Goal: Transaction & Acquisition: Purchase product/service

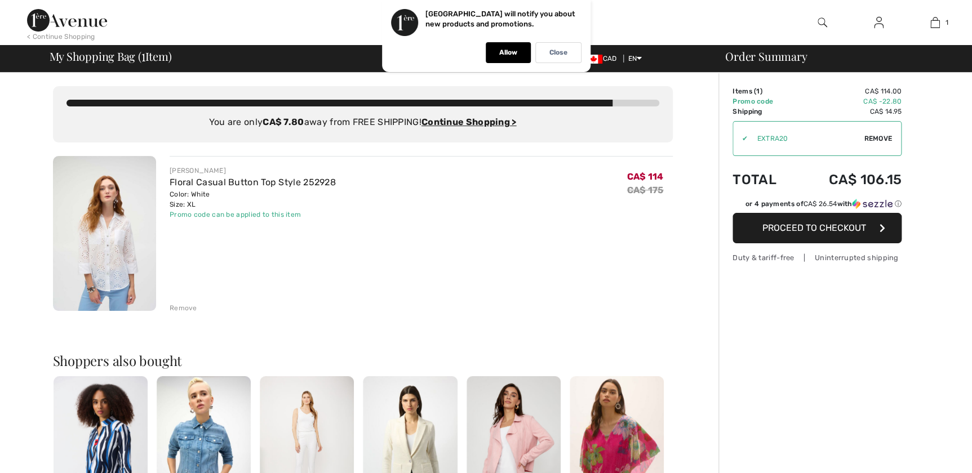
click at [819, 236] on button "Proceed to Checkout" at bounding box center [816, 228] width 169 height 30
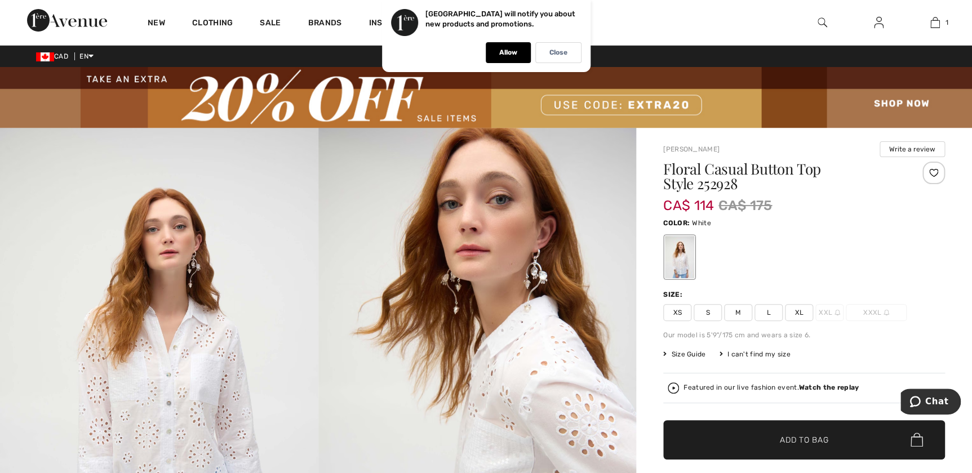
click at [817, 21] on img at bounding box center [822, 23] width 10 height 14
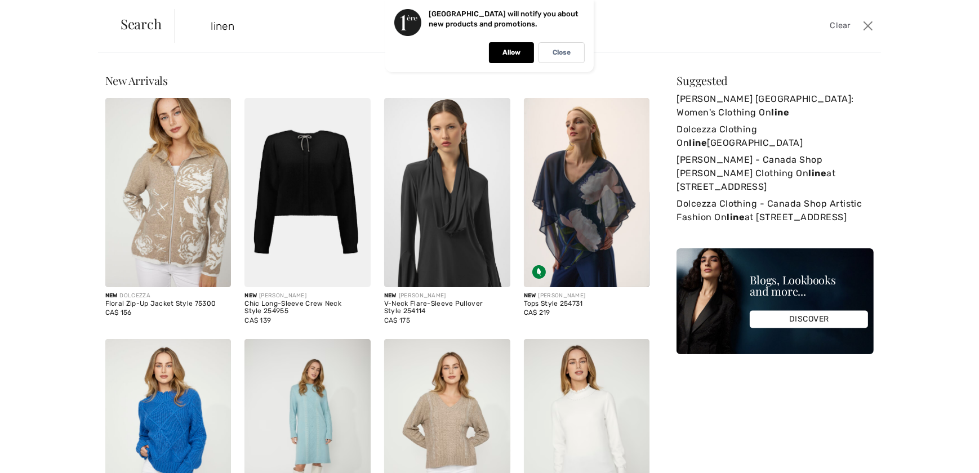
type input "linen"
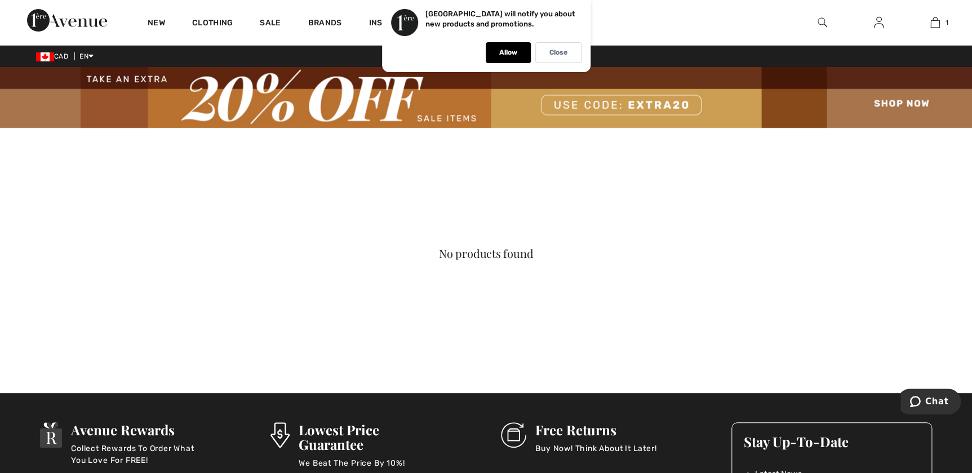
click at [818, 20] on img at bounding box center [822, 23] width 10 height 14
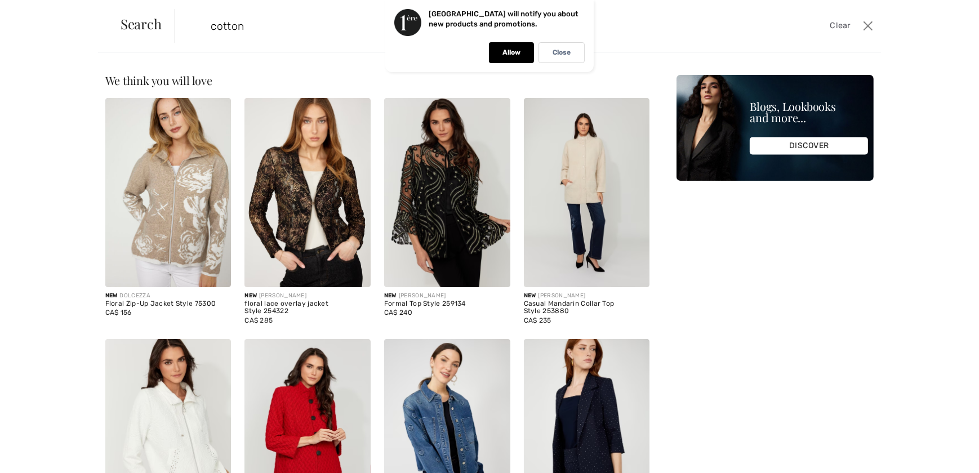
type input "cotton"
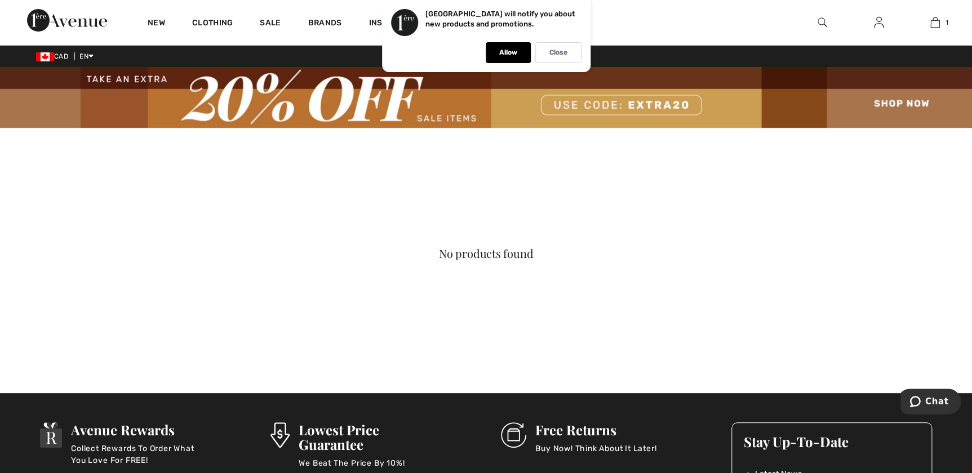
click at [445, 113] on img at bounding box center [486, 97] width 972 height 61
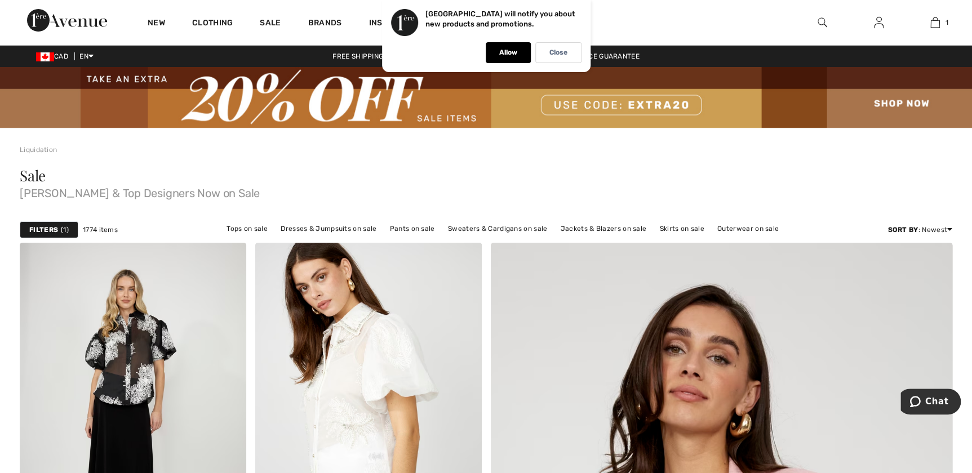
click at [35, 223] on div "Filters 1" at bounding box center [49, 229] width 59 height 17
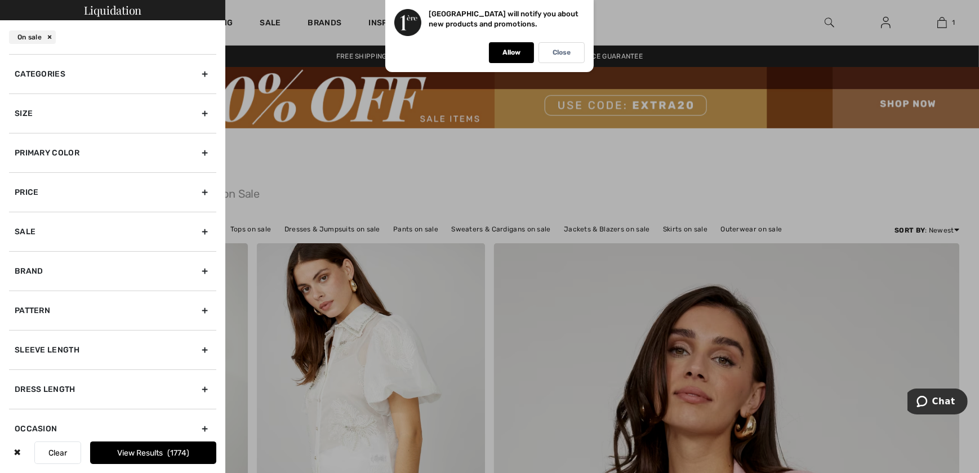
click at [31, 107] on div "Size" at bounding box center [112, 112] width 207 height 39
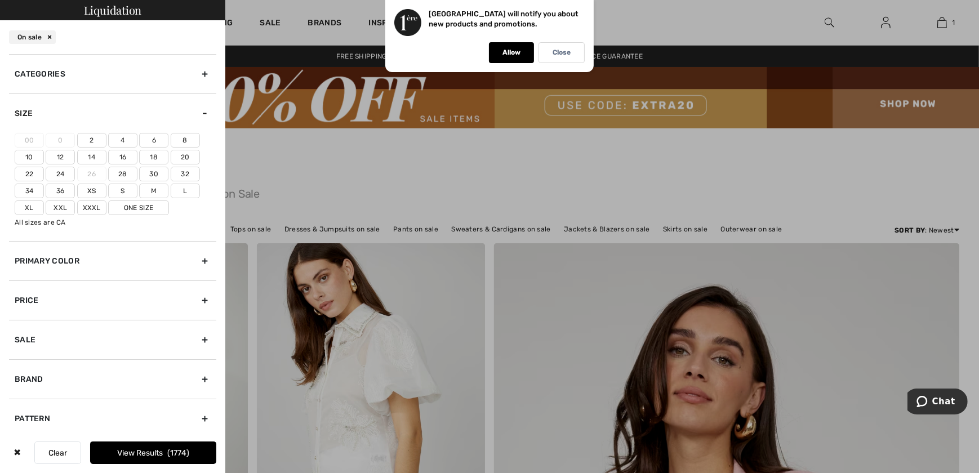
click at [28, 207] on label "Xl" at bounding box center [29, 207] width 29 height 15
click at [0, 0] on input"] "Xl" at bounding box center [0, 0] width 0 height 0
click at [117, 155] on label "16" at bounding box center [122, 157] width 29 height 15
click at [0, 0] on input"] "16" at bounding box center [0, 0] width 0 height 0
click at [946, 229] on div at bounding box center [489, 236] width 979 height 473
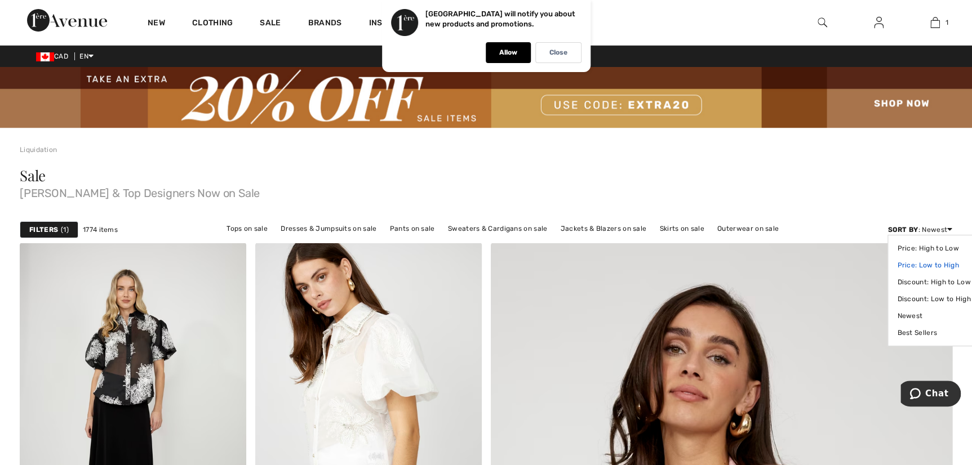
click at [939, 264] on link "Price: Low to High" at bounding box center [933, 265] width 73 height 17
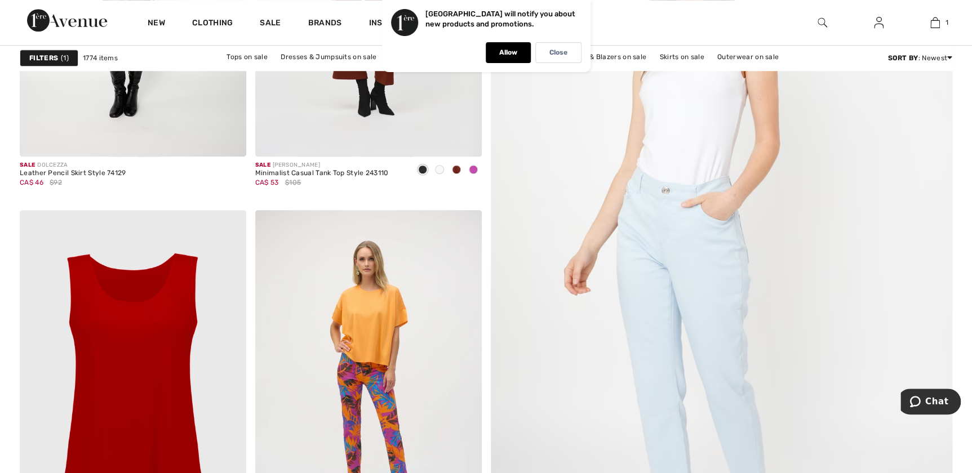
scroll to position [614, 0]
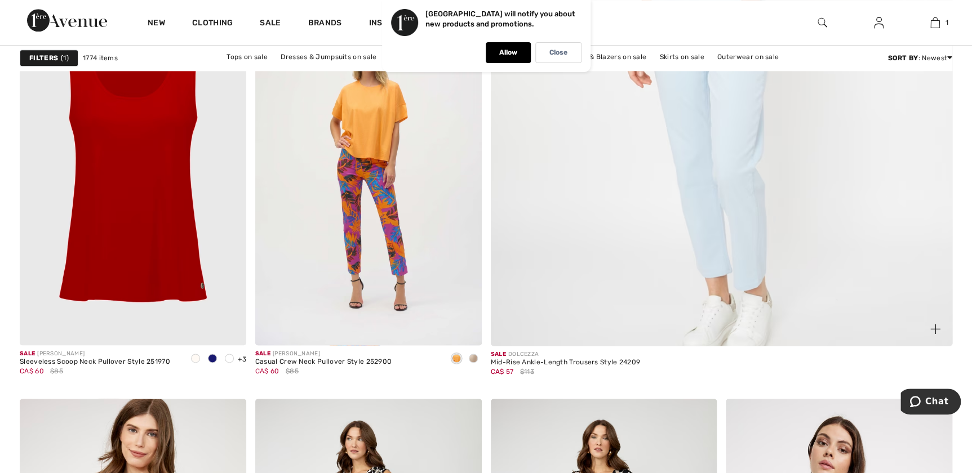
click at [936, 333] on span at bounding box center [935, 329] width 23 height 23
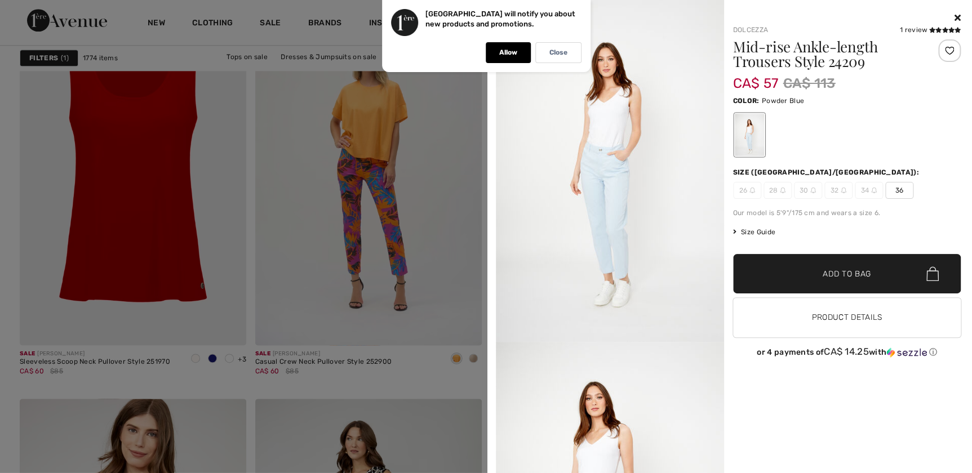
click at [768, 233] on span "Size Guide" at bounding box center [754, 232] width 42 height 10
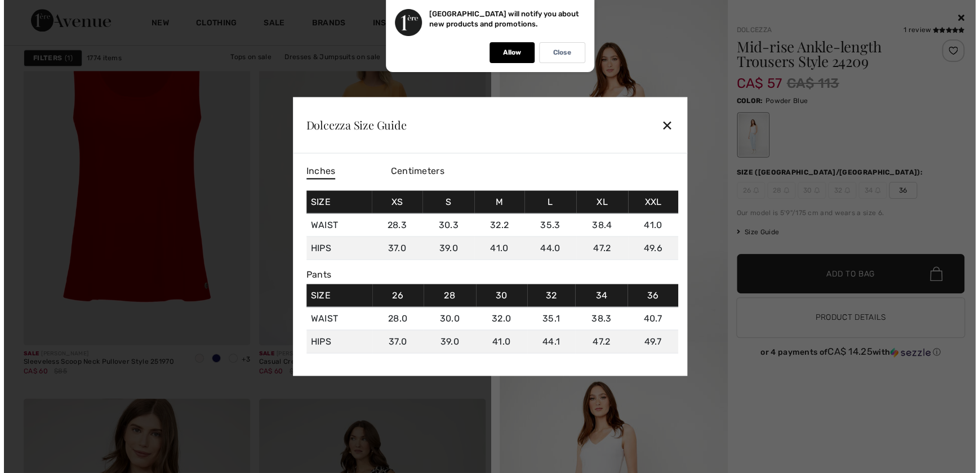
scroll to position [614, 0]
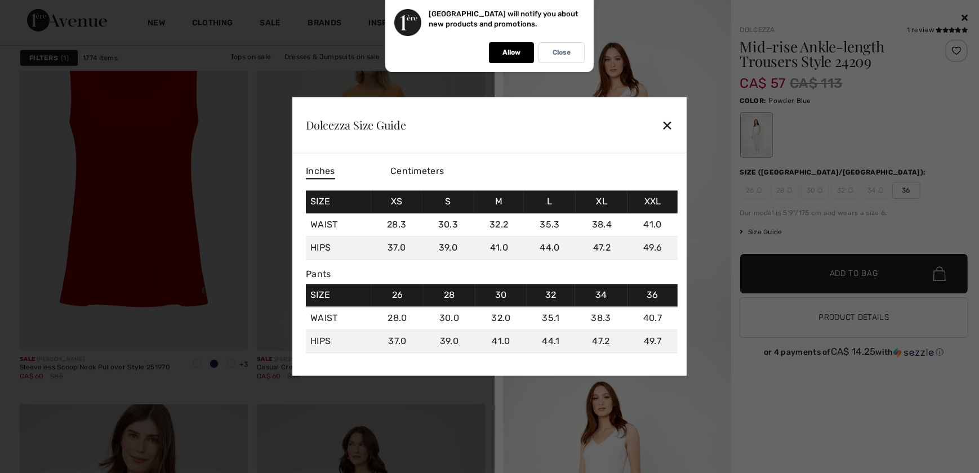
click at [666, 127] on div "✕" at bounding box center [667, 125] width 12 height 24
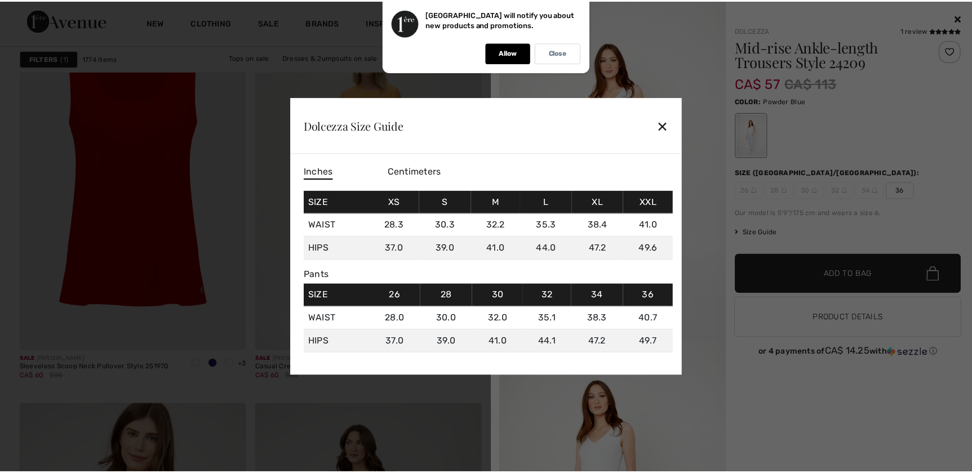
scroll to position [614, 0]
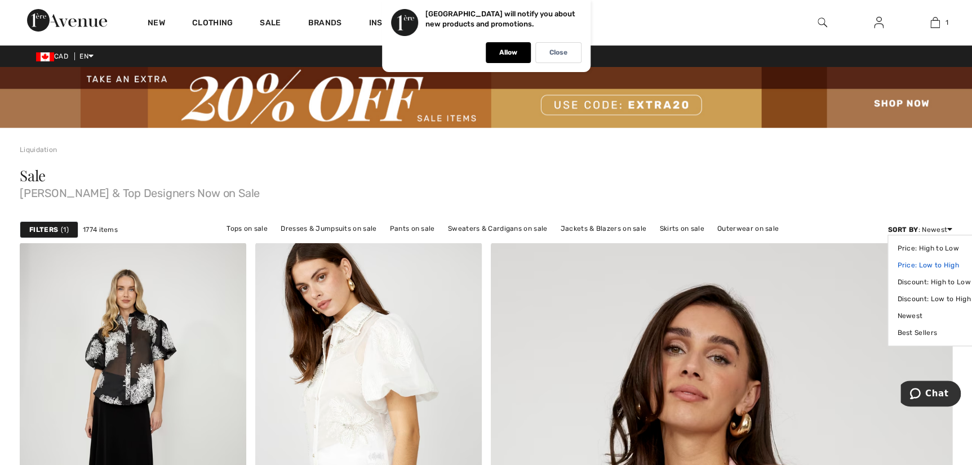
click at [937, 266] on link "Price: Low to High" at bounding box center [933, 265] width 73 height 17
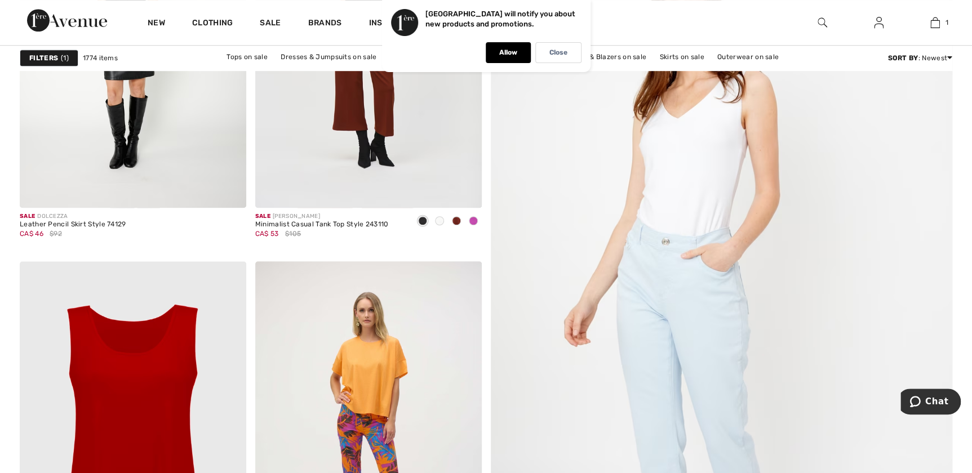
scroll to position [716, 0]
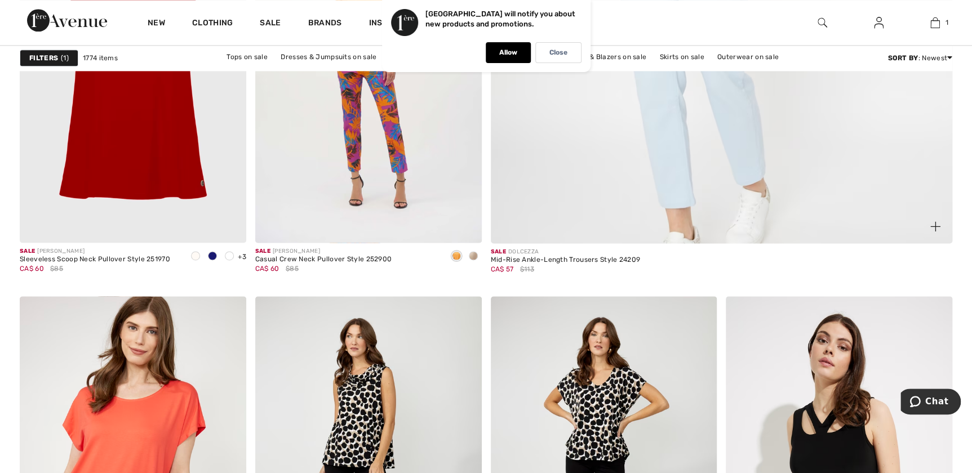
drag, startPoint x: 890, startPoint y: 109, endPoint x: 847, endPoint y: 136, distance: 51.1
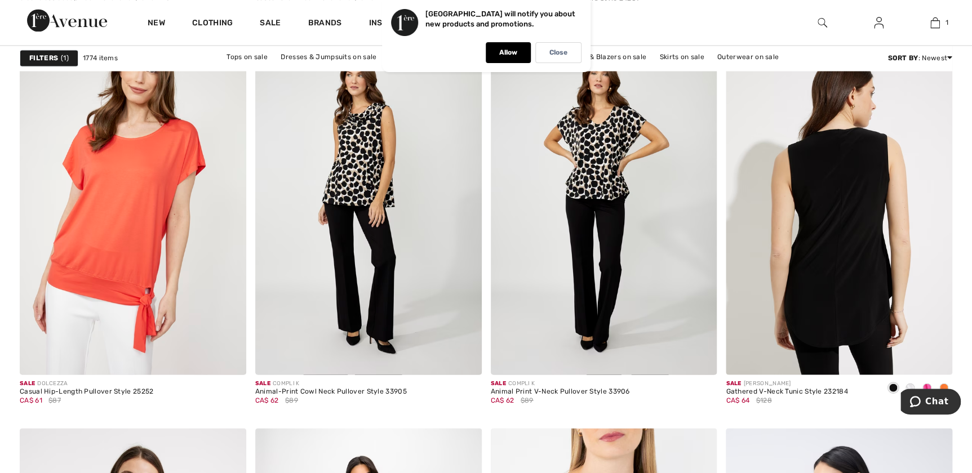
scroll to position [1024, 0]
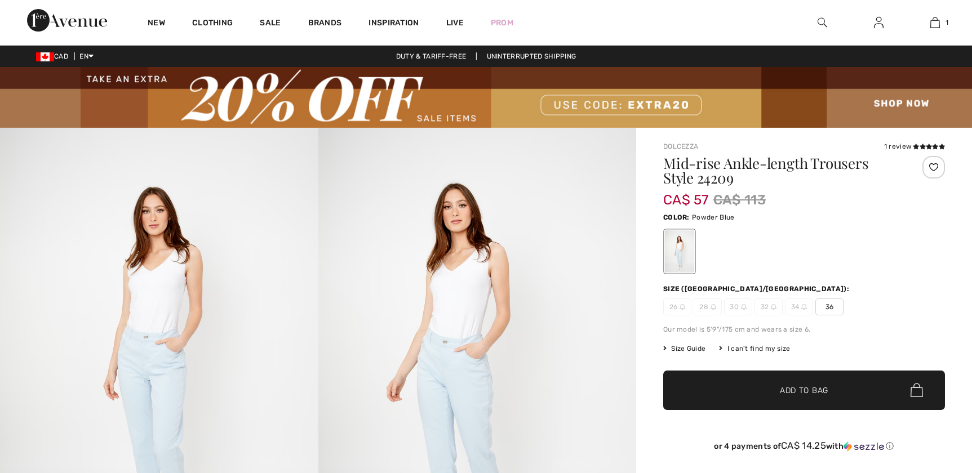
checkbox input "true"
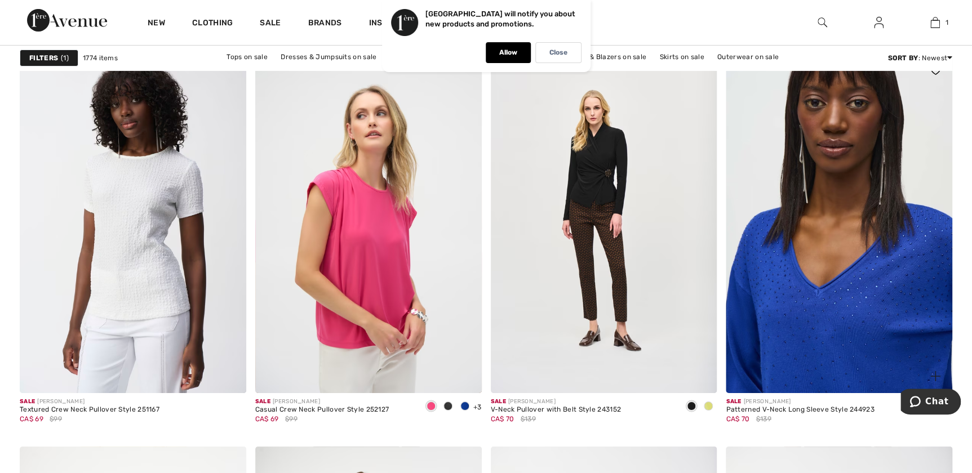
scroll to position [1997, 0]
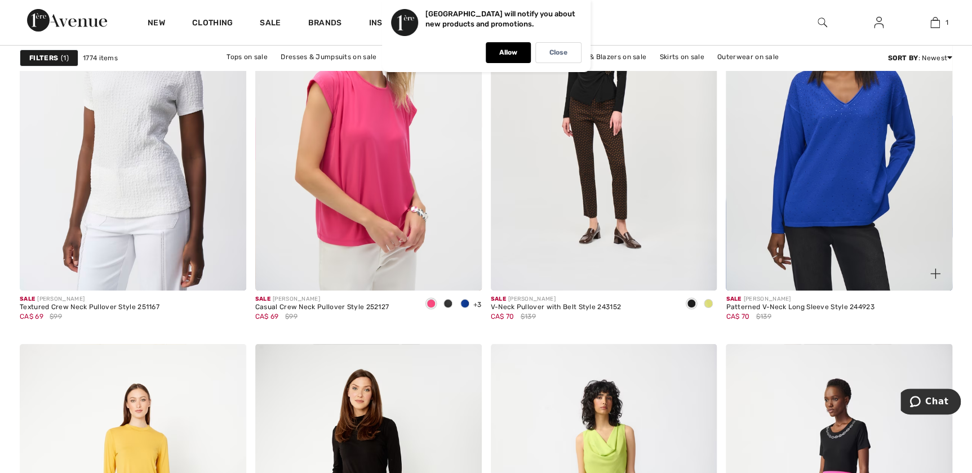
click at [933, 273] on img at bounding box center [935, 274] width 10 height 10
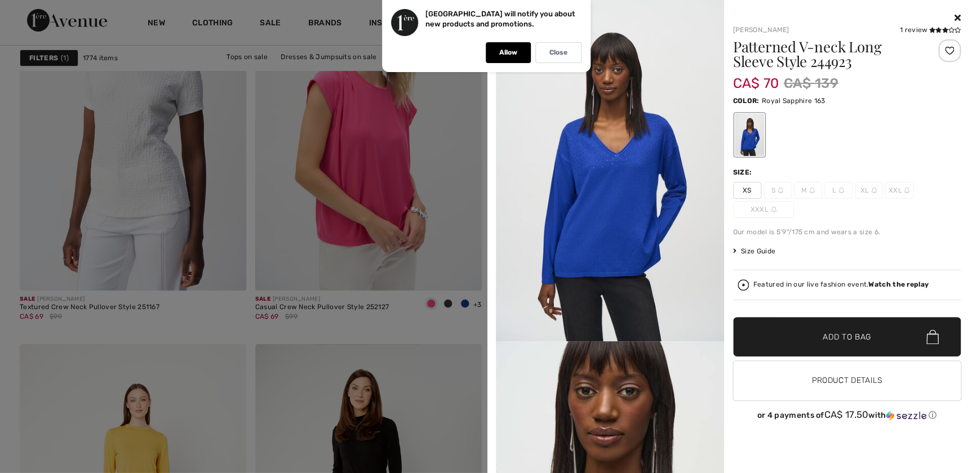
click at [954, 19] on icon at bounding box center [957, 17] width 6 height 9
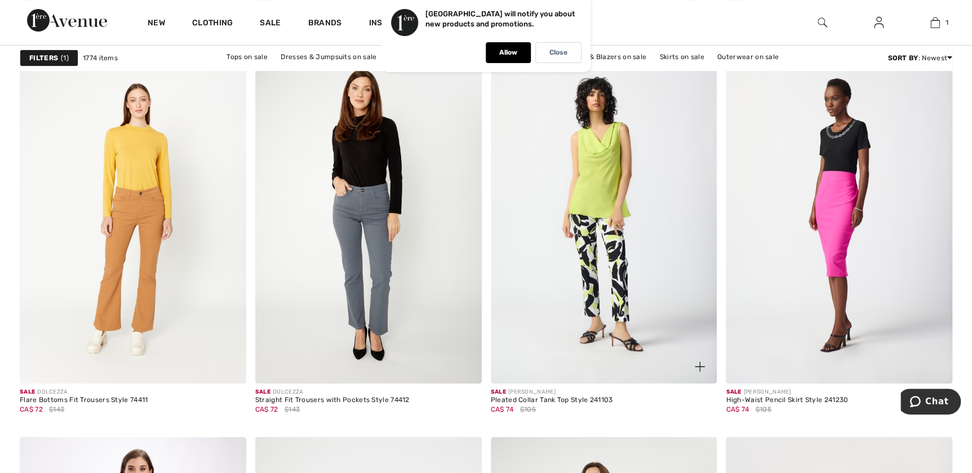
scroll to position [2355, 0]
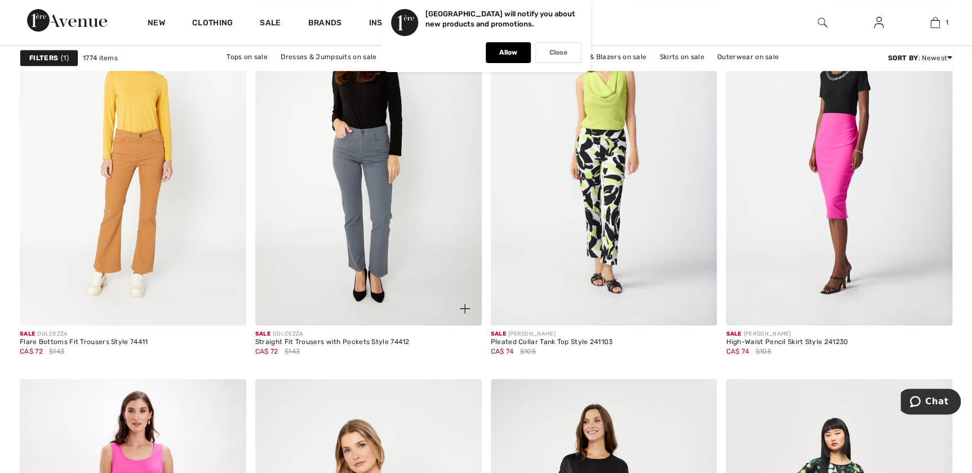
click at [470, 303] on span at bounding box center [464, 308] width 23 height 23
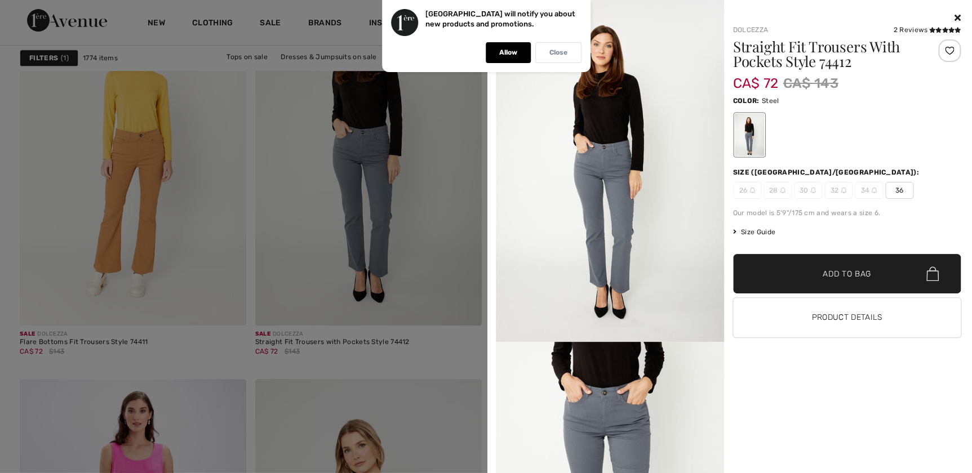
click at [555, 50] on p "Close" at bounding box center [558, 52] width 18 height 8
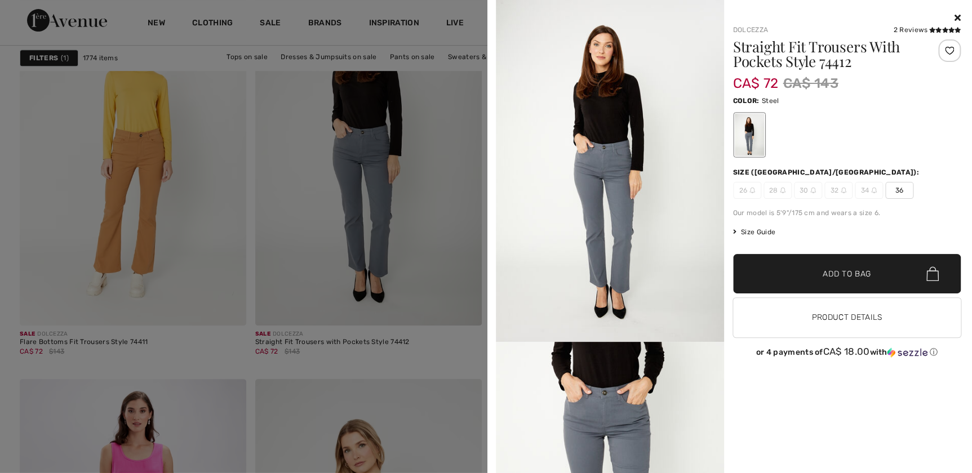
click at [332, 371] on div at bounding box center [486, 236] width 972 height 473
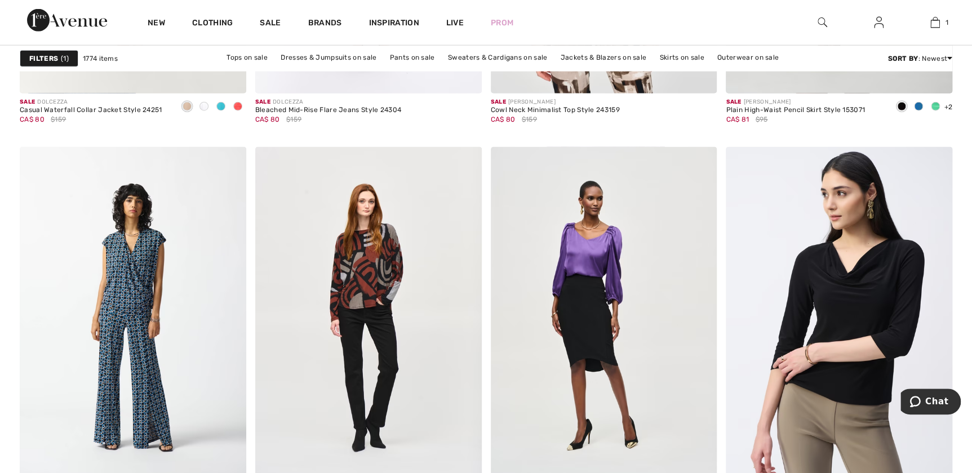
scroll to position [6041, 0]
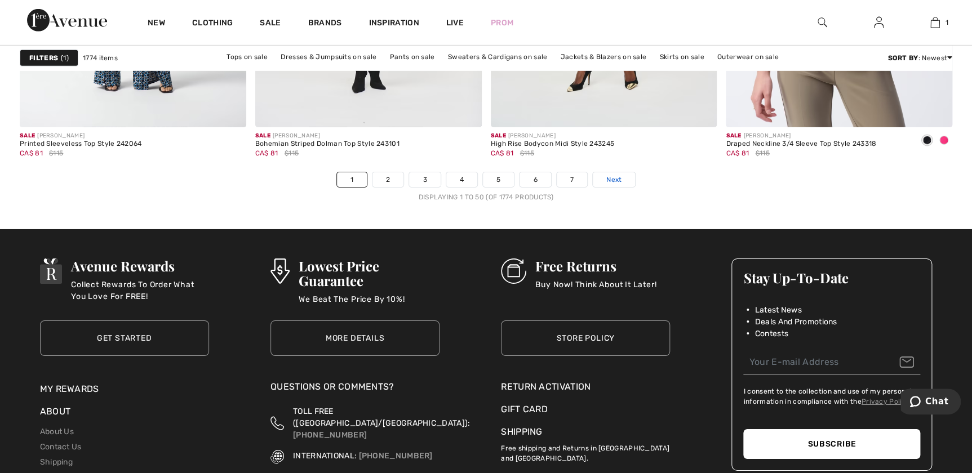
click at [605, 182] on link "Next" at bounding box center [613, 179] width 42 height 15
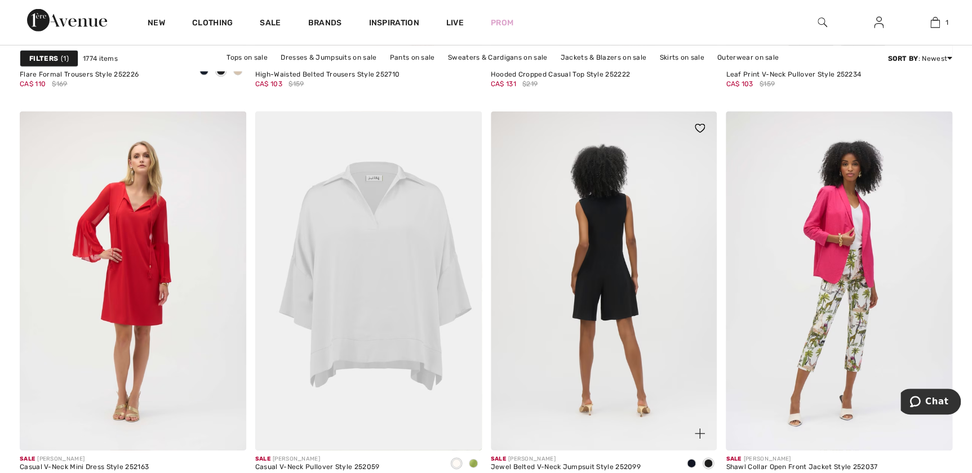
scroll to position [5836, 0]
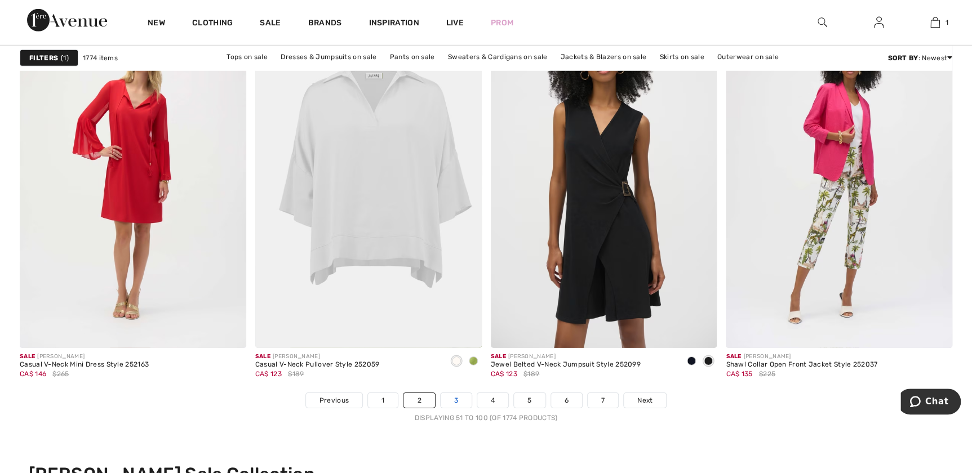
click at [453, 399] on link "3" at bounding box center [455, 400] width 31 height 15
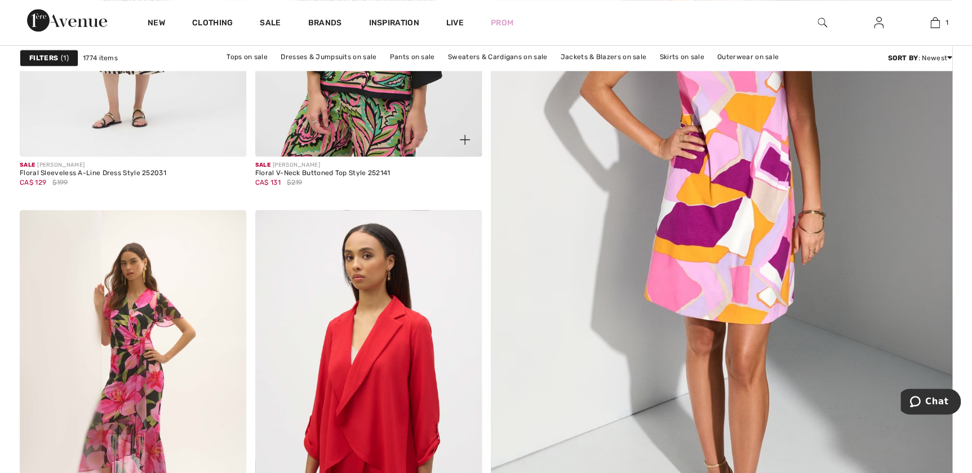
scroll to position [563, 0]
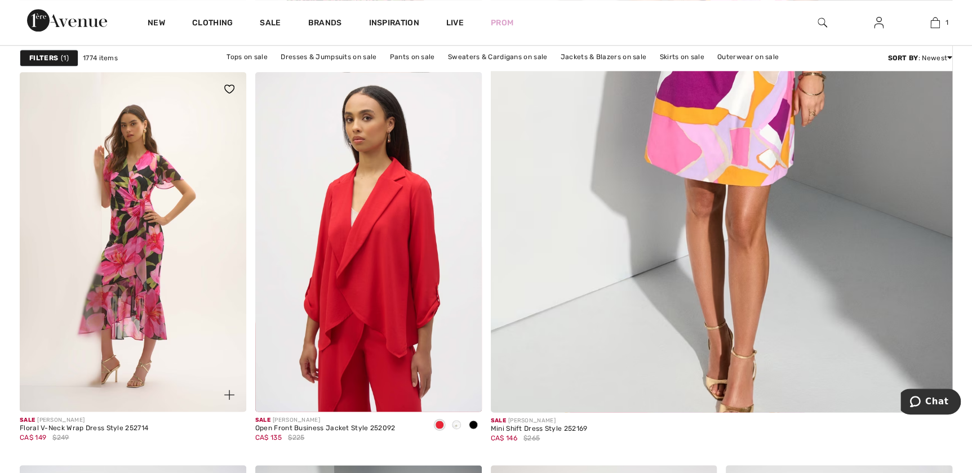
click at [225, 394] on img at bounding box center [229, 395] width 10 height 10
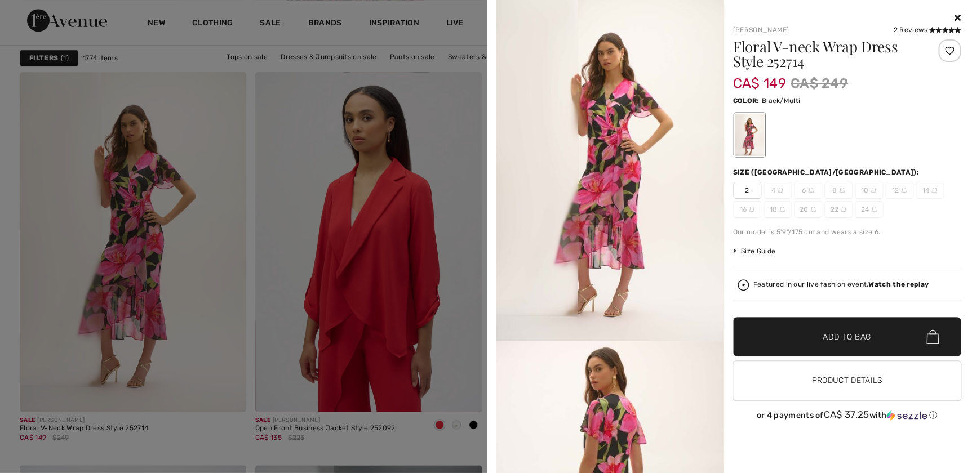
click at [223, 443] on div at bounding box center [486, 236] width 972 height 473
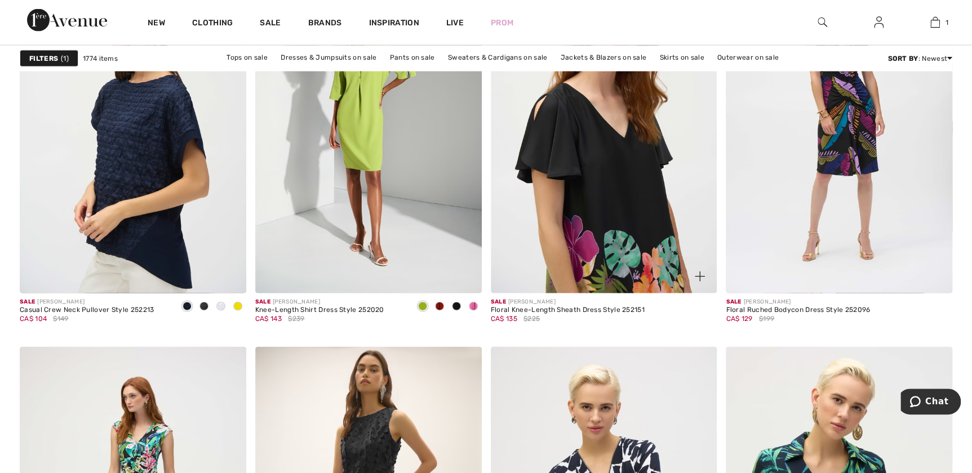
scroll to position [1075, 0]
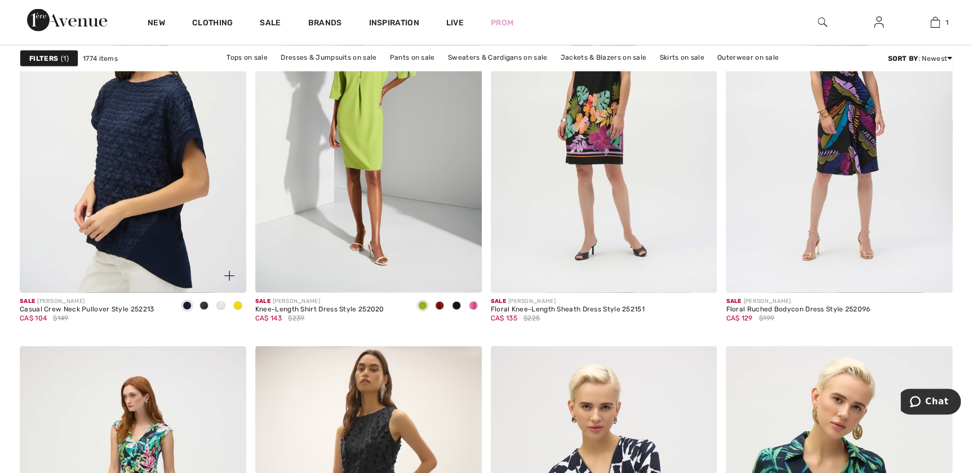
click at [228, 271] on img at bounding box center [229, 276] width 10 height 10
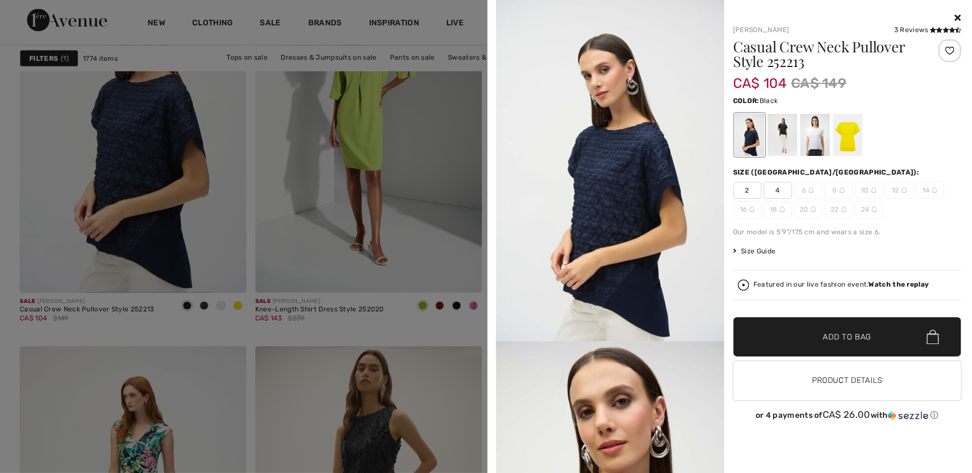
click at [786, 143] on div at bounding box center [781, 135] width 29 height 42
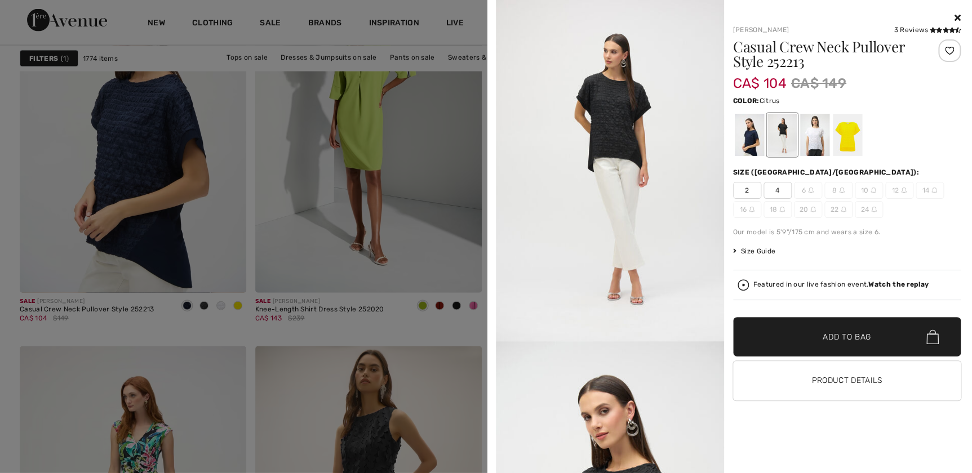
click at [839, 144] on div at bounding box center [846, 135] width 29 height 42
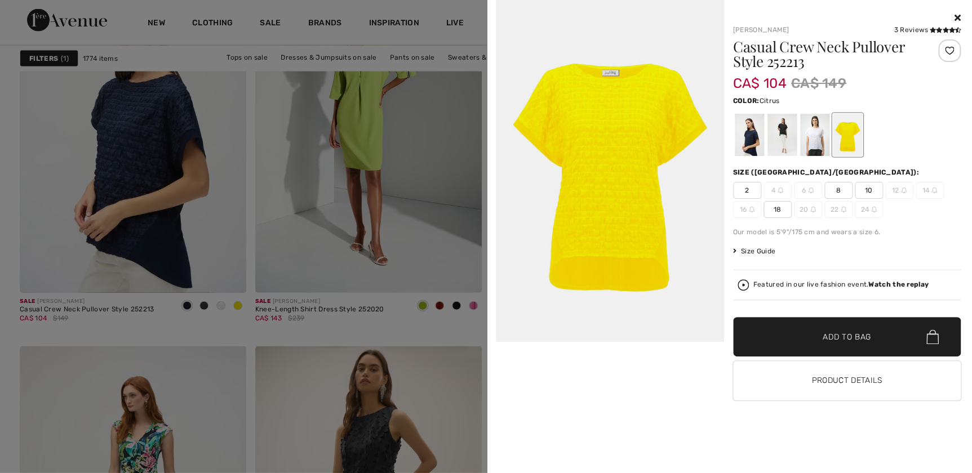
click at [132, 332] on div at bounding box center [486, 236] width 972 height 473
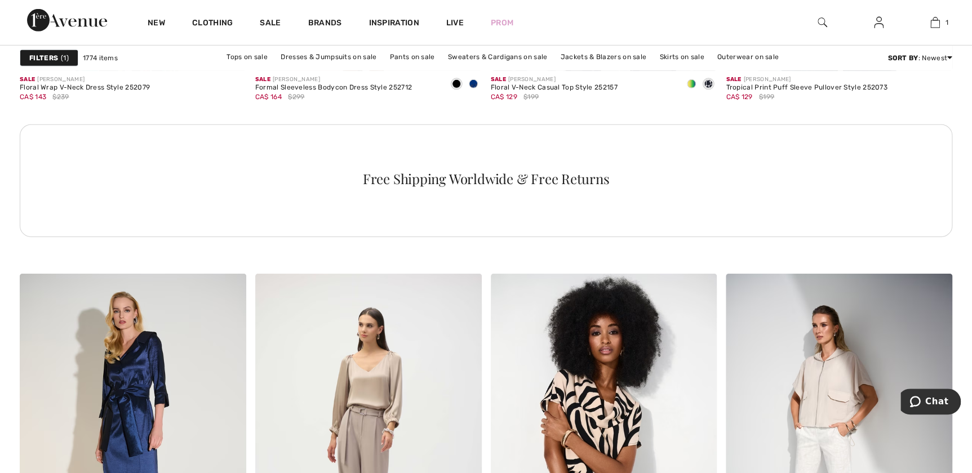
scroll to position [1433, 0]
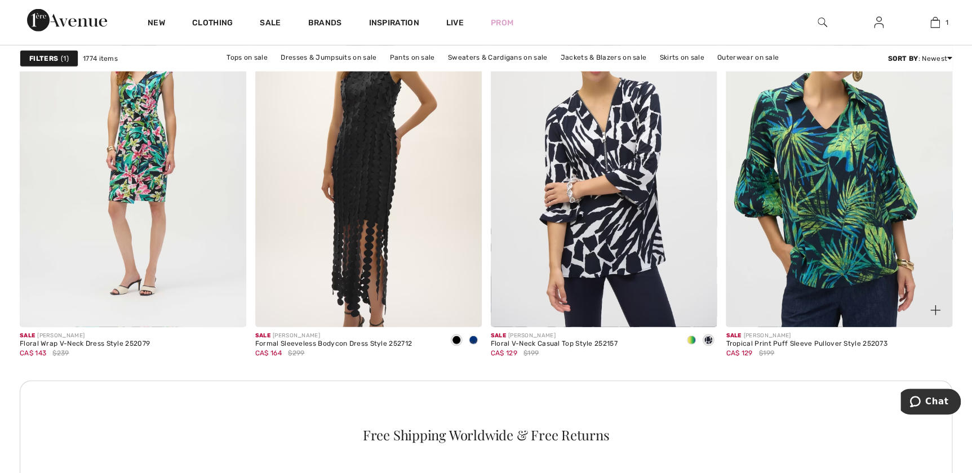
click at [938, 312] on img at bounding box center [935, 310] width 10 height 10
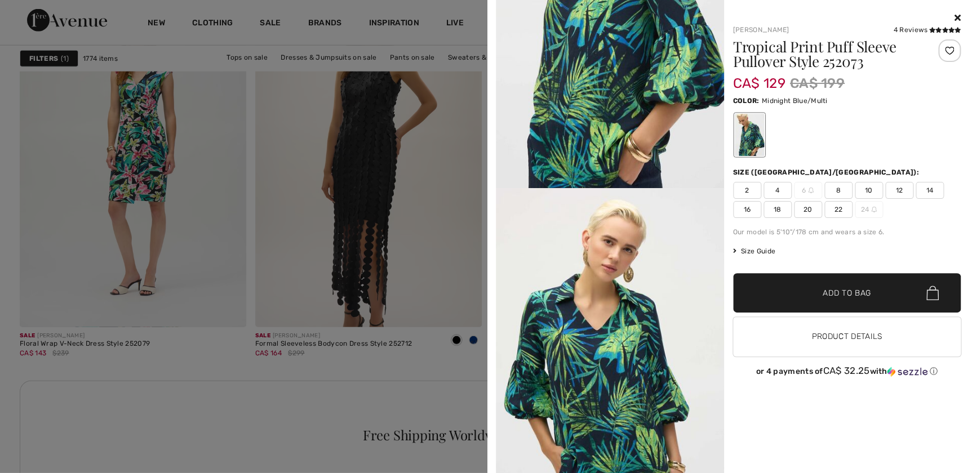
scroll to position [307, 0]
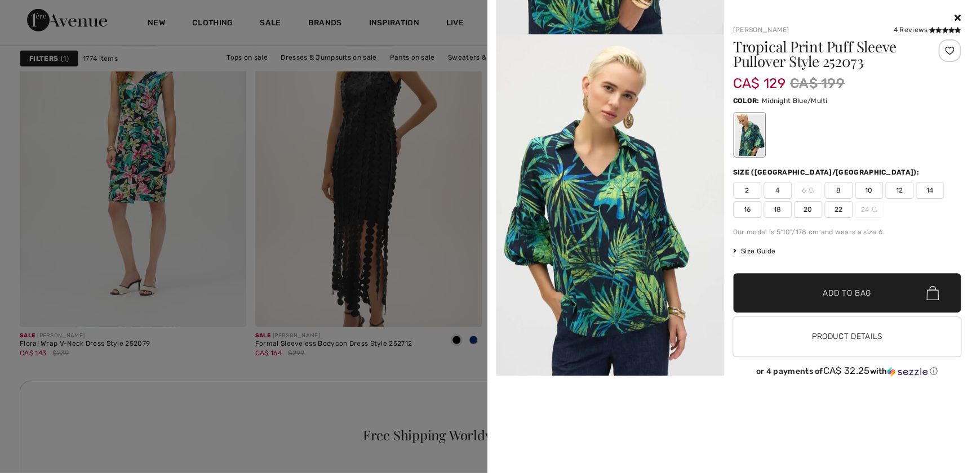
drag, startPoint x: 238, startPoint y: 402, endPoint x: 248, endPoint y: 401, distance: 9.6
click at [239, 402] on div at bounding box center [486, 236] width 972 height 473
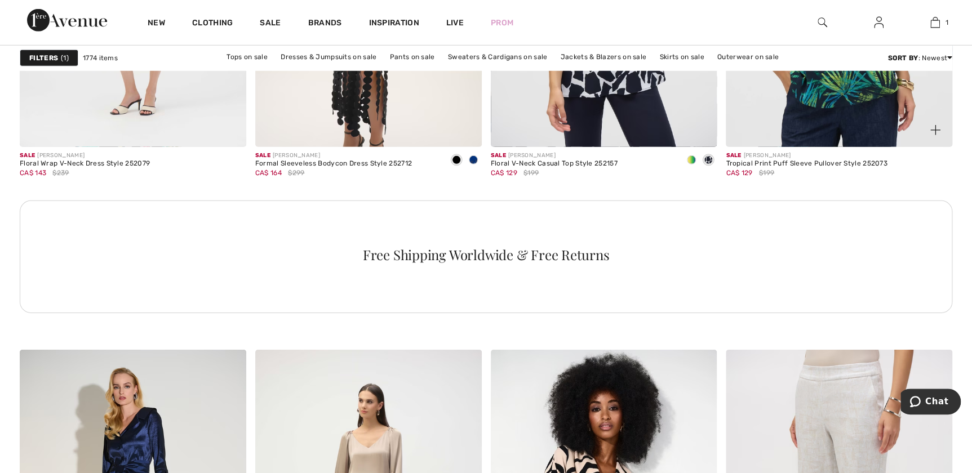
scroll to position [1485, 0]
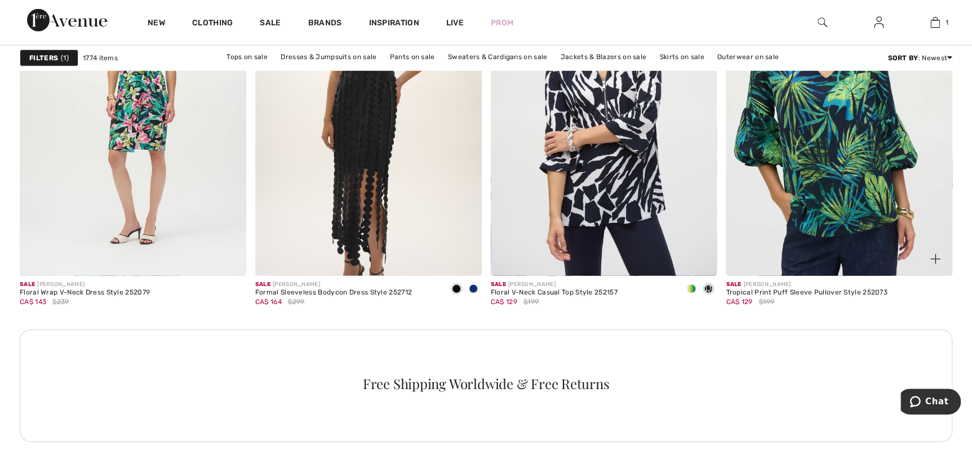
click at [941, 259] on span at bounding box center [935, 259] width 23 height 23
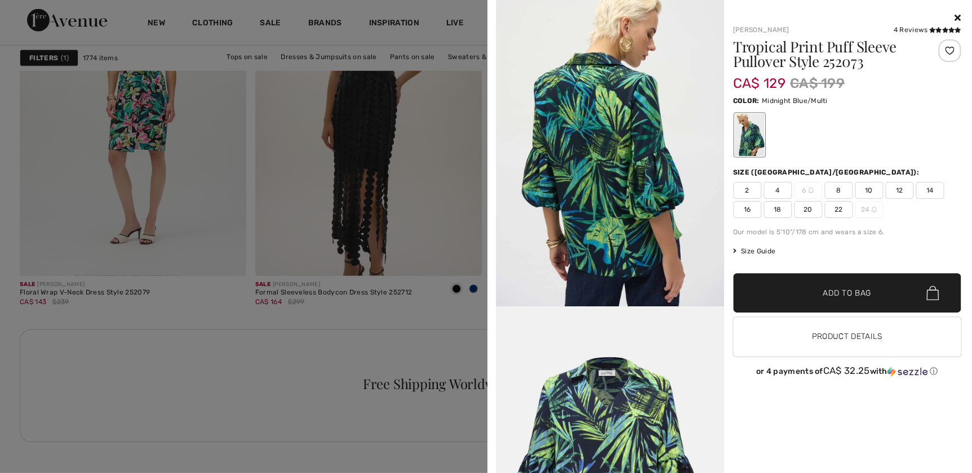
scroll to position [1177, 0]
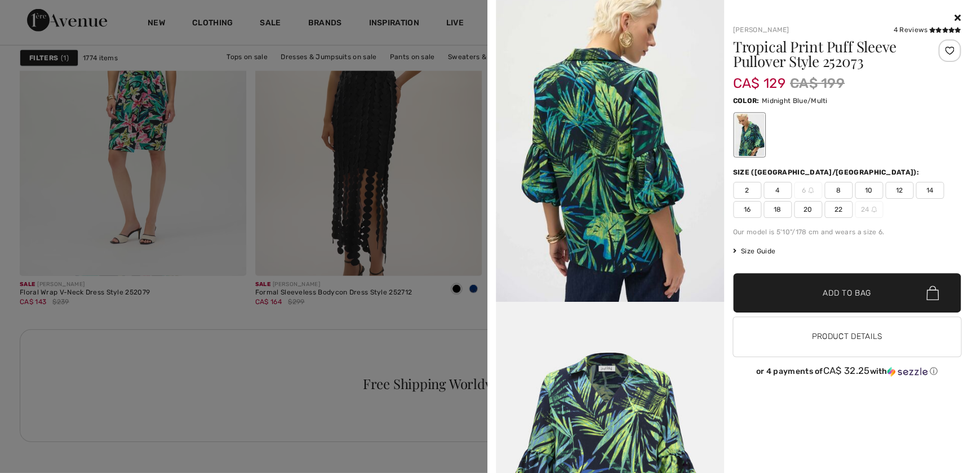
click at [172, 315] on div at bounding box center [486, 236] width 972 height 473
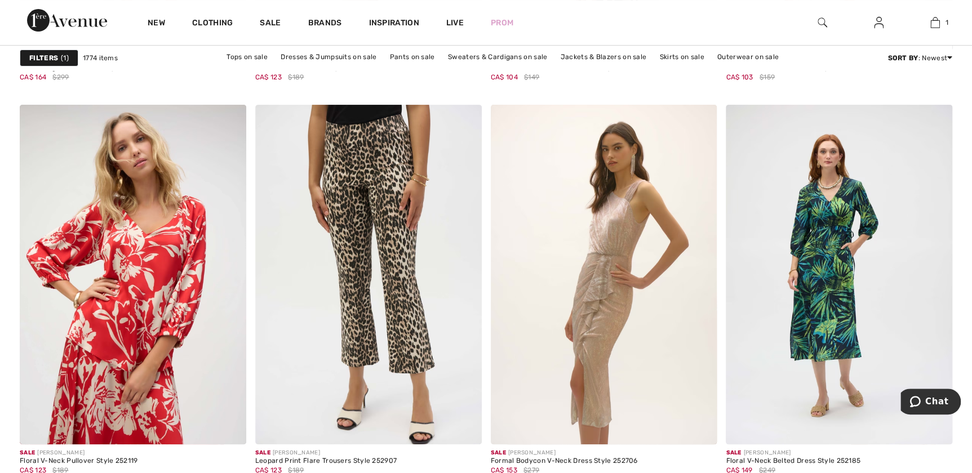
scroll to position [2253, 0]
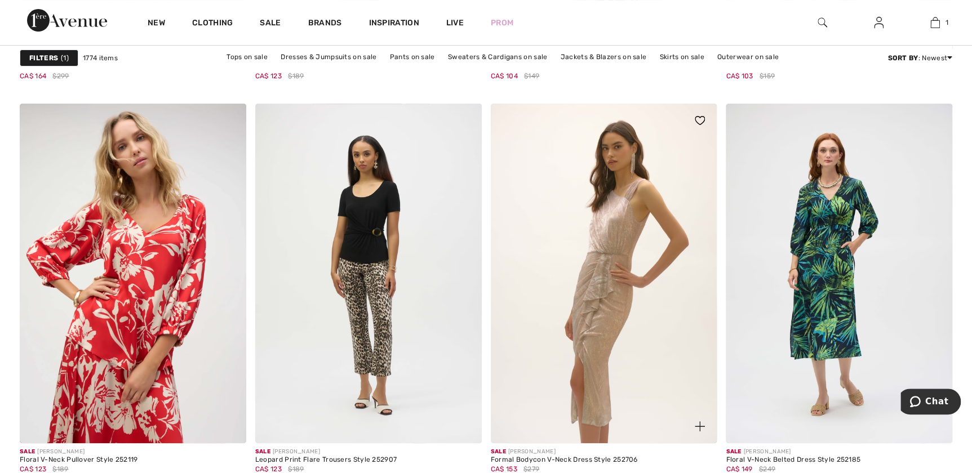
click at [702, 425] on img at bounding box center [699, 426] width 10 height 10
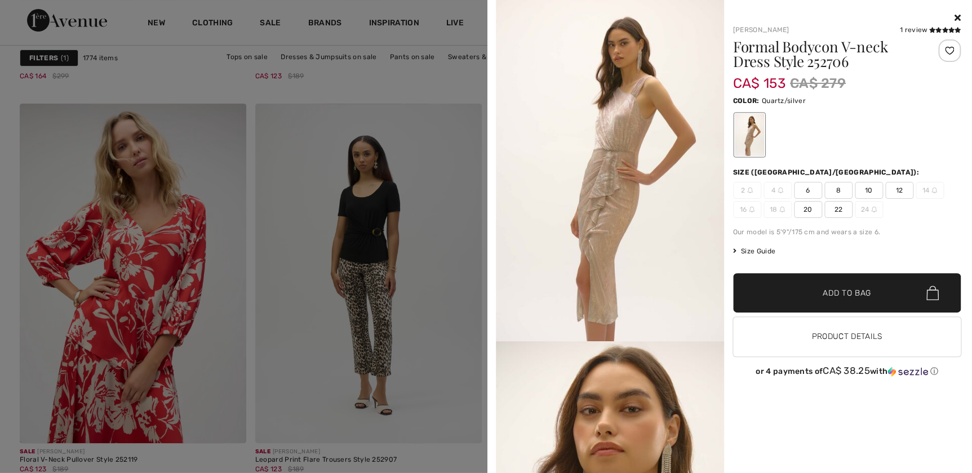
click at [207, 458] on div at bounding box center [486, 236] width 972 height 473
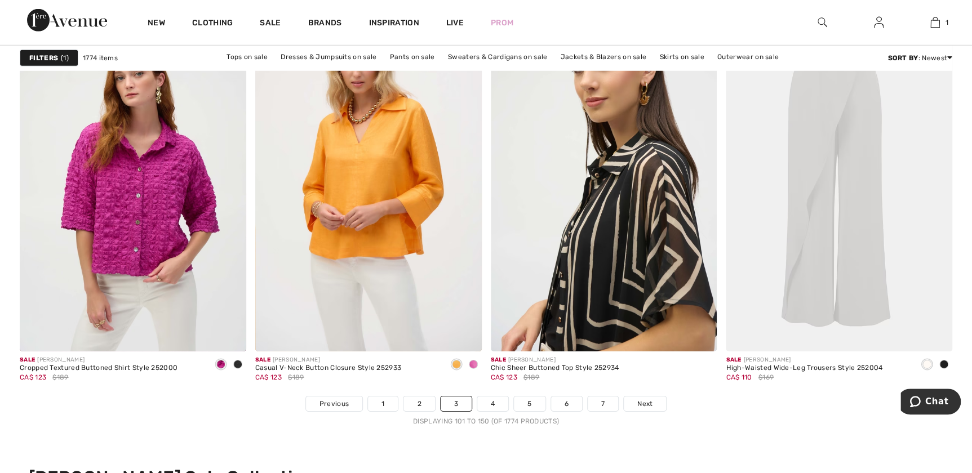
scroll to position [5836, 0]
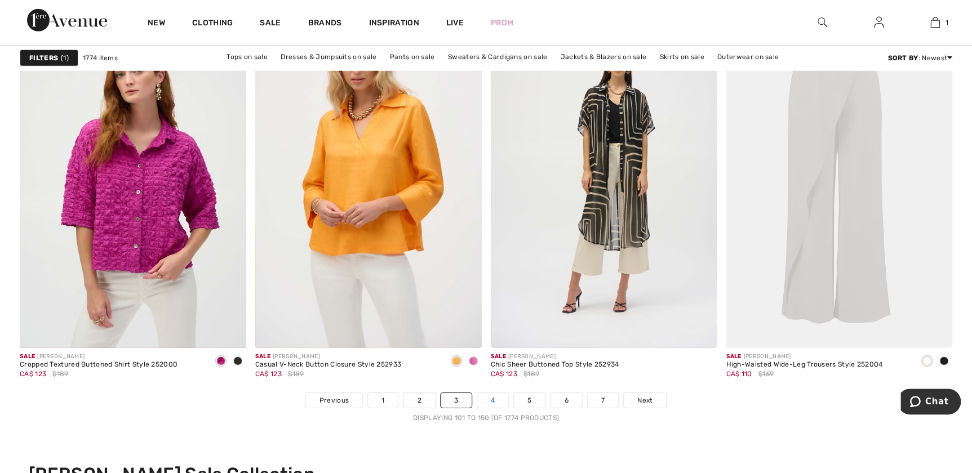
click at [501, 406] on link "4" at bounding box center [492, 400] width 31 height 15
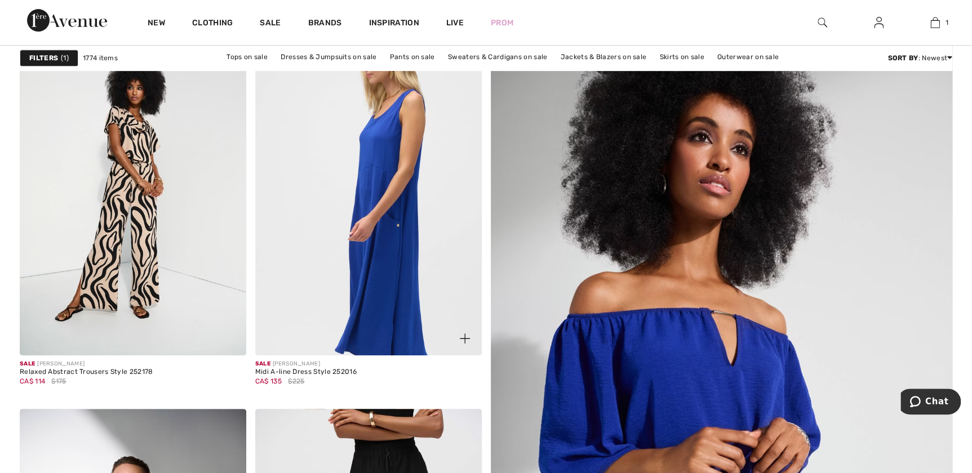
scroll to position [204, 0]
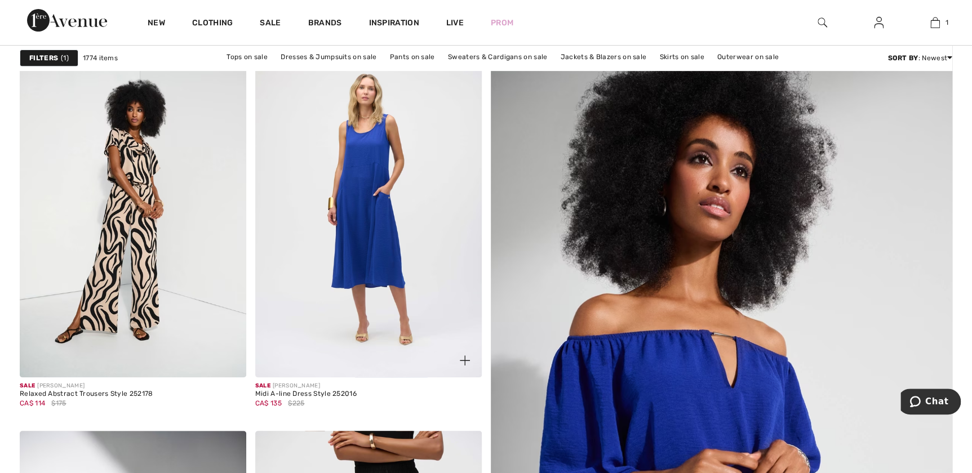
click at [463, 353] on span at bounding box center [464, 360] width 23 height 23
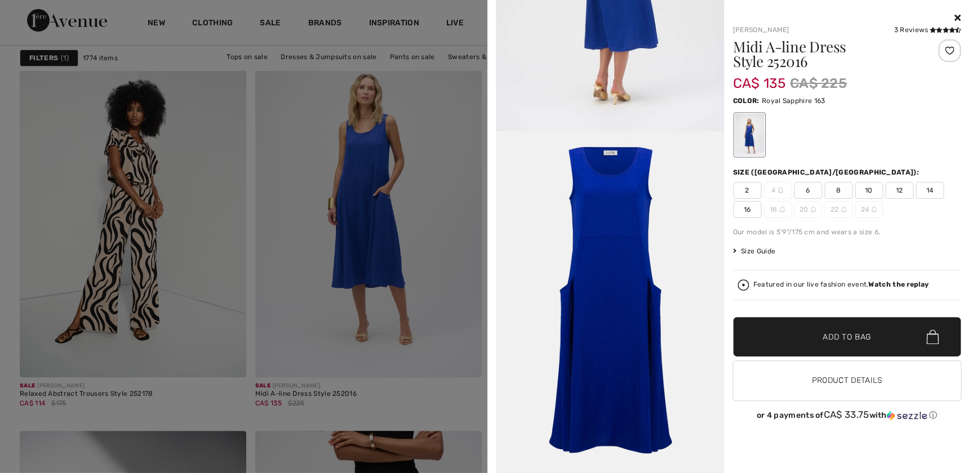
scroll to position [1952, 0]
click at [944, 28] on icon at bounding box center [945, 30] width 6 height 6
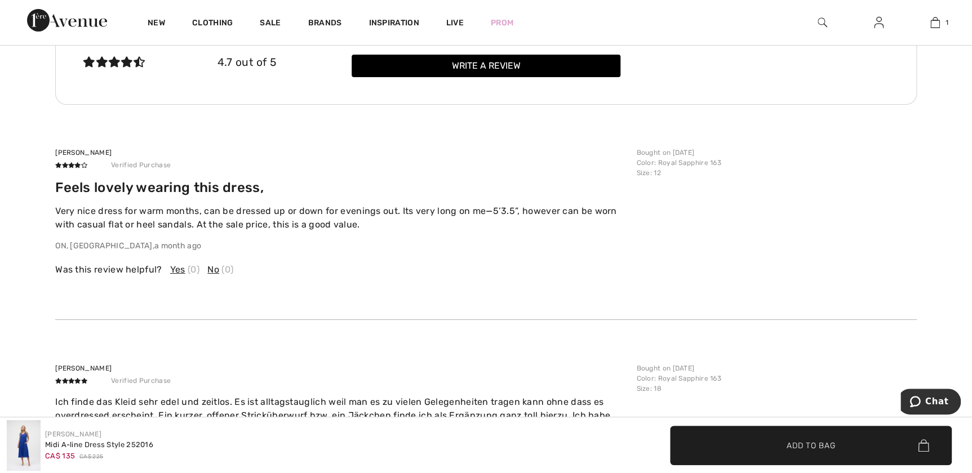
scroll to position [2150, 0]
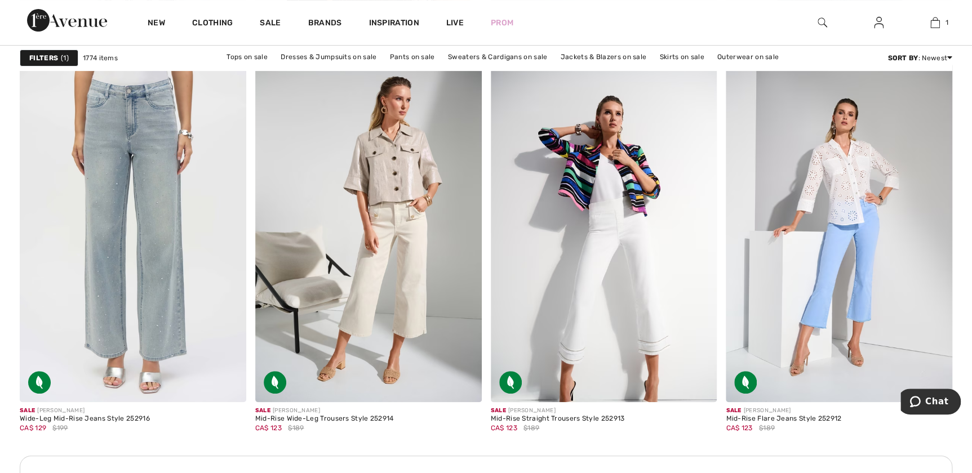
scroll to position [4403, 0]
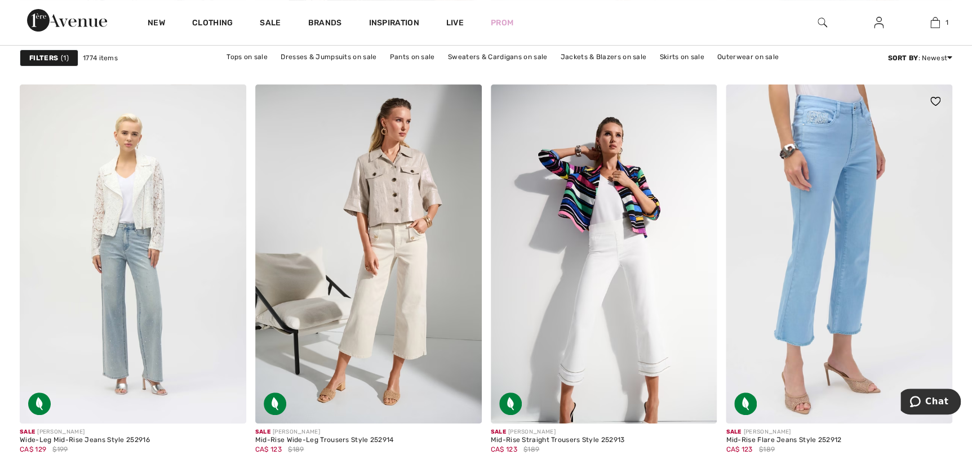
click at [889, 299] on img at bounding box center [838, 254] width 226 height 340
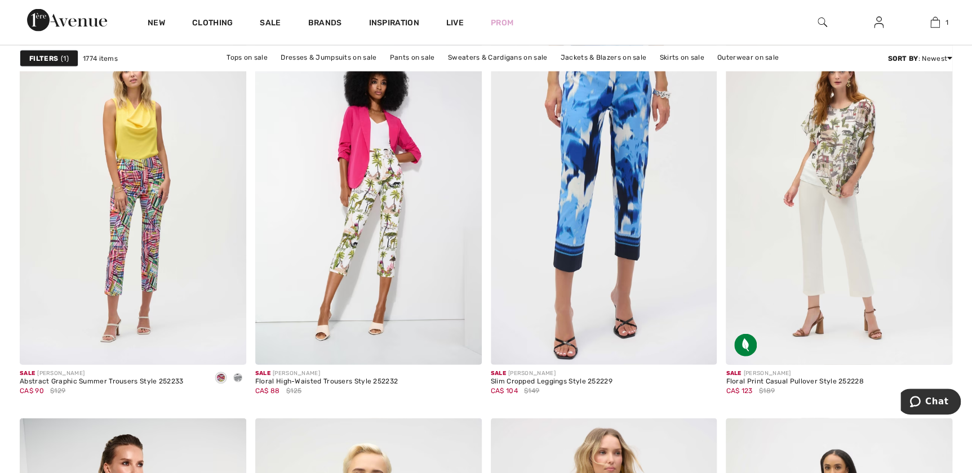
scroll to position [5171, 0]
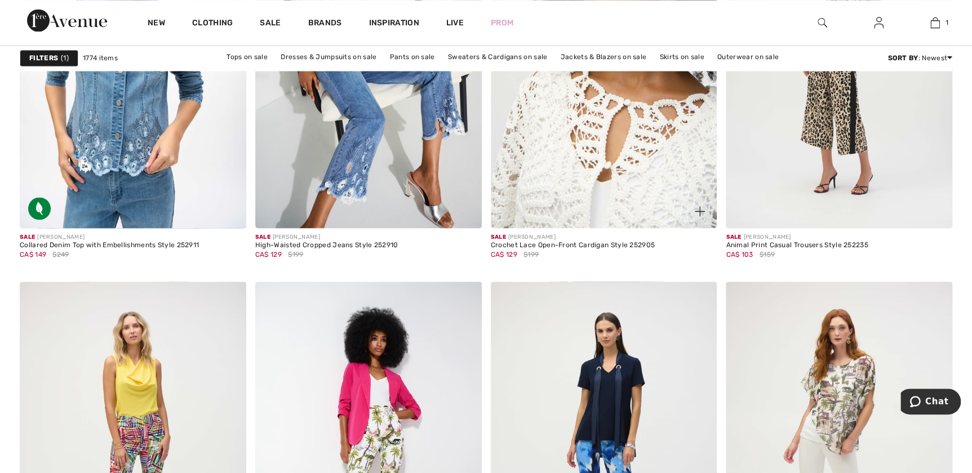
click at [574, 174] on img at bounding box center [604, 59] width 226 height 340
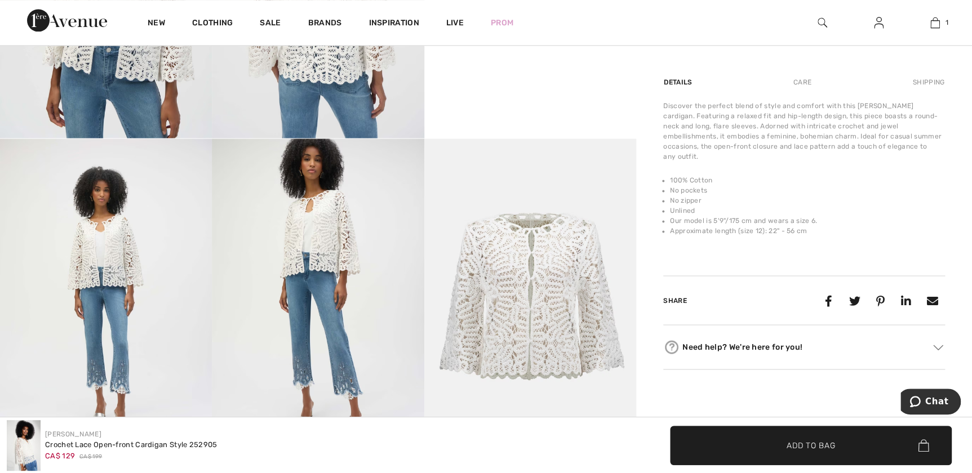
scroll to position [921, 0]
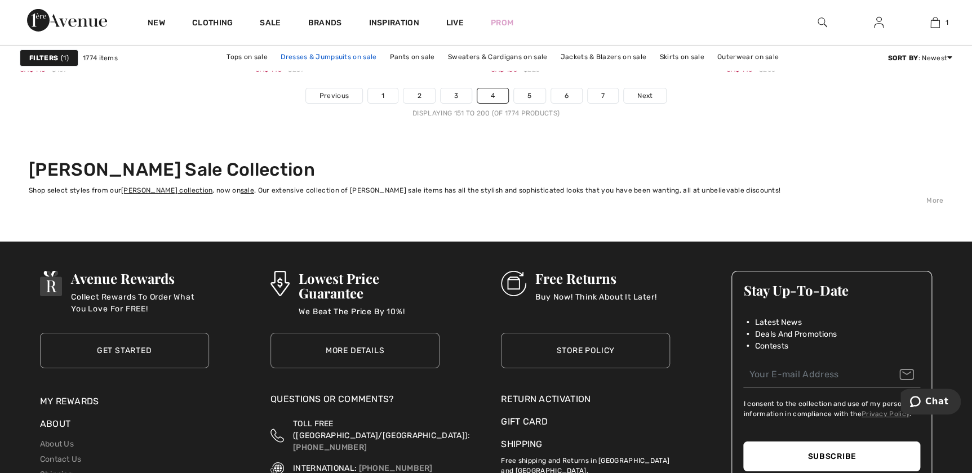
scroll to position [6144, 0]
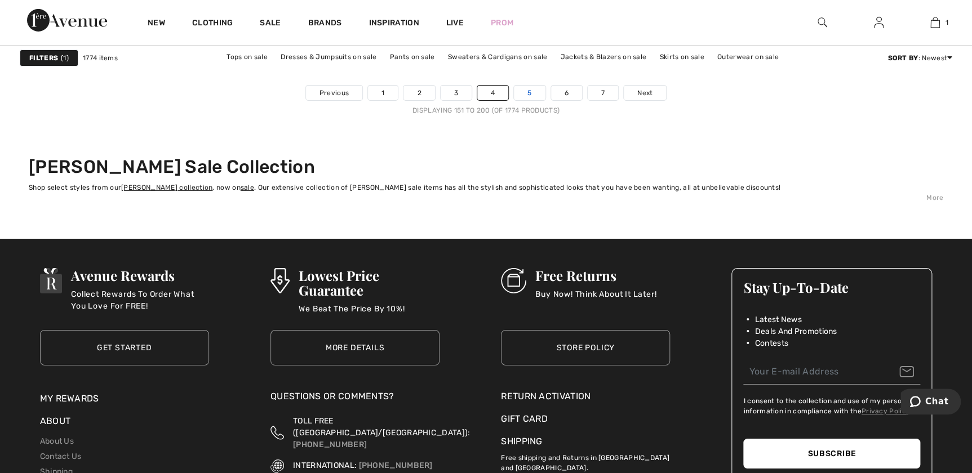
click at [529, 93] on link "5" at bounding box center [529, 93] width 31 height 15
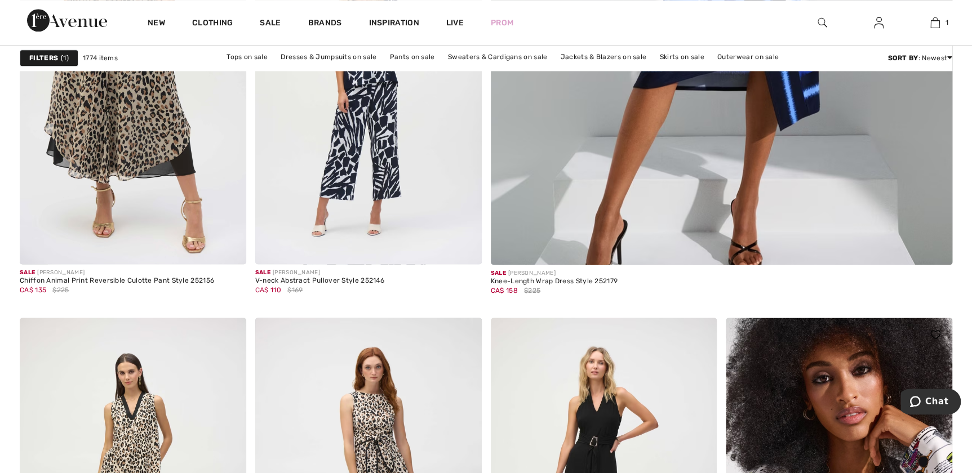
scroll to position [716, 0]
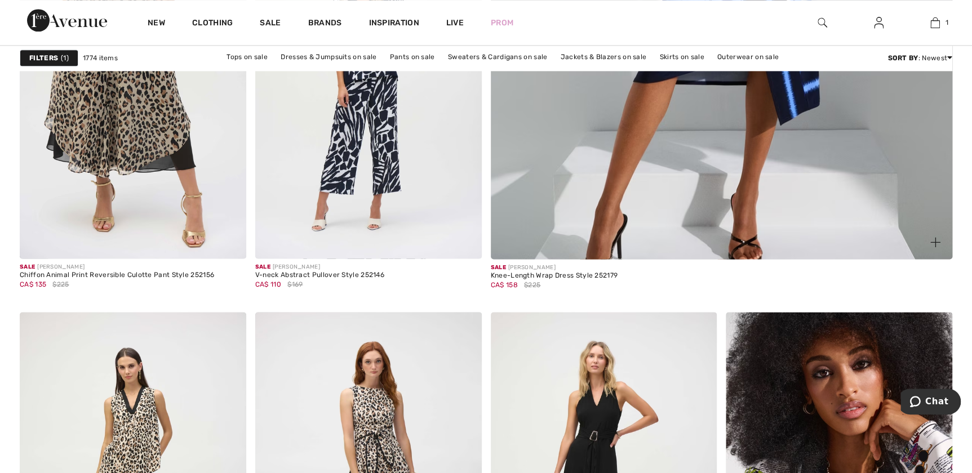
click at [932, 239] on img at bounding box center [935, 242] width 10 height 10
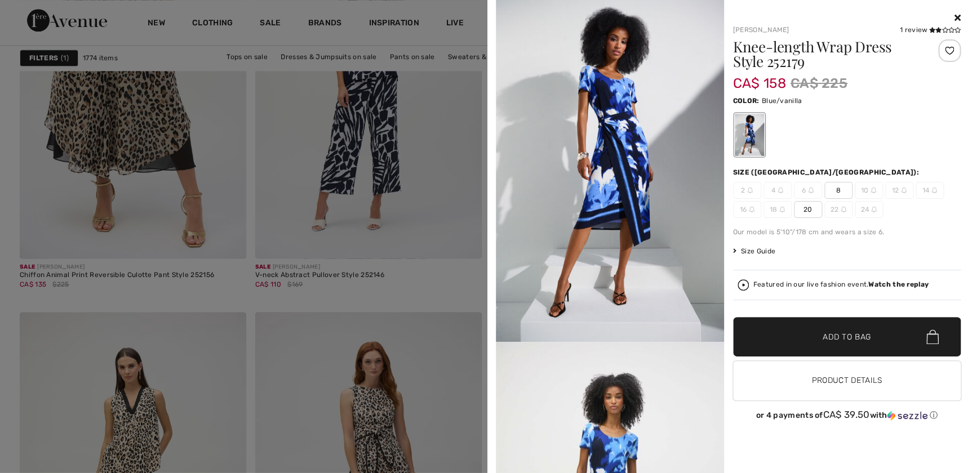
click at [395, 302] on div at bounding box center [486, 236] width 972 height 473
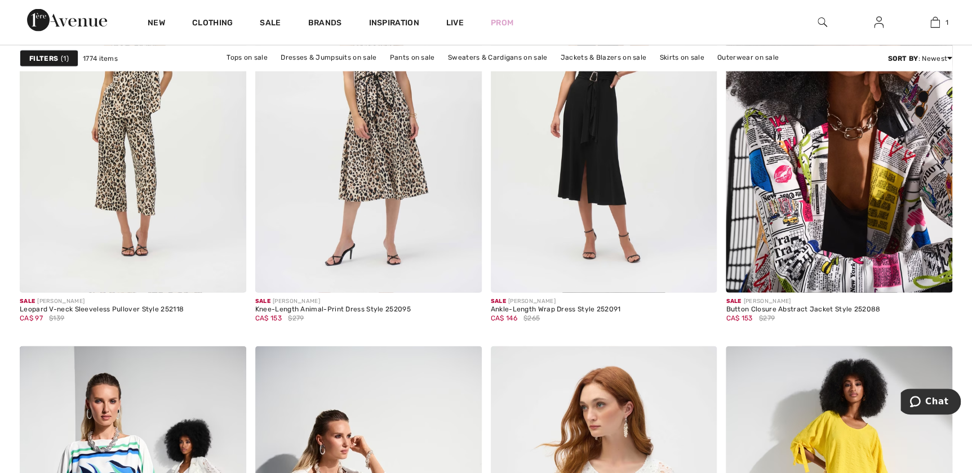
scroll to position [1433, 0]
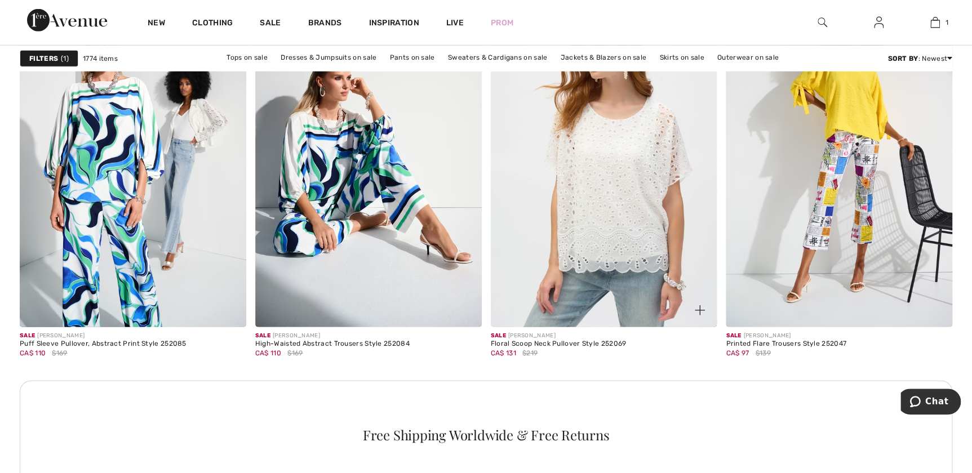
click at [703, 311] on img at bounding box center [699, 310] width 10 height 10
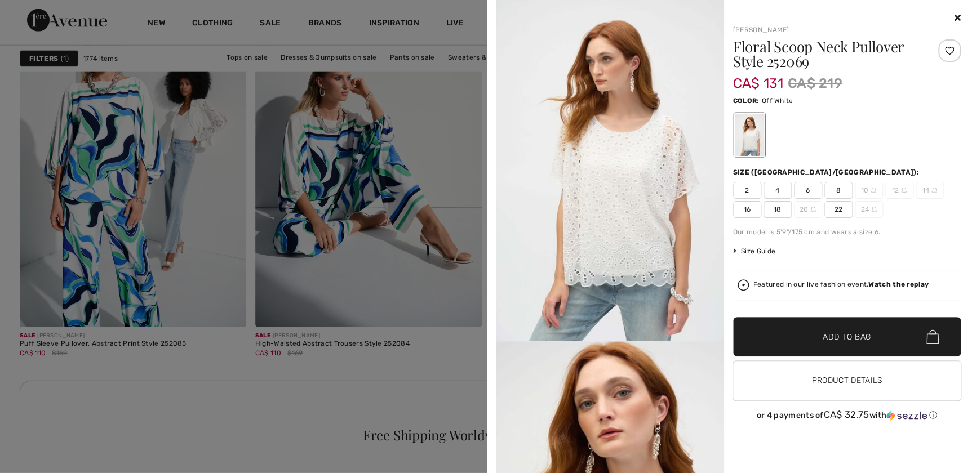
click at [746, 210] on span "16" at bounding box center [747, 209] width 28 height 17
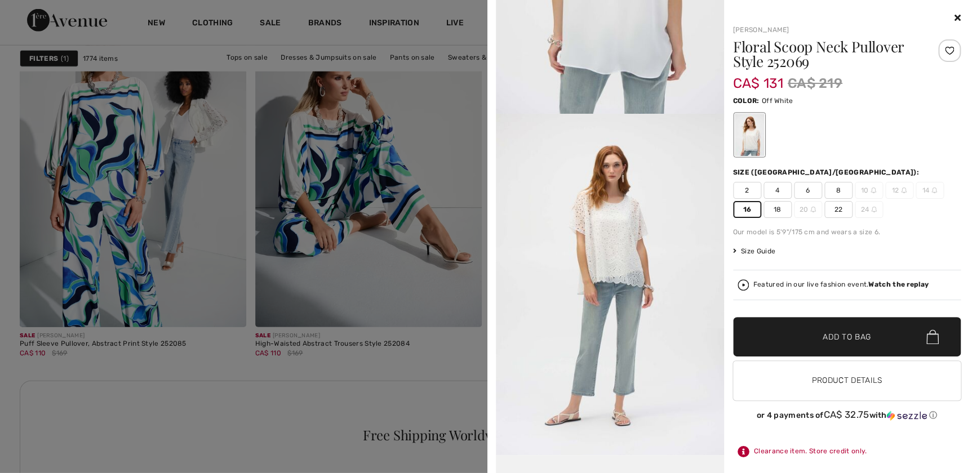
scroll to position [1280, 0]
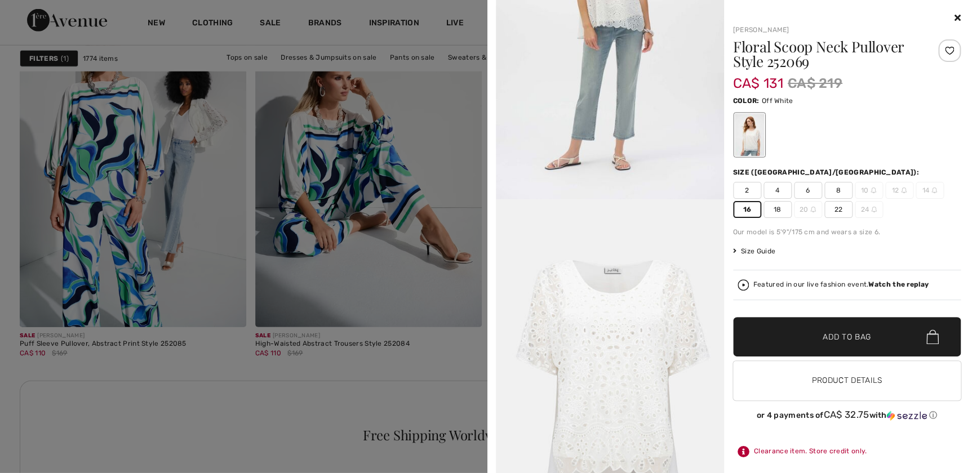
click at [301, 390] on div at bounding box center [486, 236] width 972 height 473
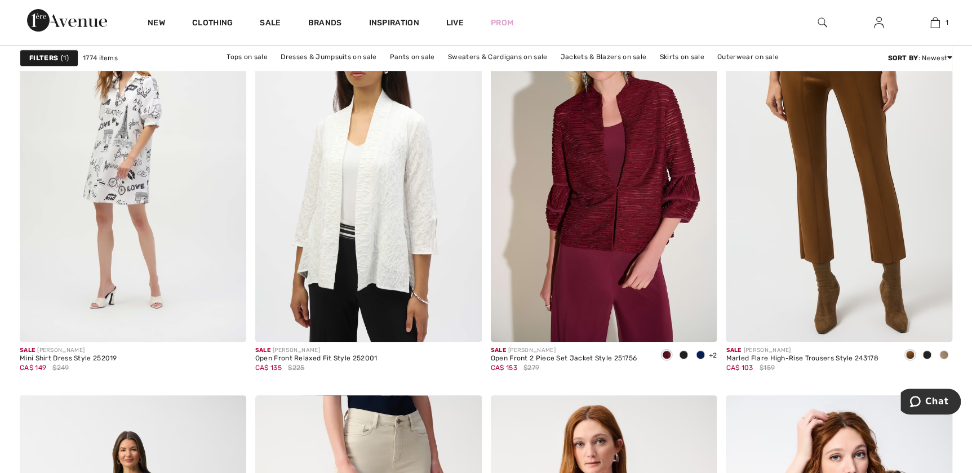
scroll to position [2355, 0]
click at [465, 320] on img at bounding box center [465, 324] width 10 height 10
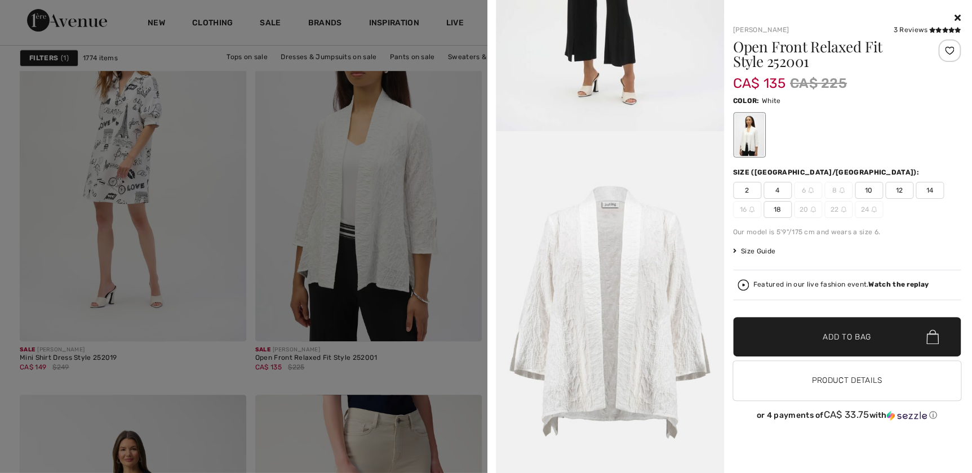
scroll to position [1277, 0]
click at [217, 371] on div at bounding box center [486, 236] width 972 height 473
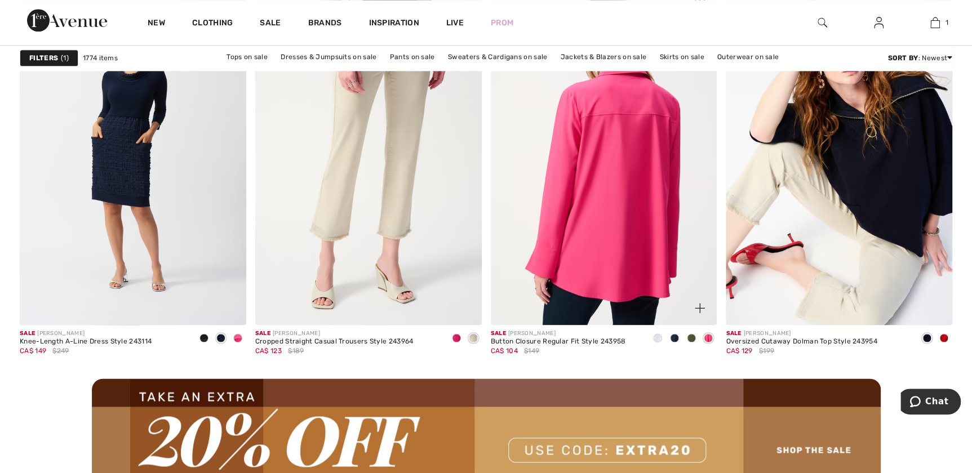
scroll to position [2765, 0]
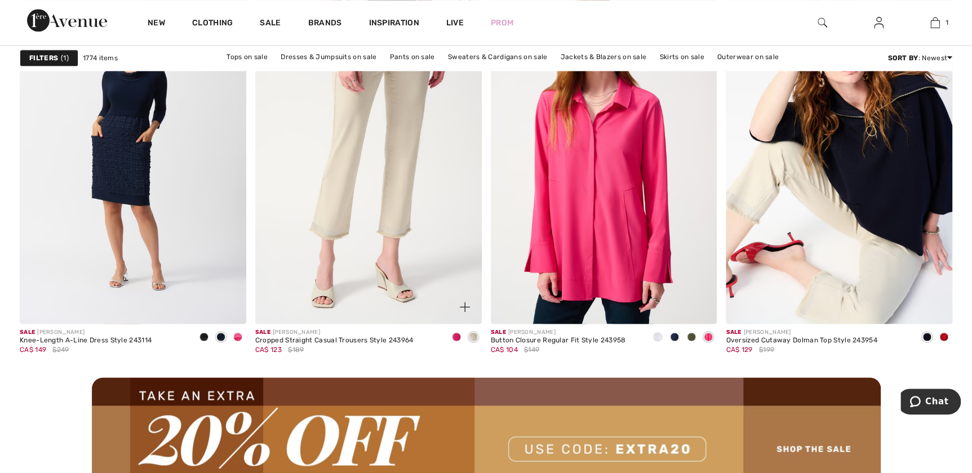
click at [470, 304] on span at bounding box center [464, 307] width 23 height 23
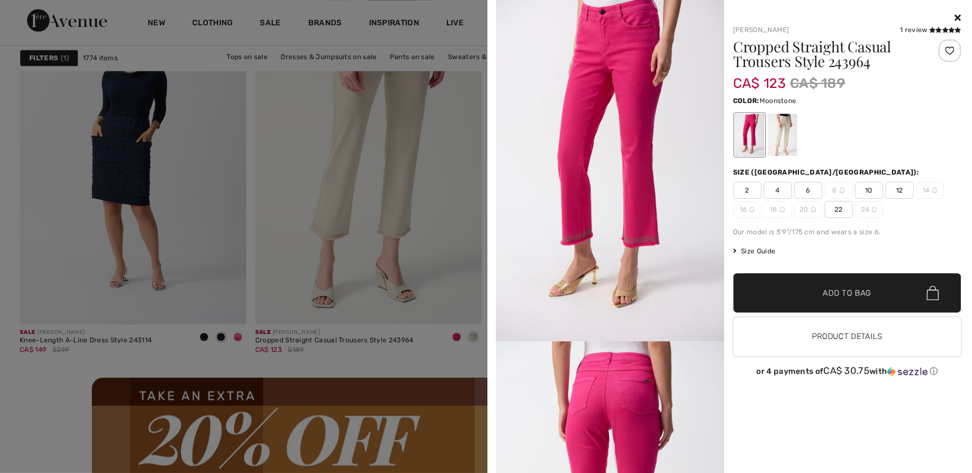
click at [787, 140] on div at bounding box center [781, 135] width 29 height 42
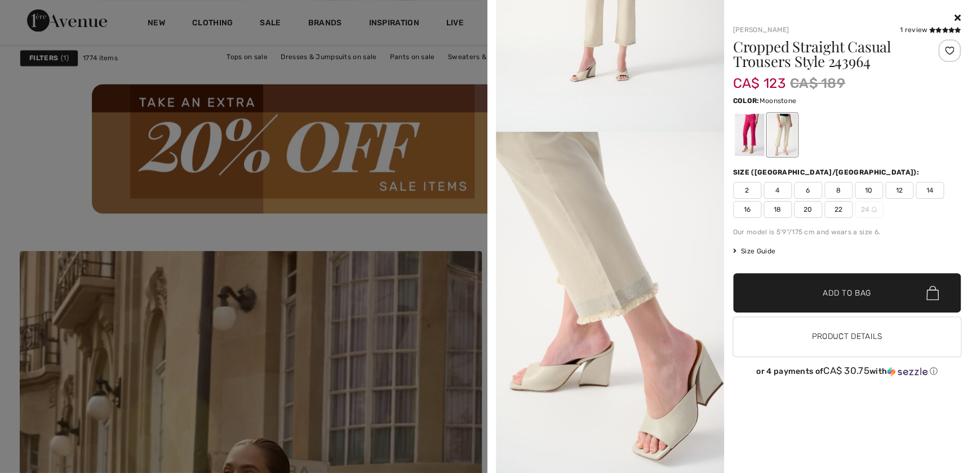
scroll to position [3277, 0]
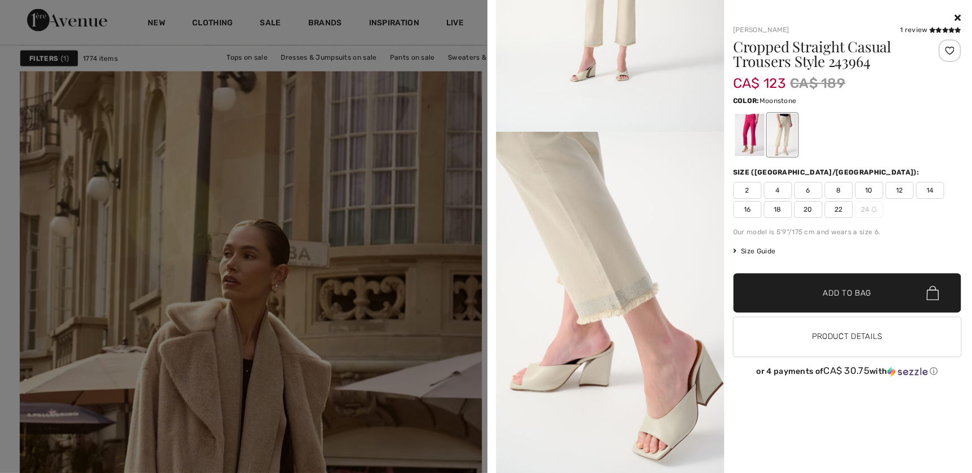
click at [745, 209] on span "16" at bounding box center [747, 209] width 28 height 17
click at [822, 294] on span "Add to Bag" at bounding box center [846, 293] width 48 height 12
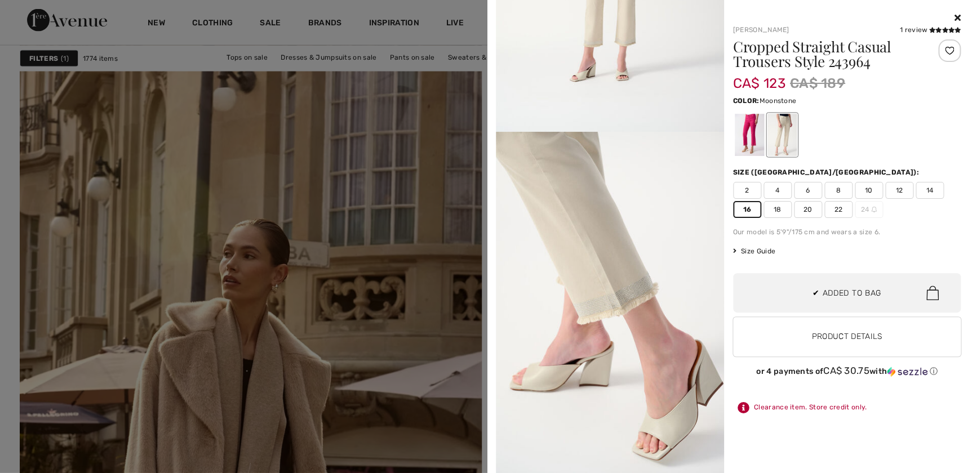
scroll to position [0, 0]
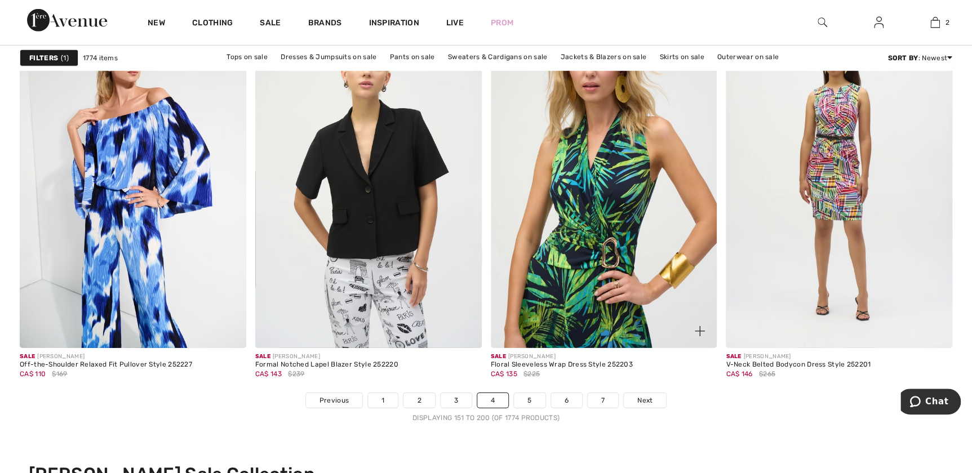
scroll to position [5939, 0]
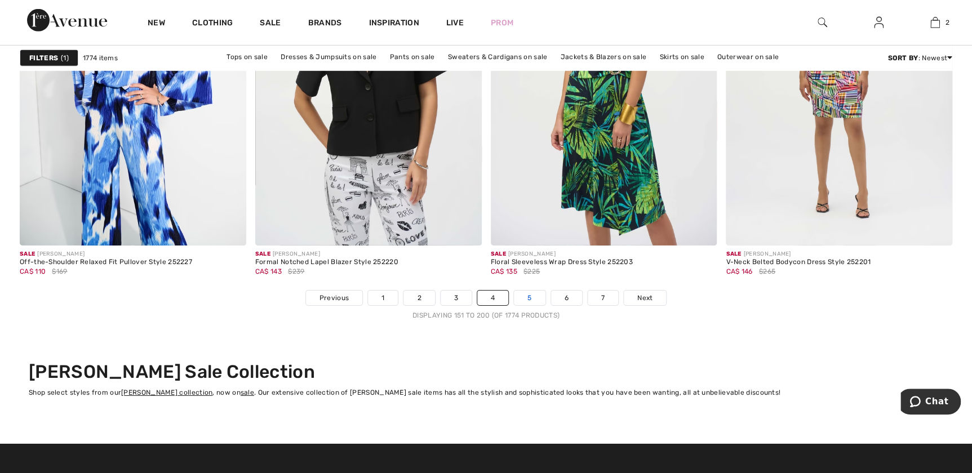
click at [523, 297] on link "5" at bounding box center [529, 298] width 31 height 15
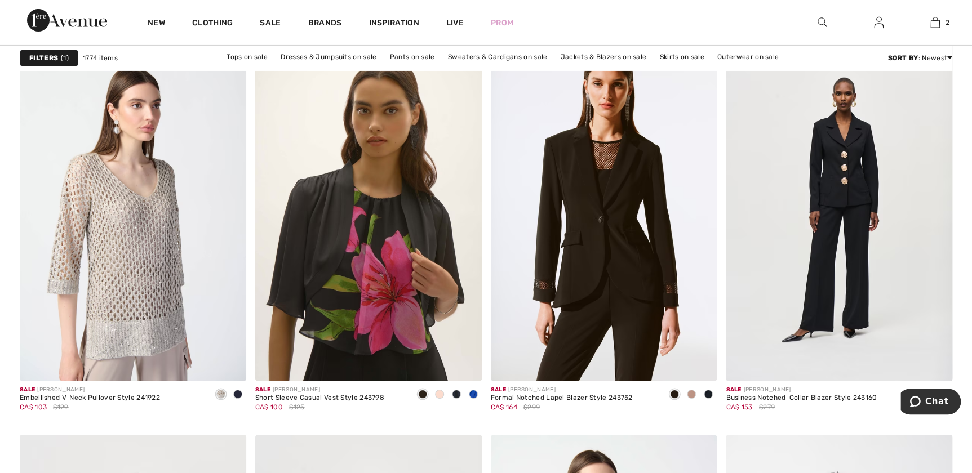
scroll to position [4057, 0]
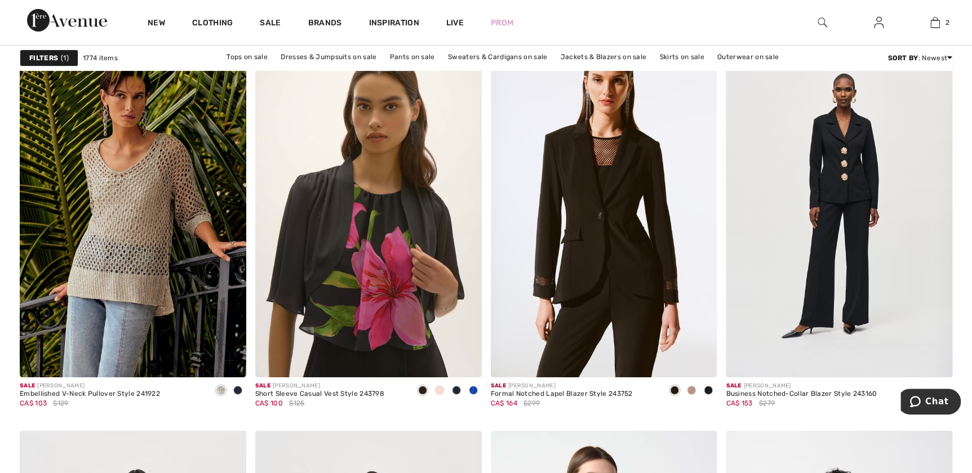
click at [225, 355] on img at bounding box center [229, 360] width 10 height 10
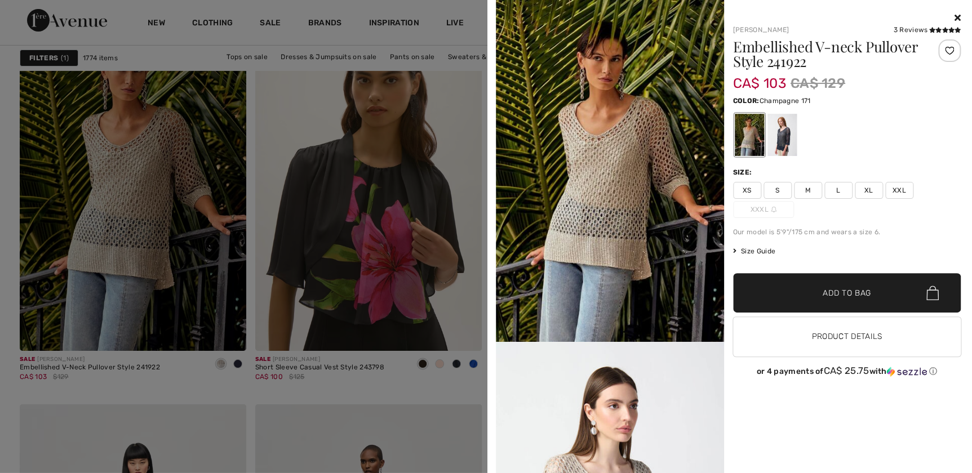
scroll to position [4108, 0]
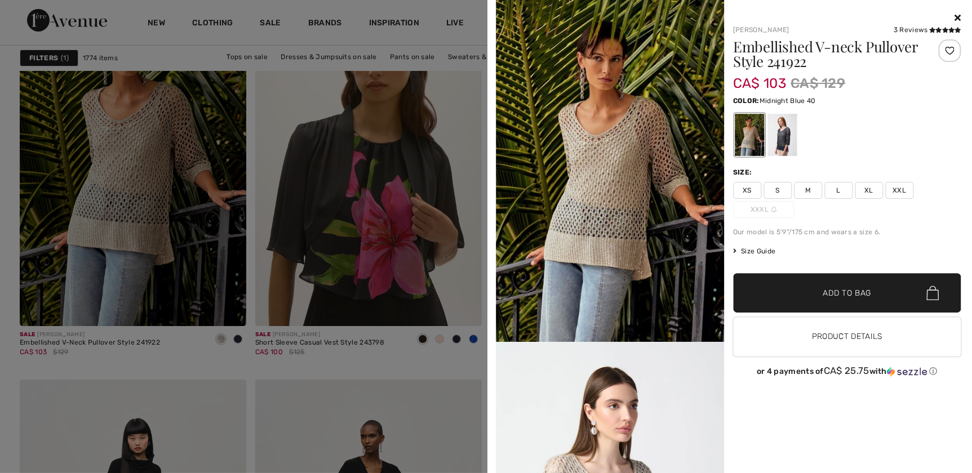
click at [788, 141] on div at bounding box center [781, 135] width 29 height 42
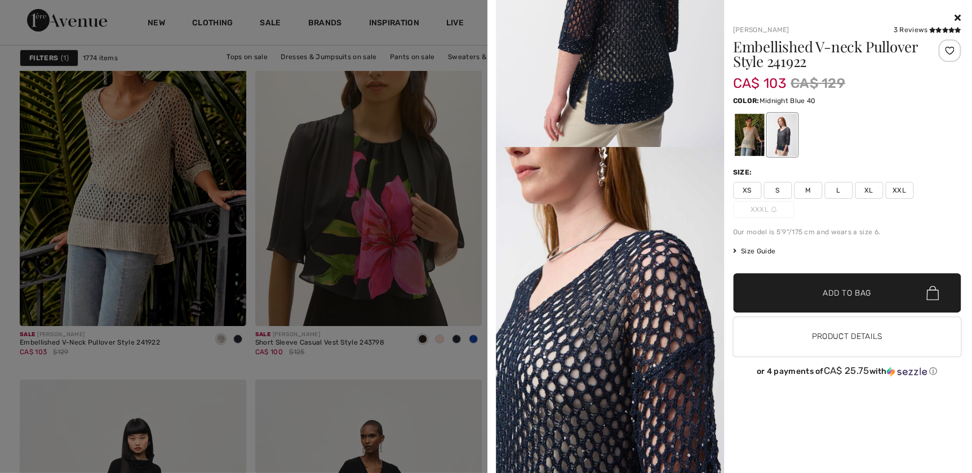
scroll to position [563, 0]
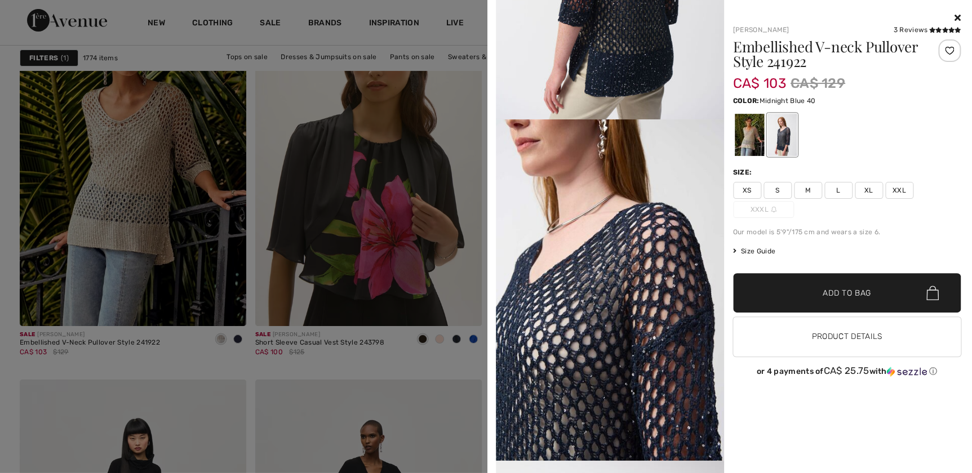
click at [953, 12] on div at bounding box center [847, 18] width 228 height 14
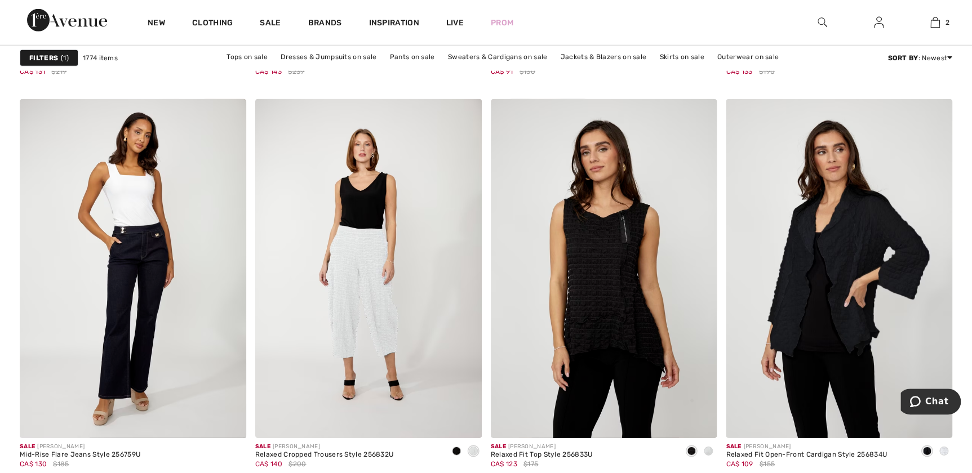
scroll to position [6105, 0]
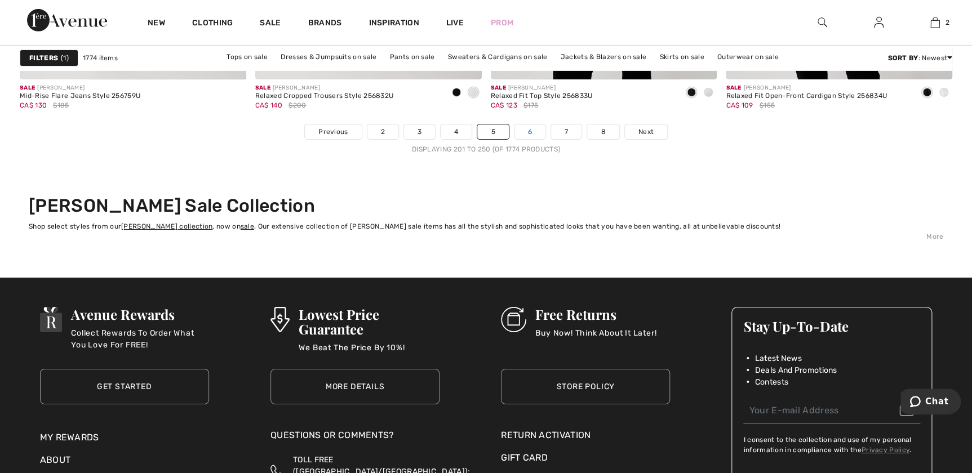
click at [540, 135] on link "6" at bounding box center [529, 131] width 31 height 15
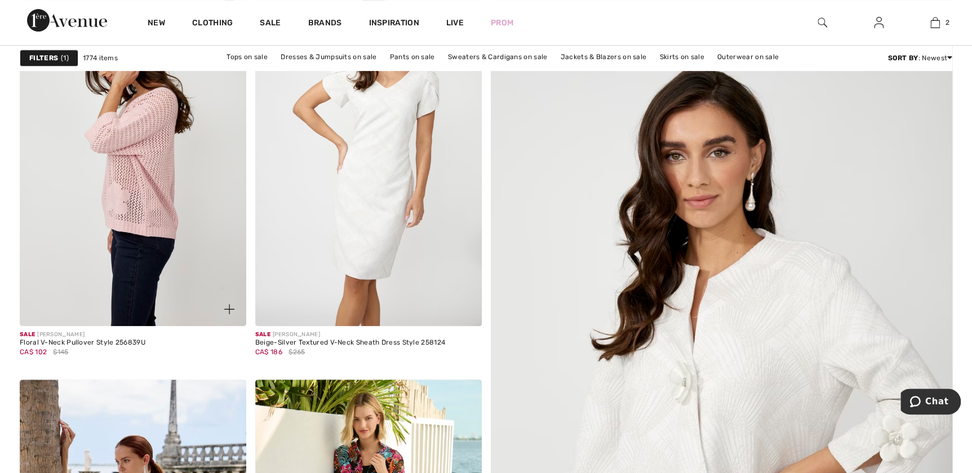
click at [142, 175] on img at bounding box center [133, 157] width 226 height 340
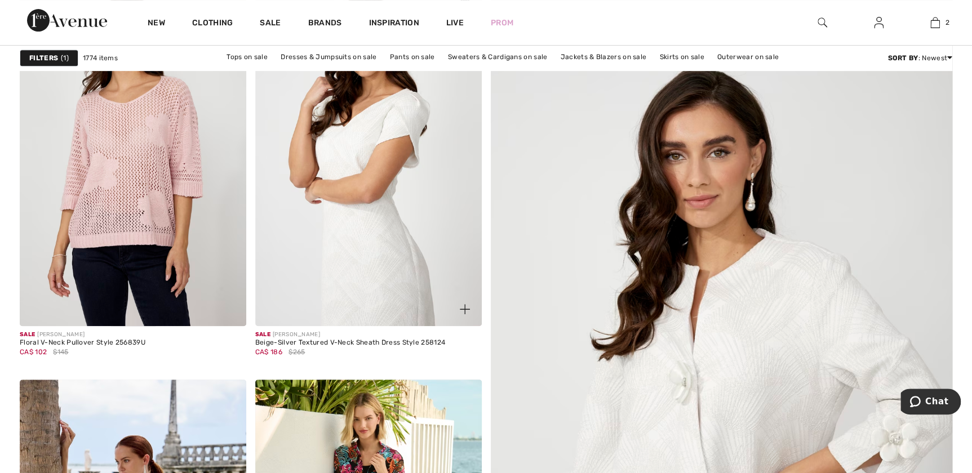
scroll to position [614, 0]
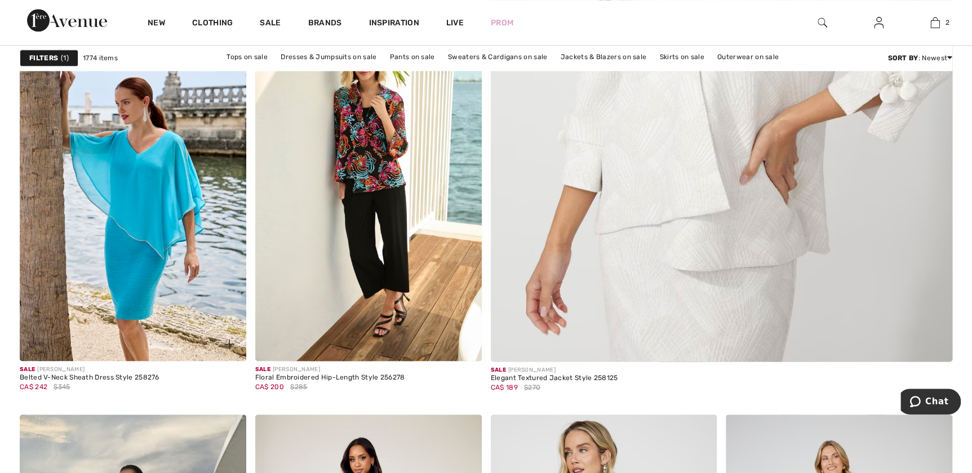
click at [232, 339] on img at bounding box center [229, 344] width 10 height 10
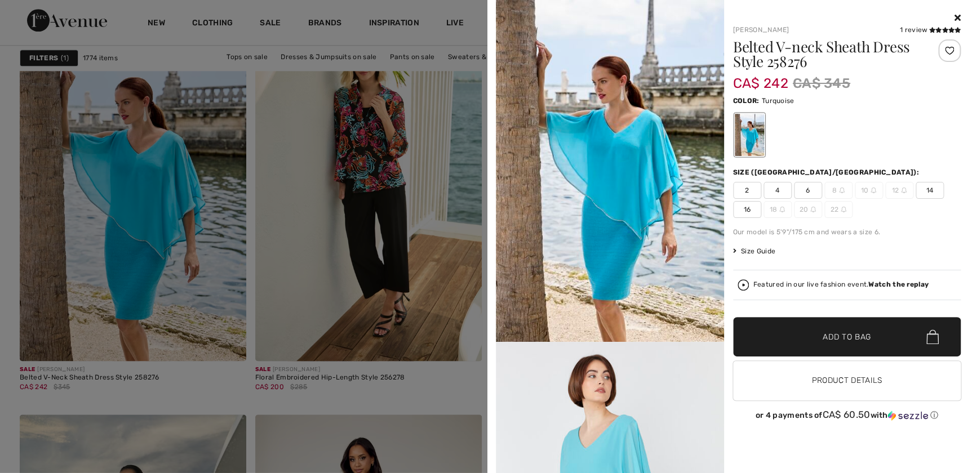
click at [278, 401] on div at bounding box center [486, 236] width 972 height 473
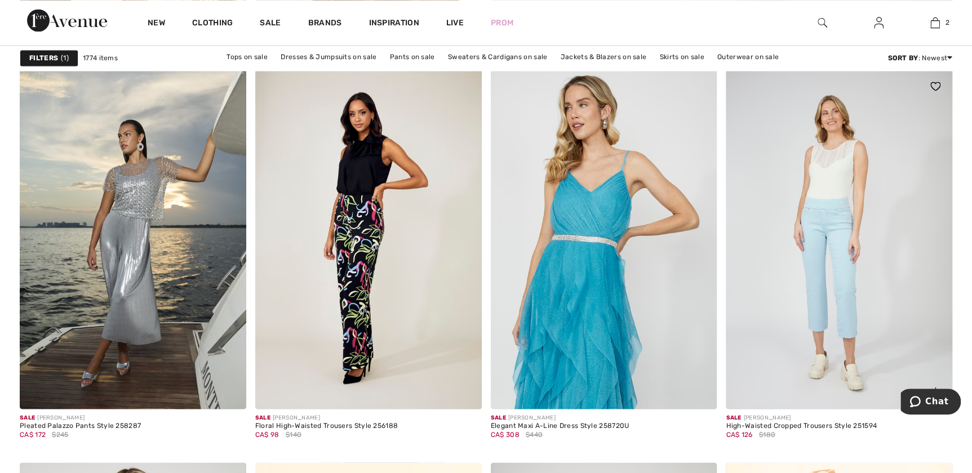
scroll to position [973, 0]
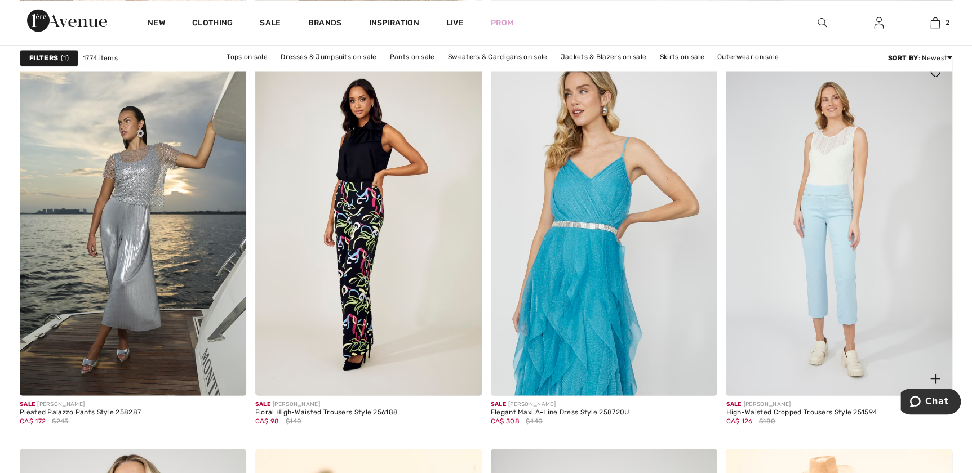
click at [935, 373] on img at bounding box center [935, 378] width 10 height 10
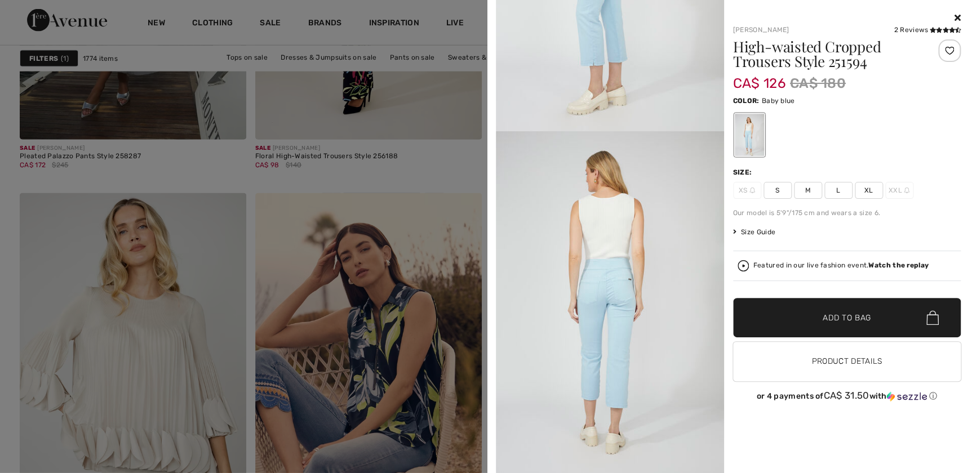
scroll to position [1125, 0]
click at [421, 171] on div at bounding box center [486, 236] width 972 height 473
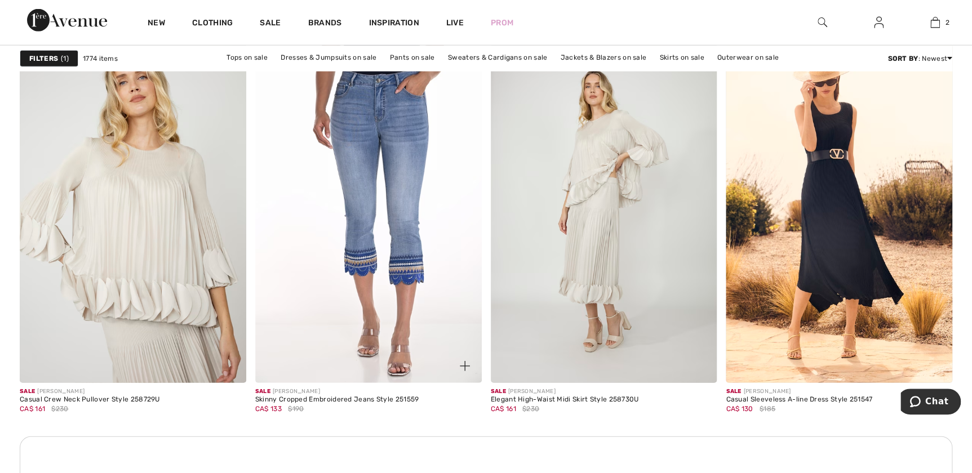
scroll to position [1382, 0]
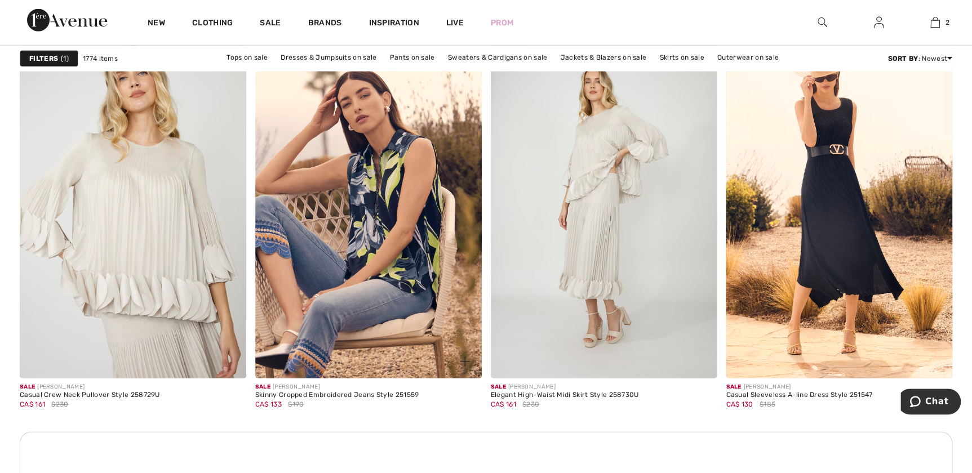
click at [462, 362] on img at bounding box center [465, 362] width 10 height 10
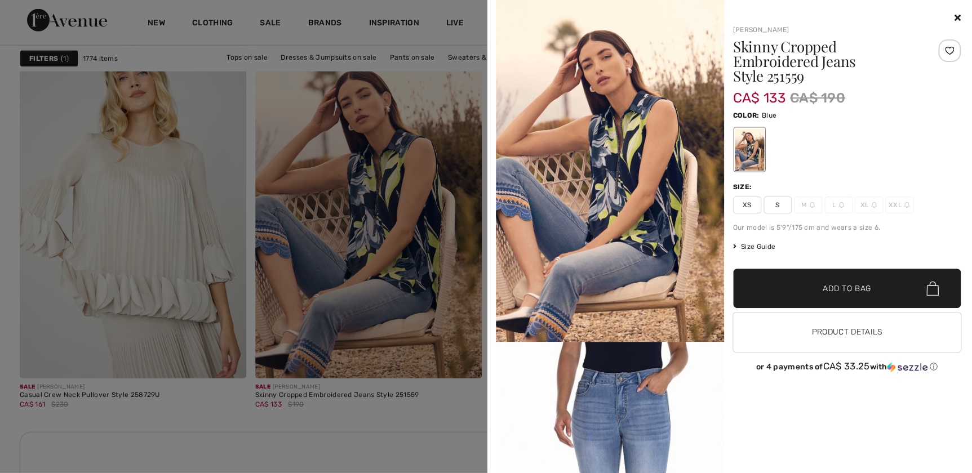
click at [406, 427] on div at bounding box center [486, 236] width 972 height 473
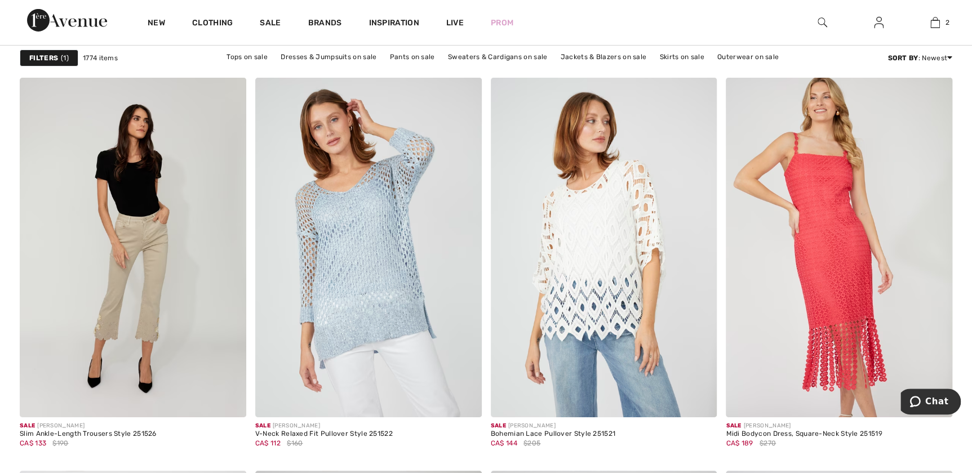
scroll to position [1894, 0]
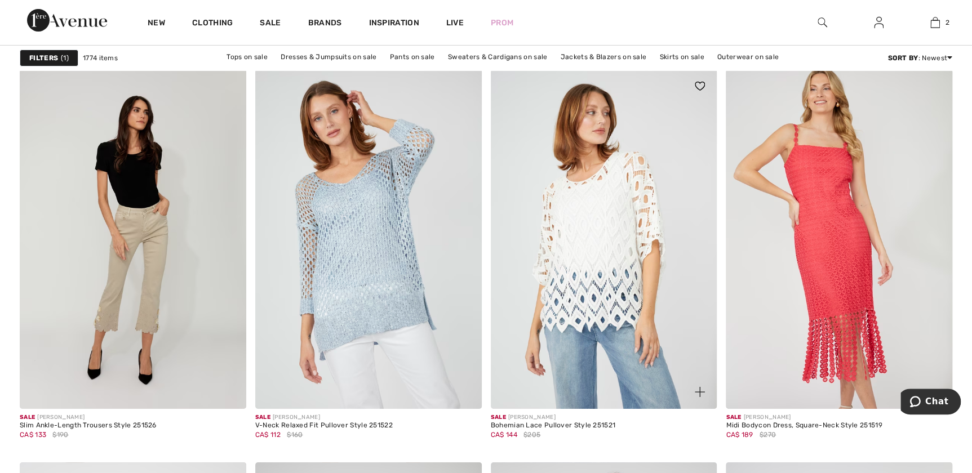
click at [696, 390] on img at bounding box center [699, 392] width 10 height 10
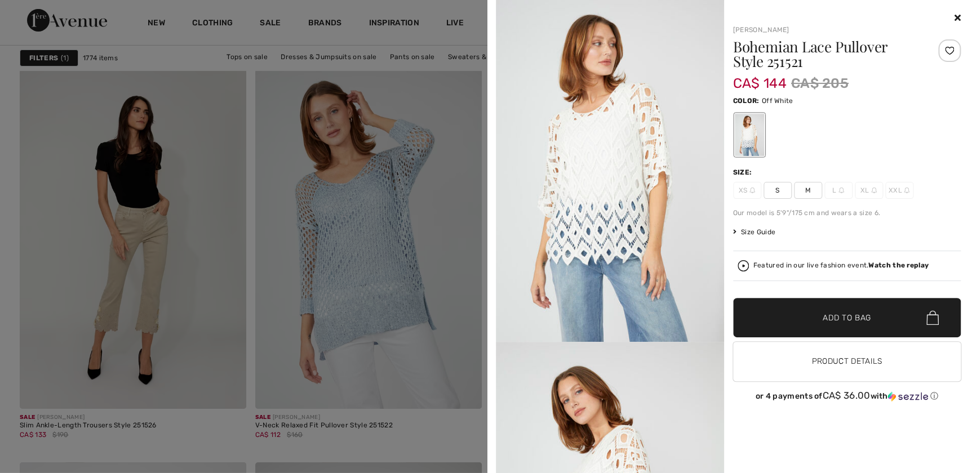
click at [451, 426] on div at bounding box center [486, 236] width 972 height 473
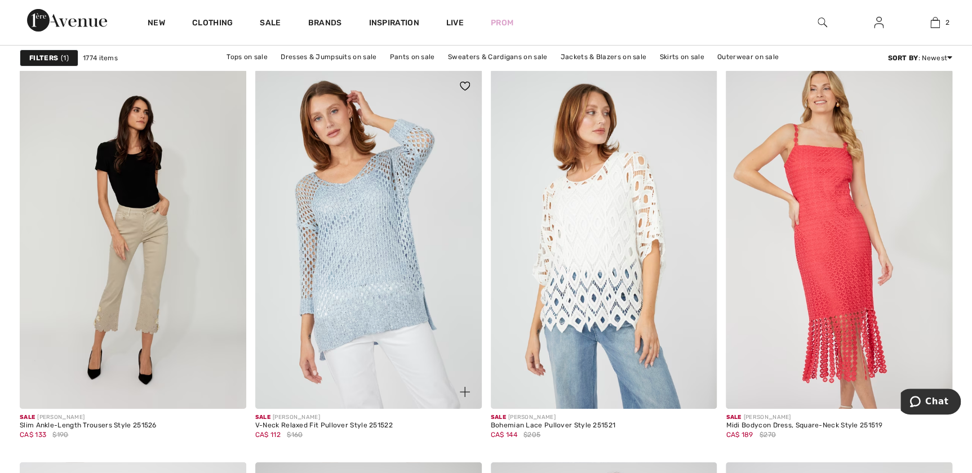
click at [460, 391] on img at bounding box center [465, 392] width 10 height 10
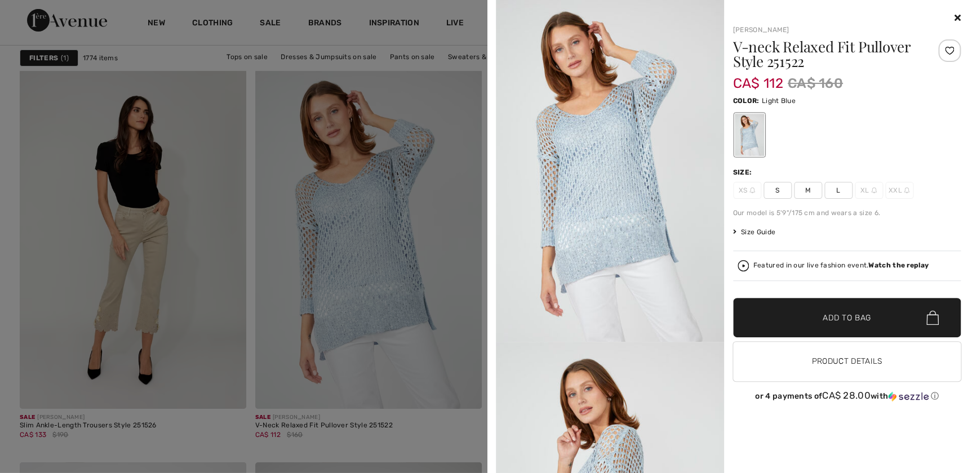
click at [184, 444] on div at bounding box center [486, 236] width 972 height 473
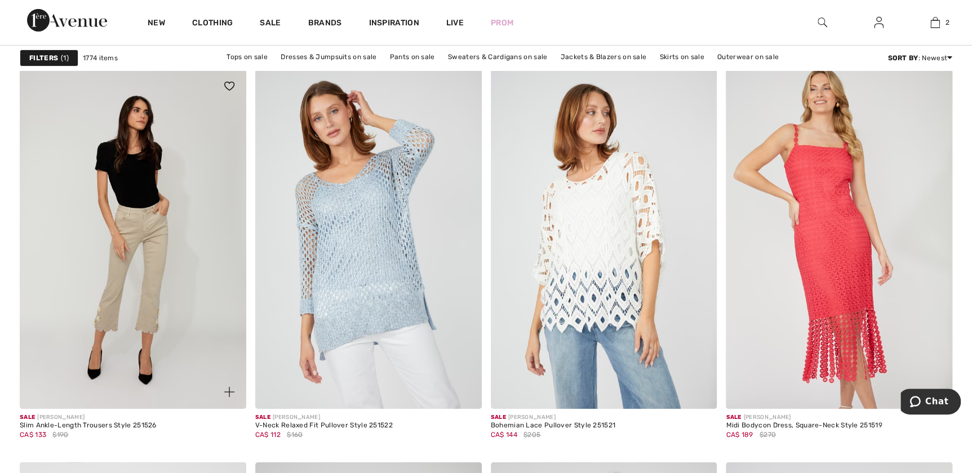
click at [230, 390] on img at bounding box center [229, 392] width 10 height 10
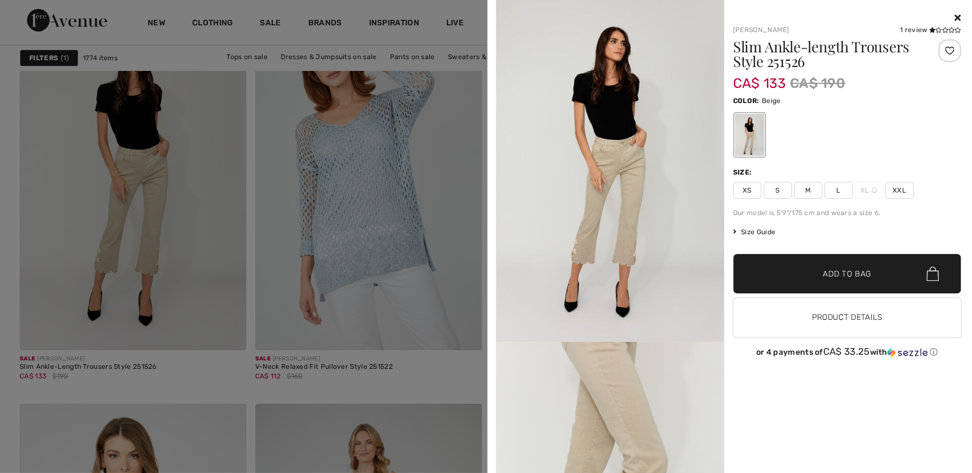
scroll to position [2048, 0]
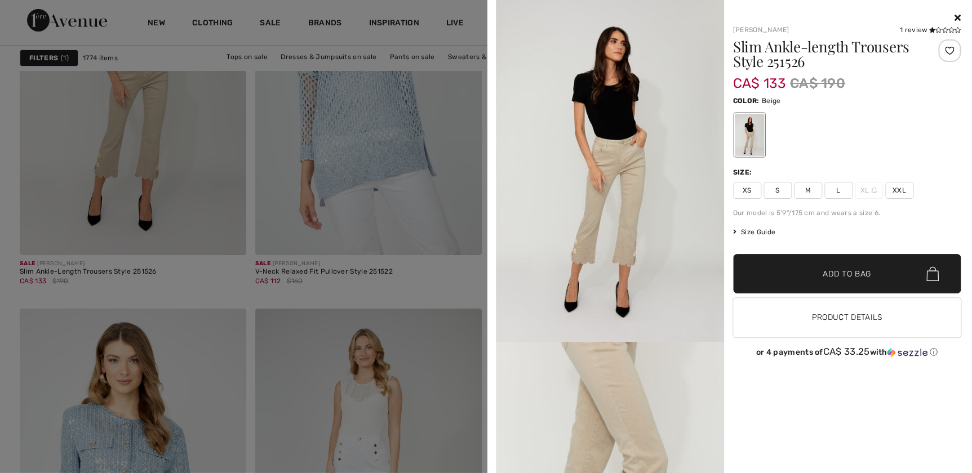
click at [293, 300] on div at bounding box center [486, 236] width 972 height 473
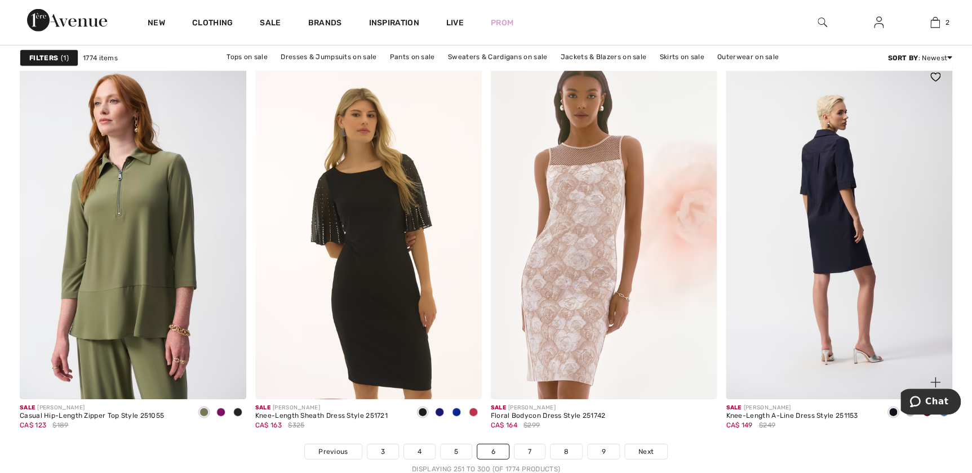
scroll to position [5836, 0]
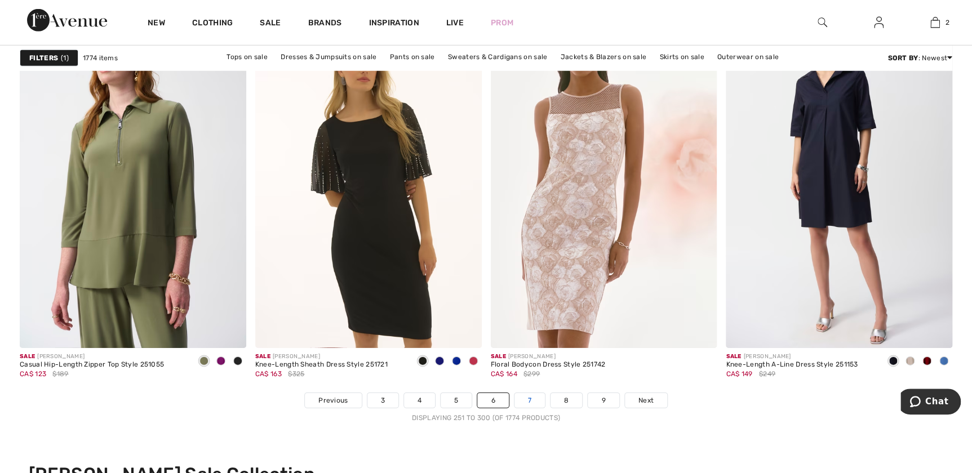
click at [527, 399] on link "7" at bounding box center [529, 400] width 30 height 15
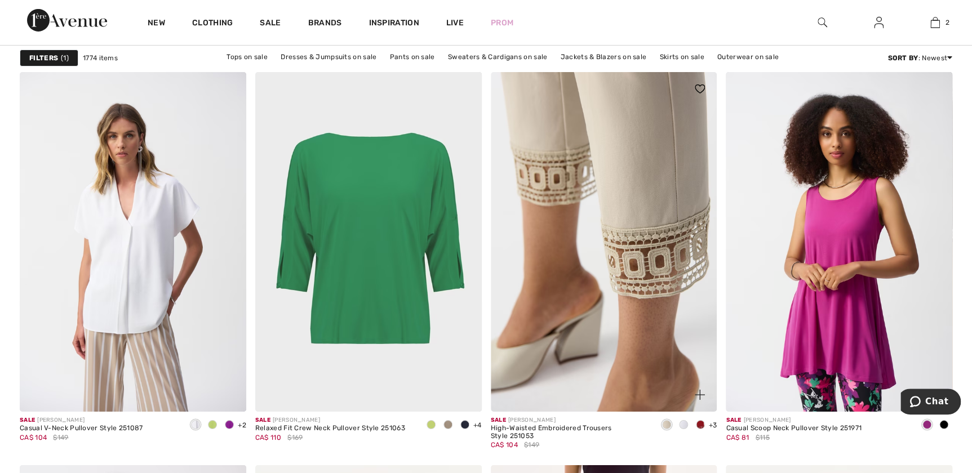
scroll to position [4044, 0]
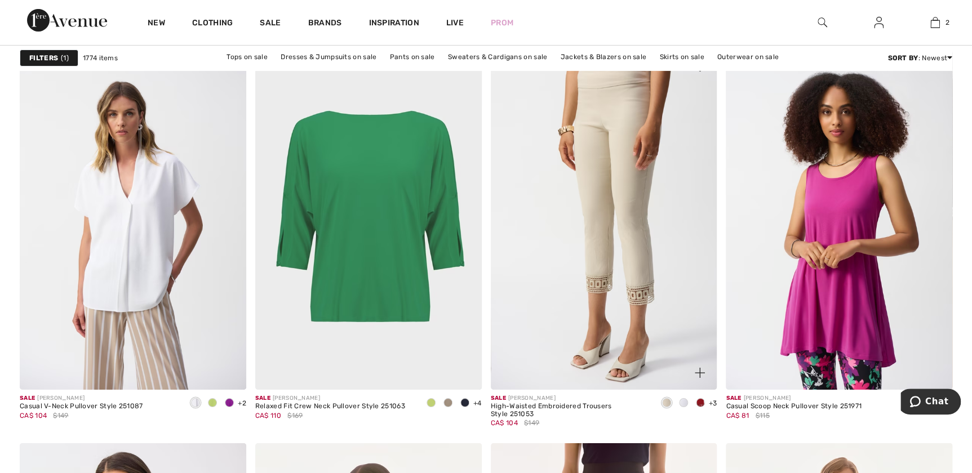
click at [694, 368] on img at bounding box center [699, 373] width 10 height 10
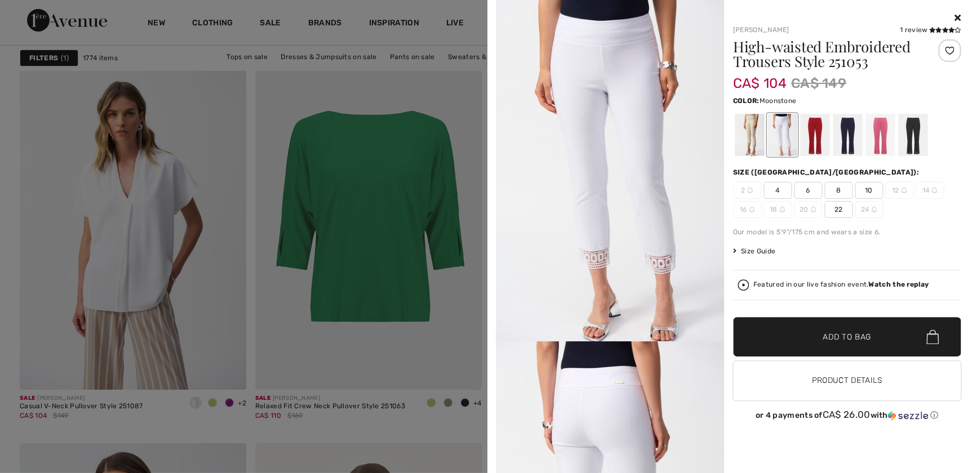
click at [747, 133] on div at bounding box center [748, 135] width 29 height 42
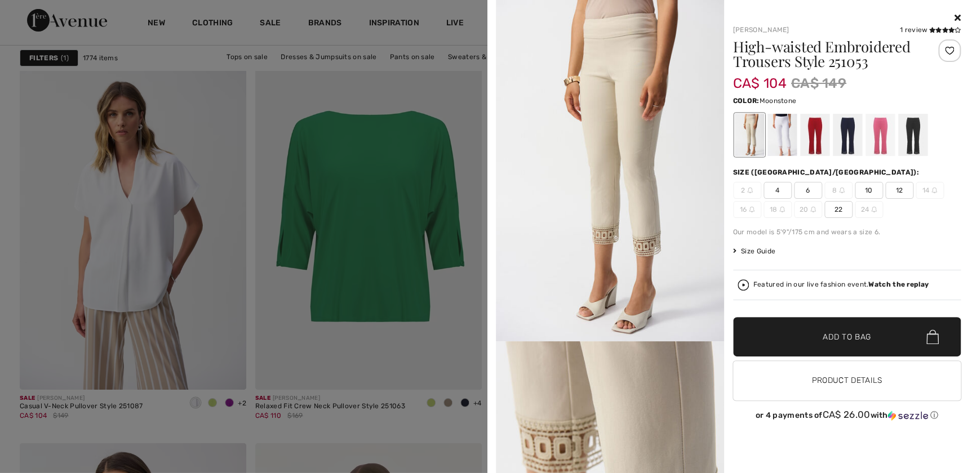
drag, startPoint x: 85, startPoint y: 424, endPoint x: 126, endPoint y: 411, distance: 42.4
click at [86, 424] on div at bounding box center [486, 236] width 972 height 473
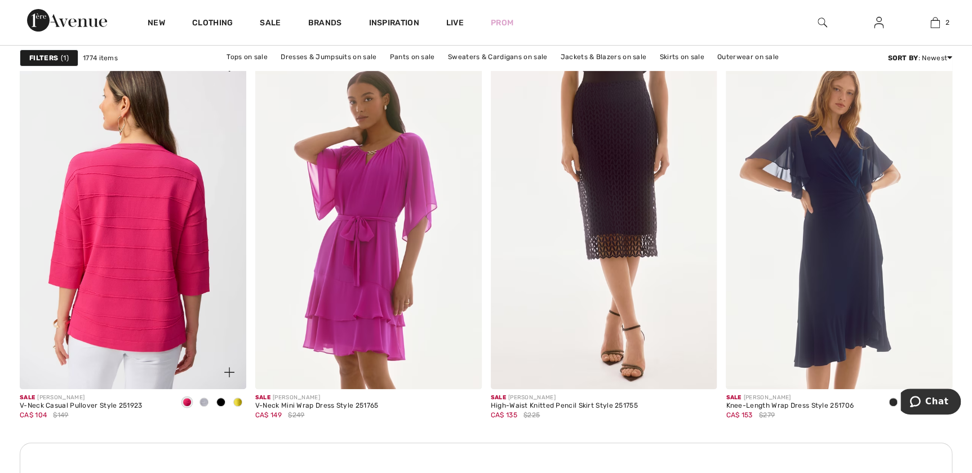
scroll to position [4454, 0]
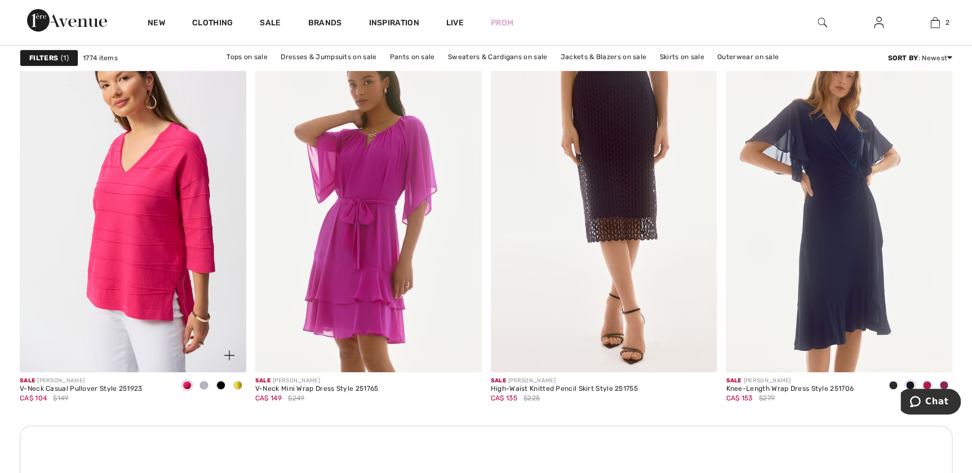
click at [234, 353] on img at bounding box center [229, 355] width 10 height 10
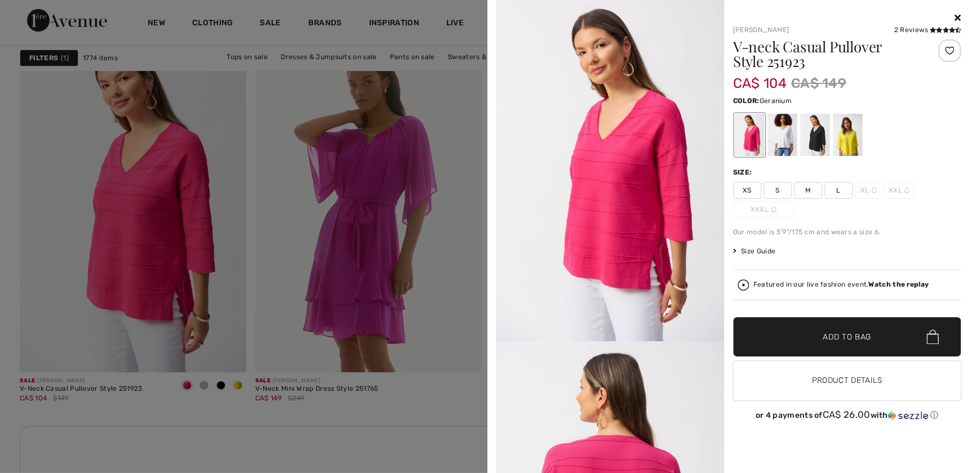
click at [154, 402] on div at bounding box center [486, 236] width 972 height 473
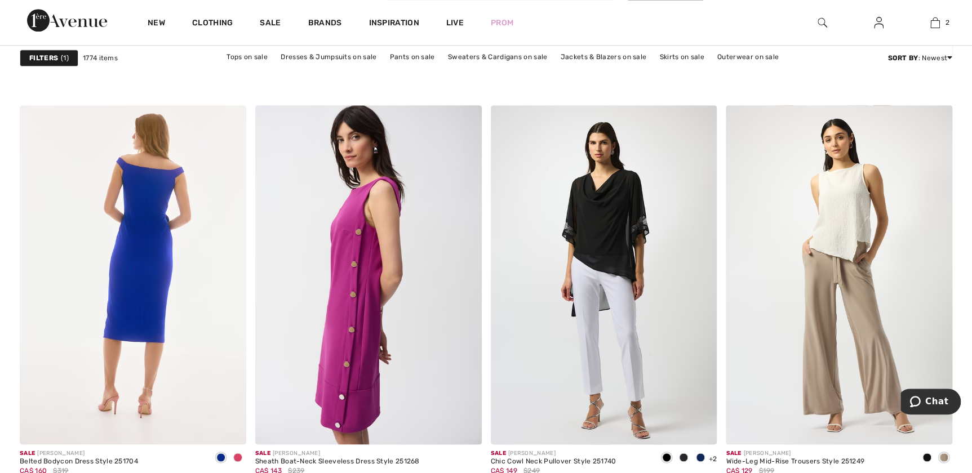
scroll to position [5018, 0]
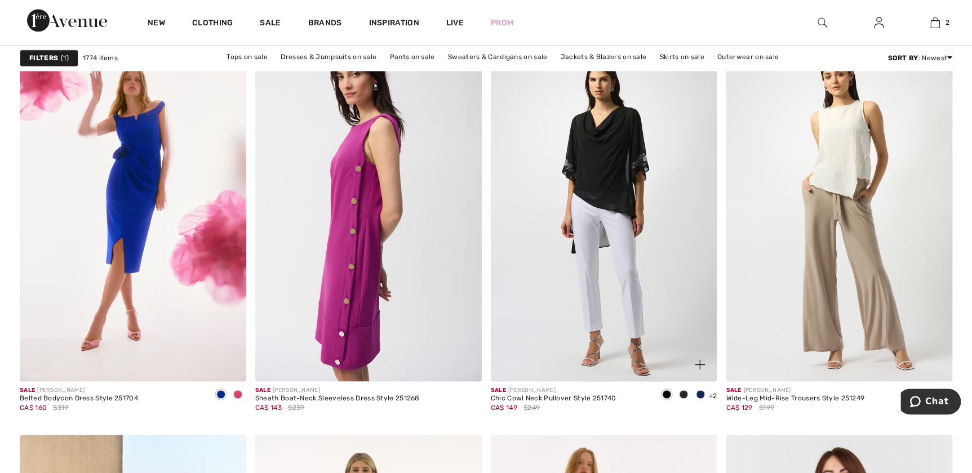
click at [700, 363] on img at bounding box center [699, 364] width 10 height 10
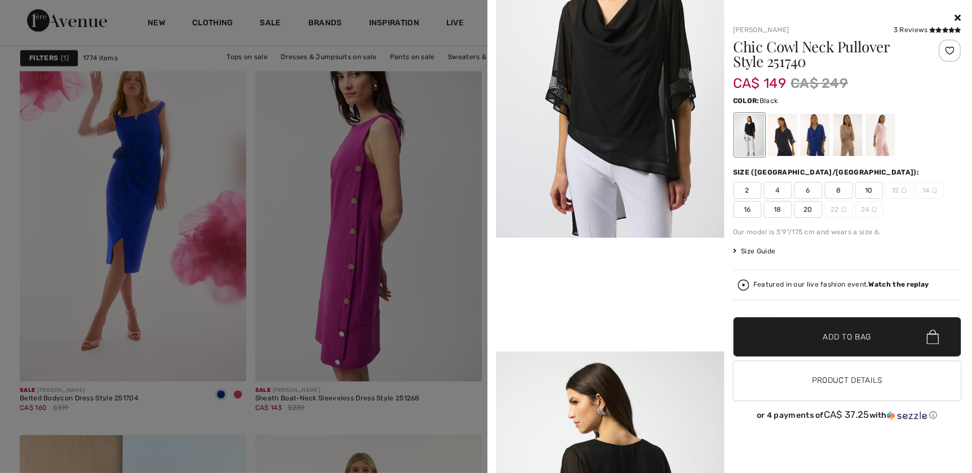
scroll to position [307, 0]
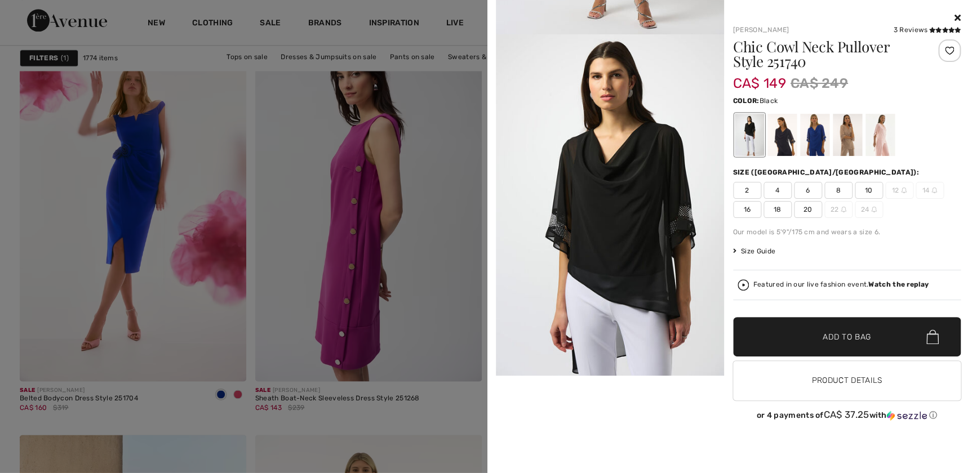
click at [389, 394] on div at bounding box center [486, 236] width 972 height 473
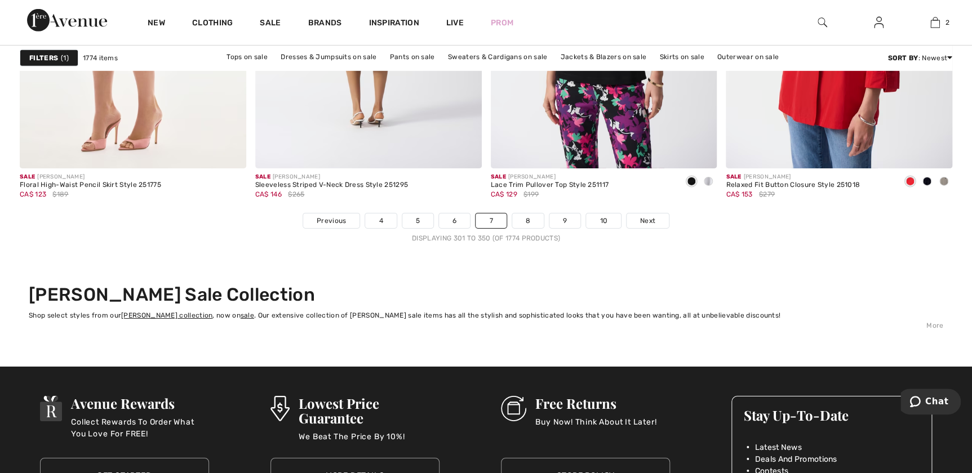
scroll to position [6144, 0]
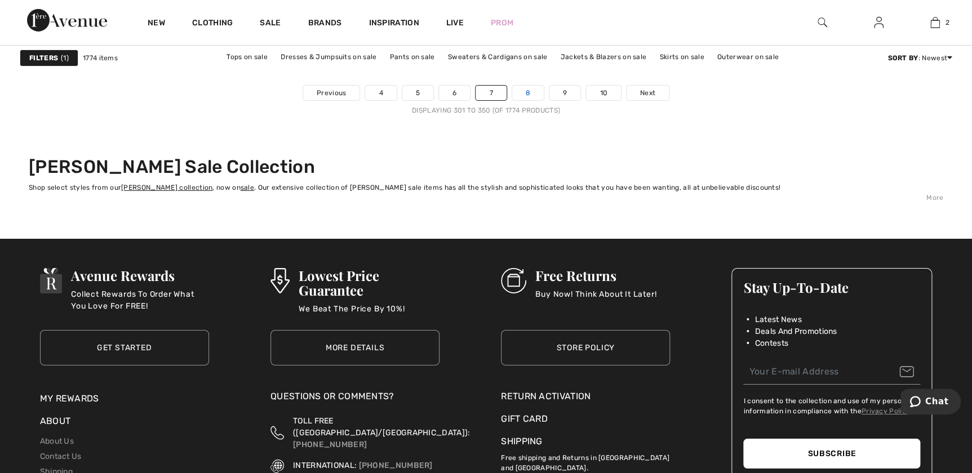
click at [541, 96] on link "8" at bounding box center [528, 93] width 32 height 15
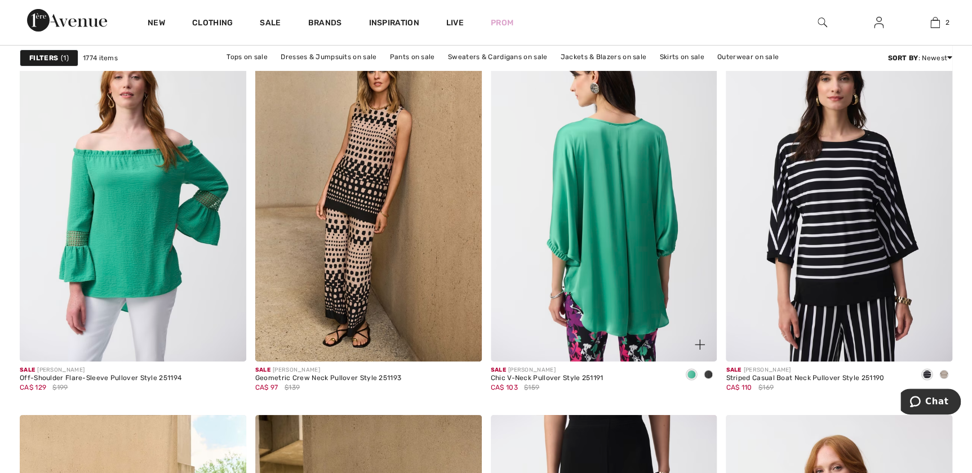
scroll to position [4096, 0]
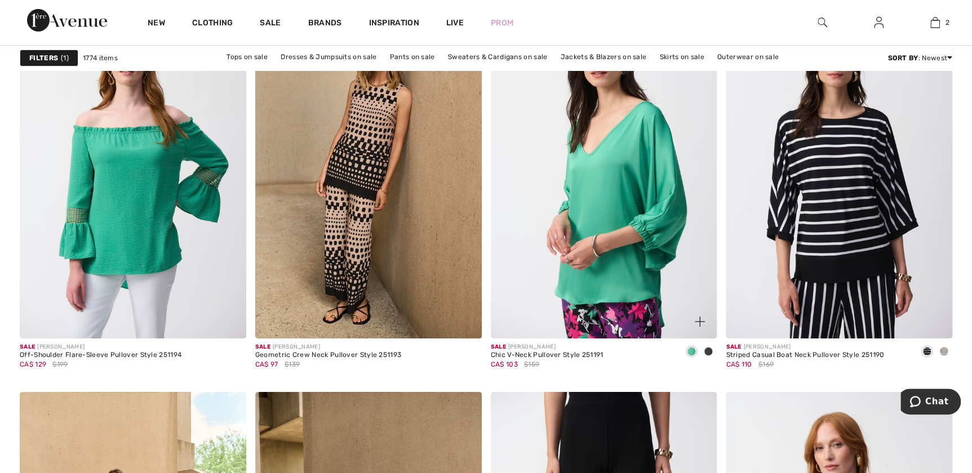
click at [700, 322] on img at bounding box center [699, 322] width 10 height 10
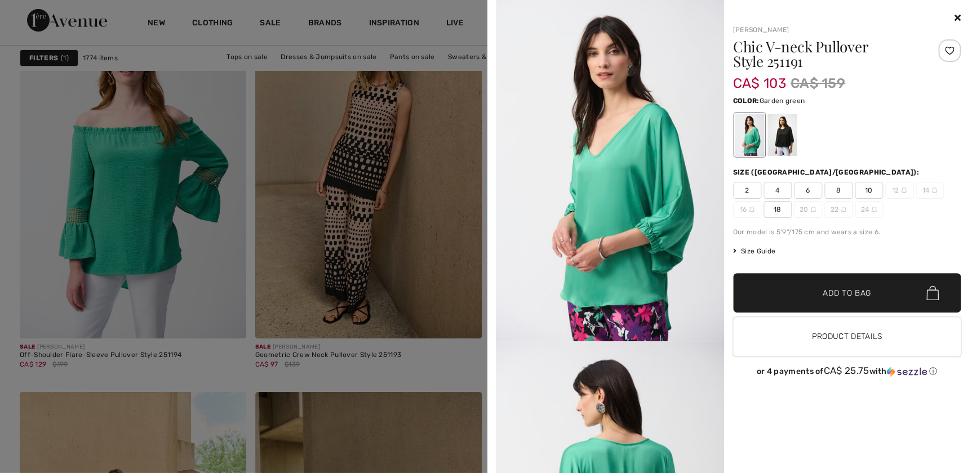
click at [451, 364] on div at bounding box center [486, 236] width 972 height 473
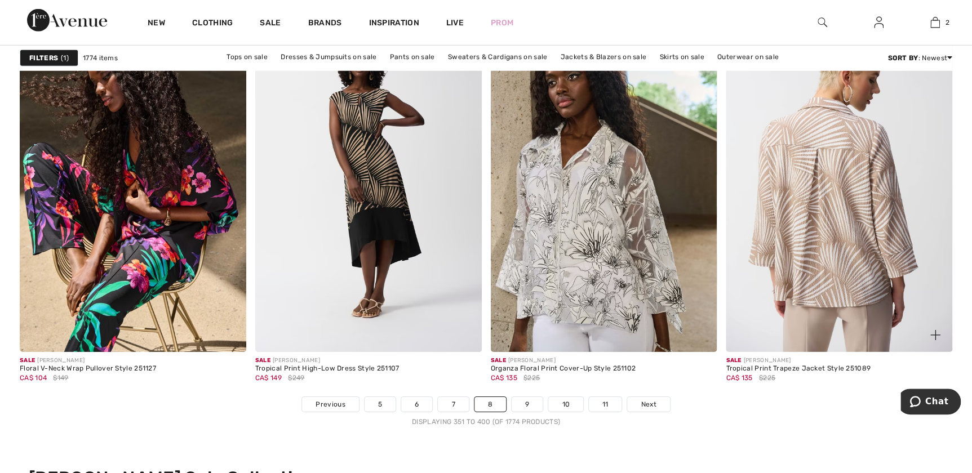
scroll to position [5888, 0]
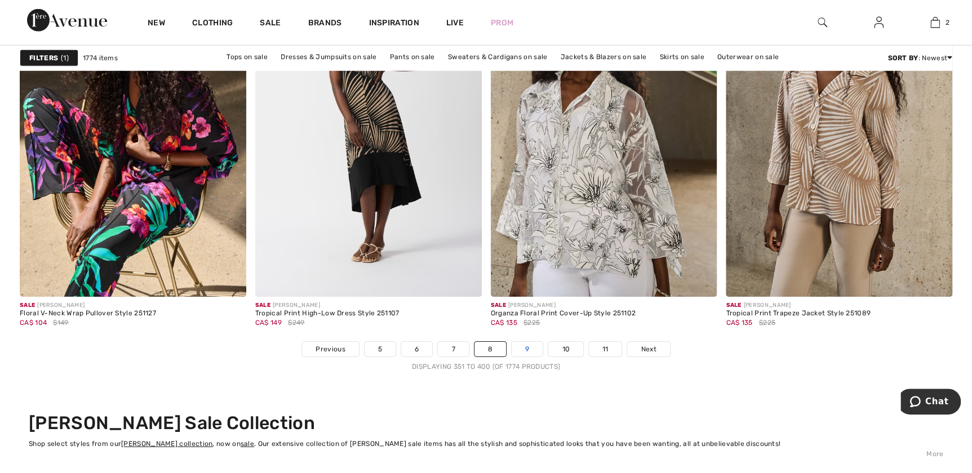
click at [526, 344] on link "9" at bounding box center [526, 349] width 31 height 15
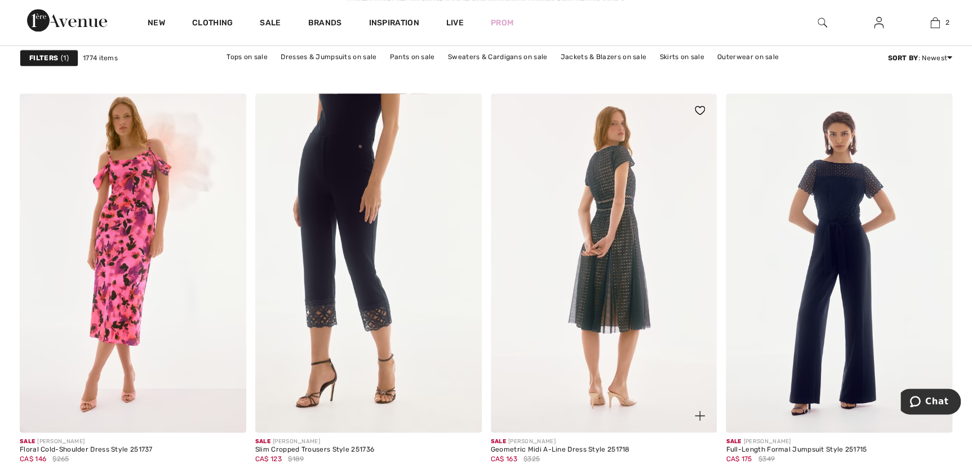
scroll to position [5018, 0]
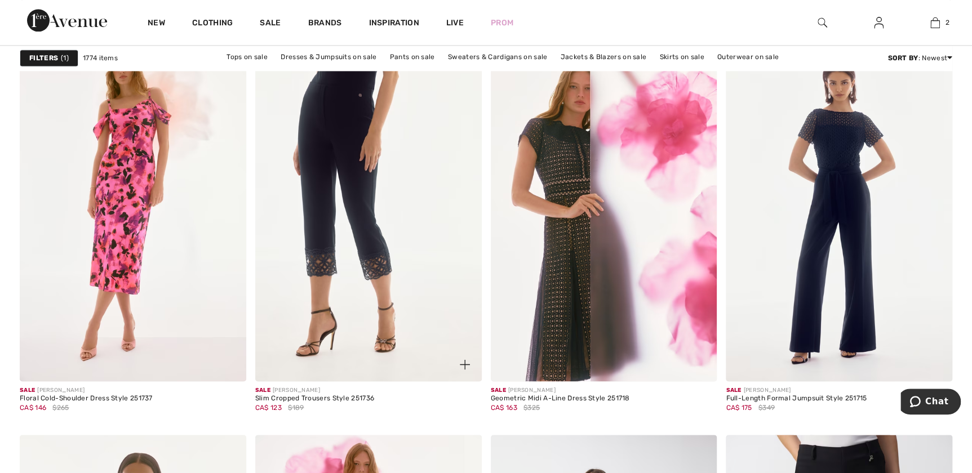
click at [461, 362] on img at bounding box center [465, 364] width 10 height 10
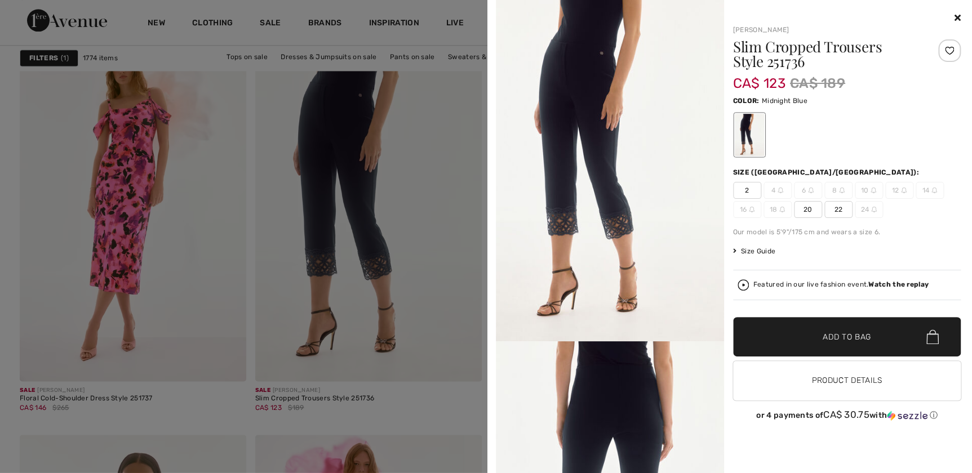
click at [956, 19] on icon at bounding box center [957, 17] width 6 height 9
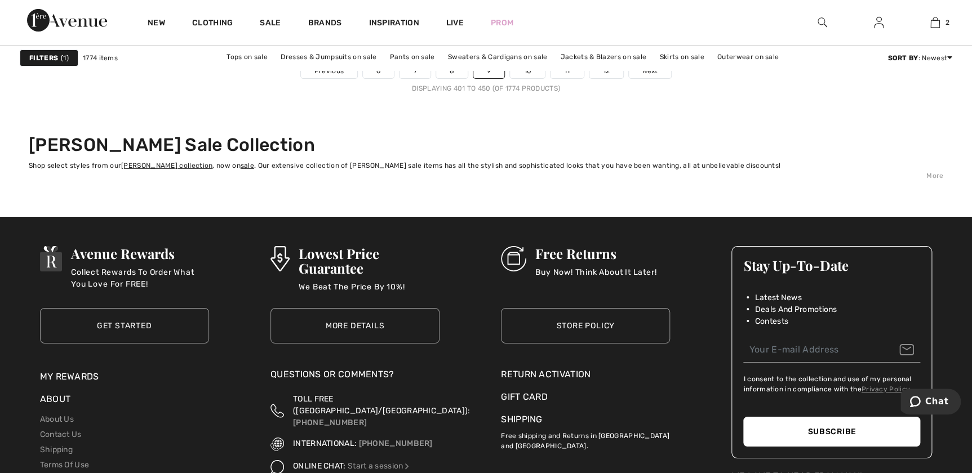
scroll to position [6144, 0]
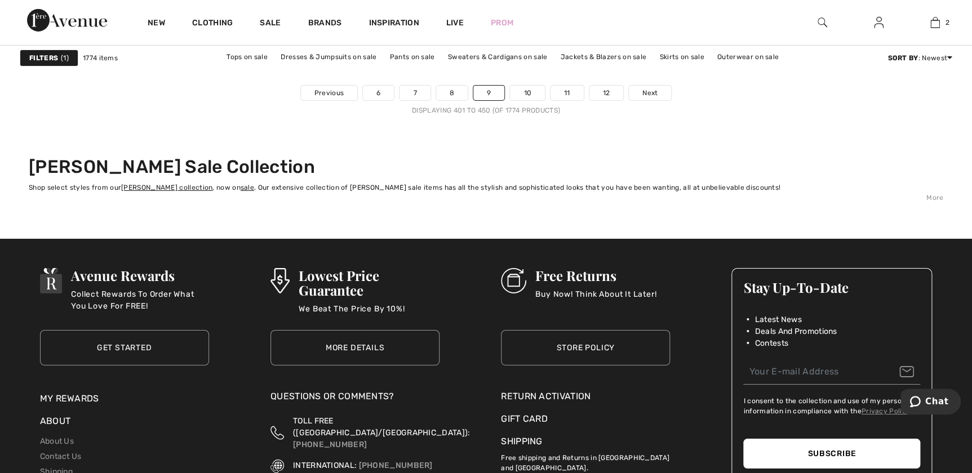
drag, startPoint x: 534, startPoint y: 94, endPoint x: 600, endPoint y: 104, distance: 67.1
click at [534, 93] on link "10" at bounding box center [527, 93] width 35 height 15
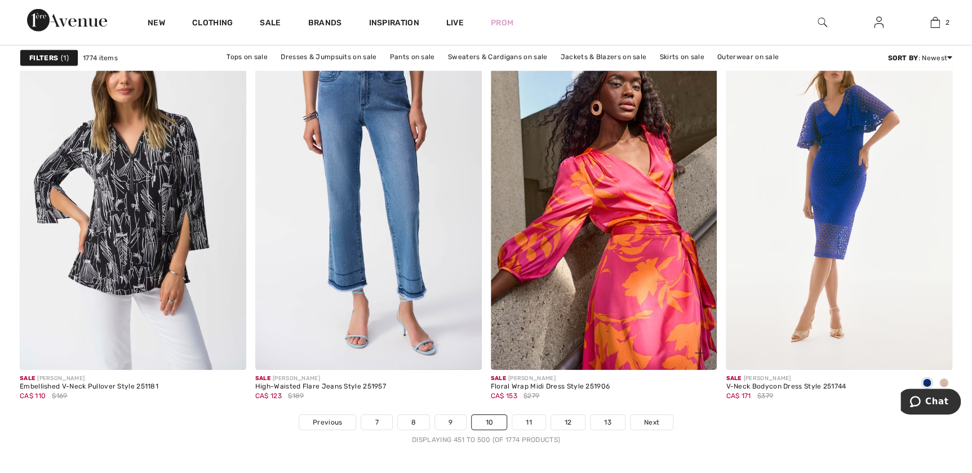
scroll to position [5836, 0]
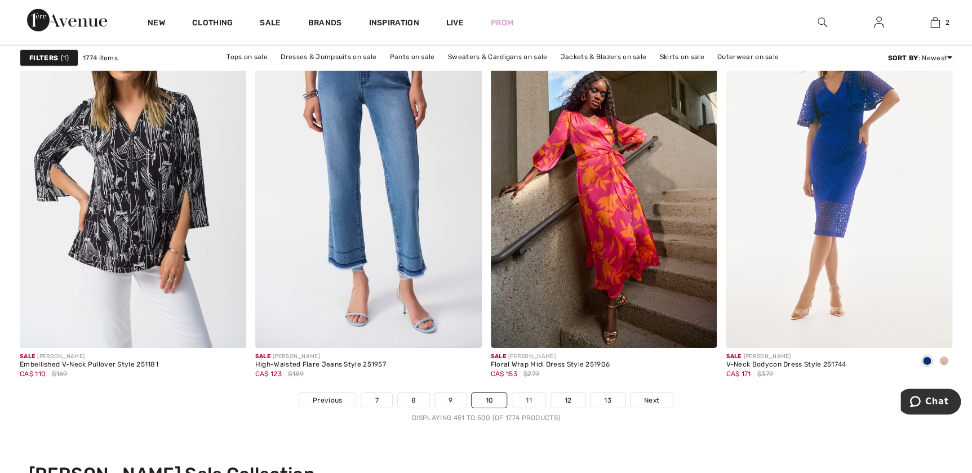
click at [527, 406] on link "11" at bounding box center [528, 400] width 33 height 15
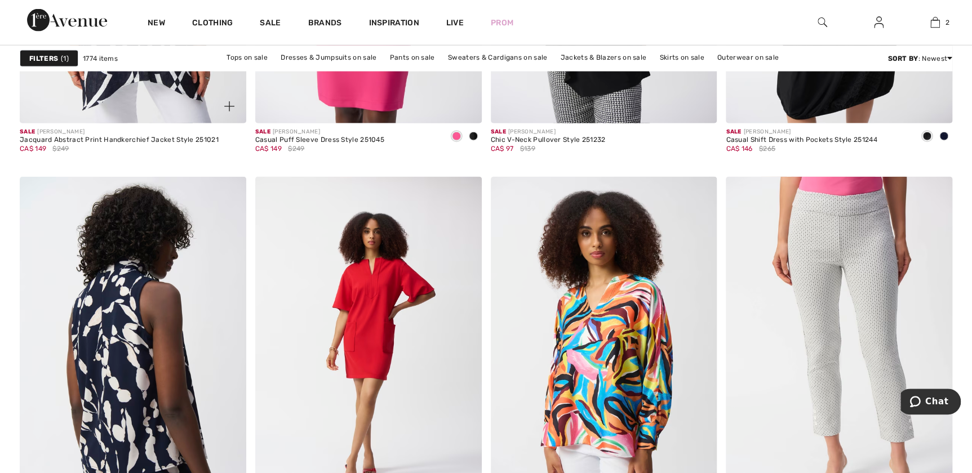
scroll to position [1382, 0]
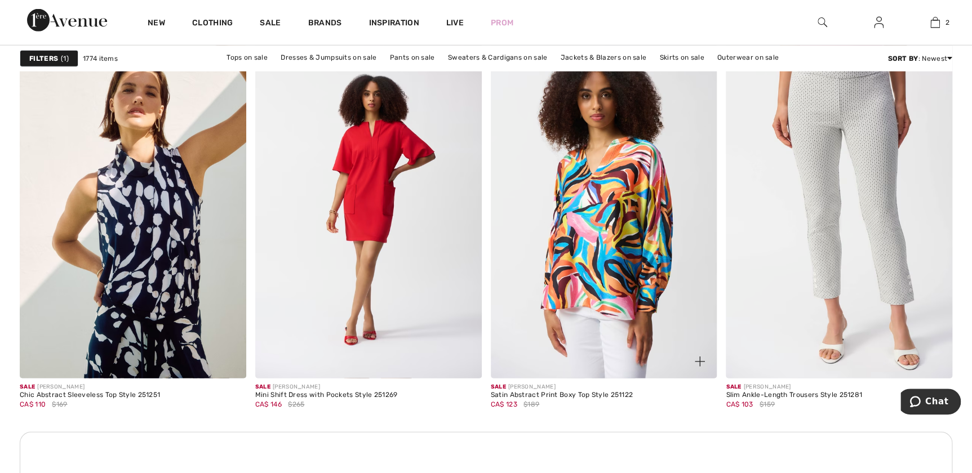
click at [696, 362] on img at bounding box center [699, 362] width 10 height 10
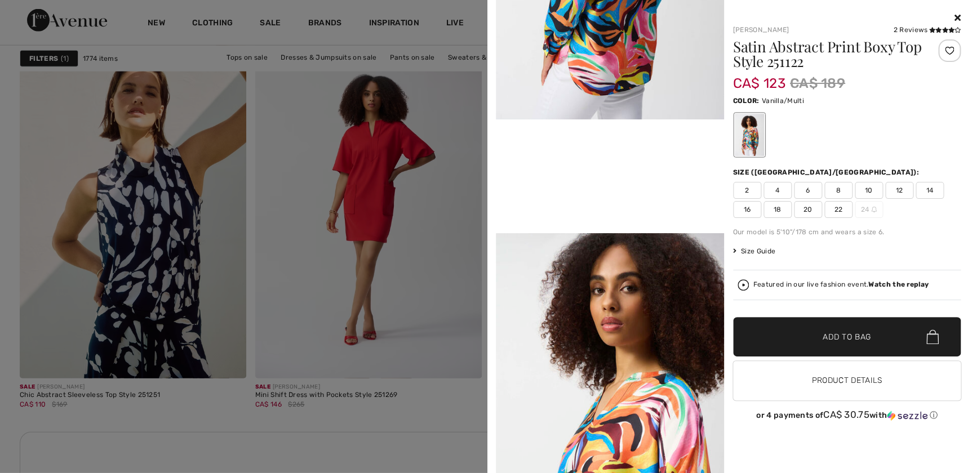
scroll to position [768, 0]
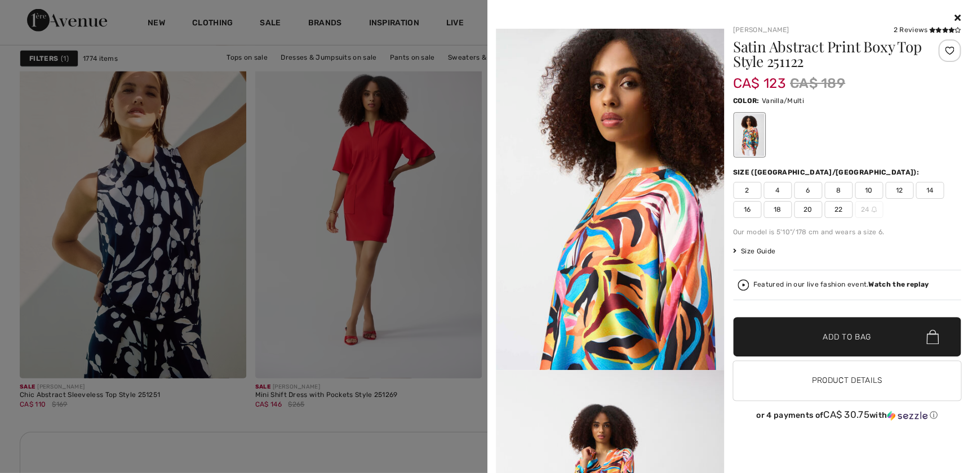
click at [231, 421] on div at bounding box center [486, 236] width 972 height 473
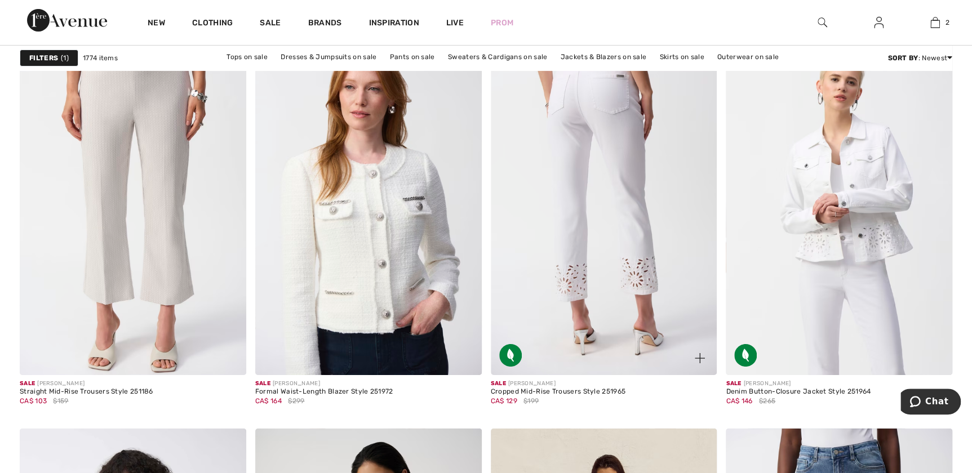
scroll to position [1997, 0]
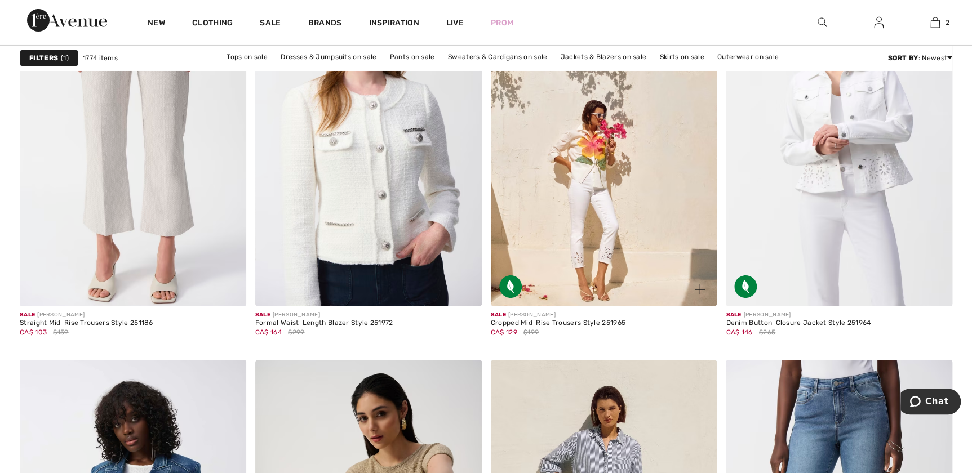
click at [696, 284] on img at bounding box center [699, 289] width 10 height 10
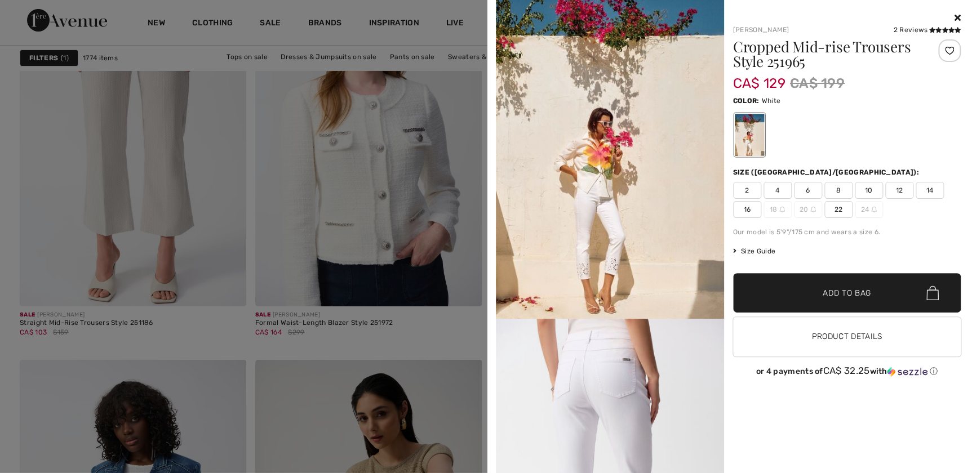
scroll to position [0, 0]
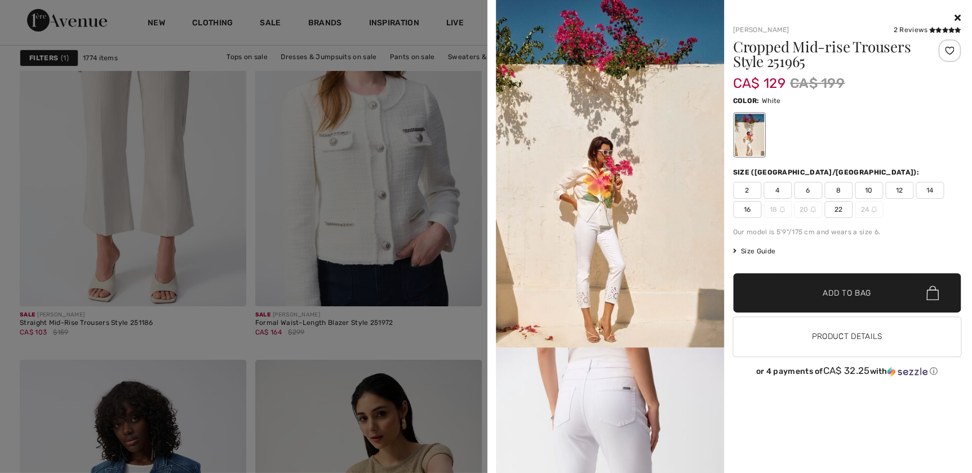
click at [752, 211] on span "16" at bounding box center [747, 209] width 28 height 17
click at [852, 292] on span "Add to Bag" at bounding box center [846, 293] width 48 height 12
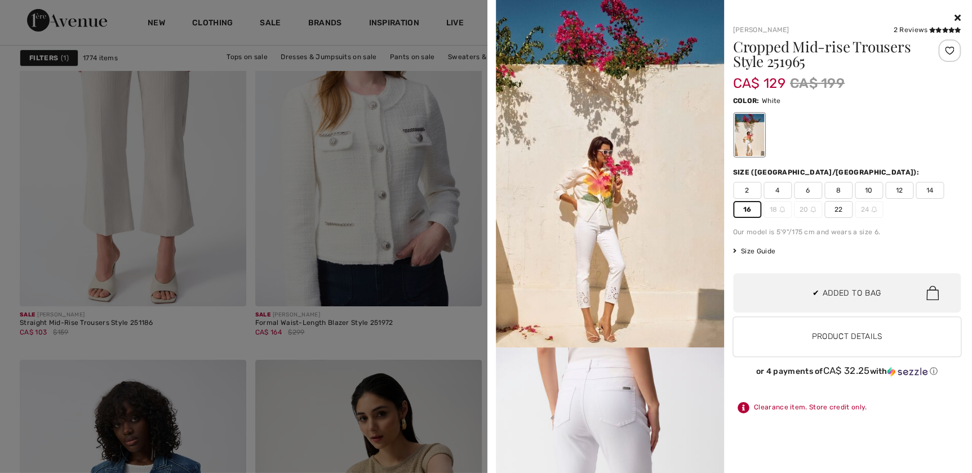
scroll to position [122, 0]
click at [248, 349] on div at bounding box center [486, 236] width 972 height 473
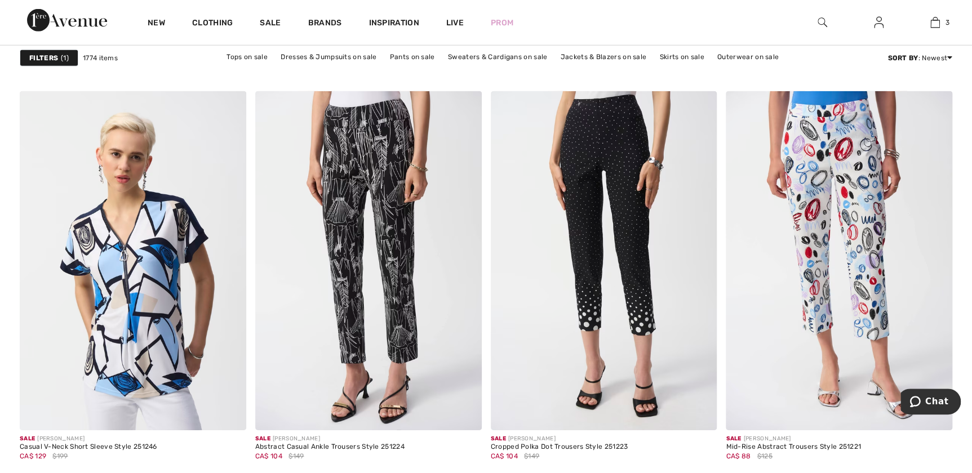
scroll to position [5888, 0]
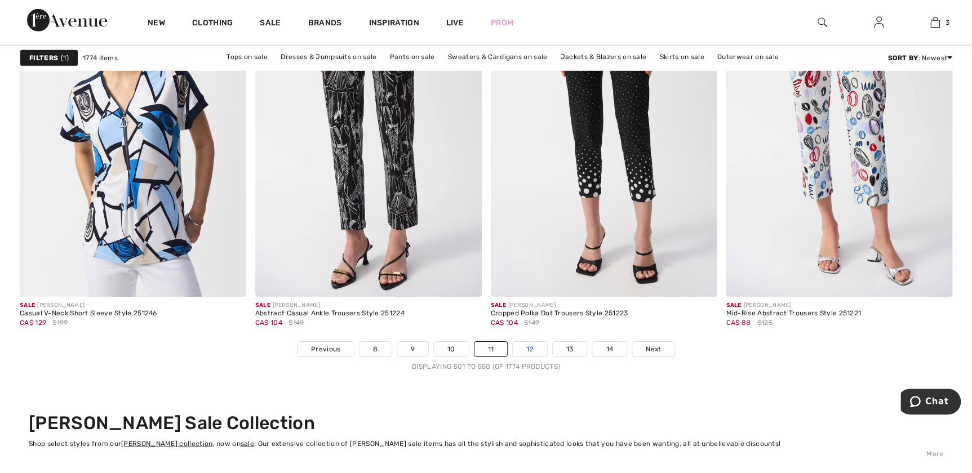
click at [527, 345] on link "12" at bounding box center [530, 349] width 34 height 15
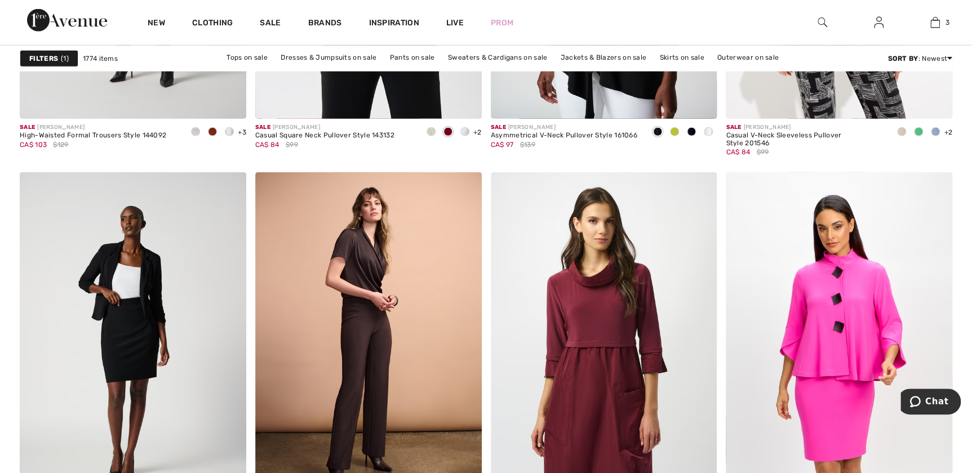
scroll to position [5888, 0]
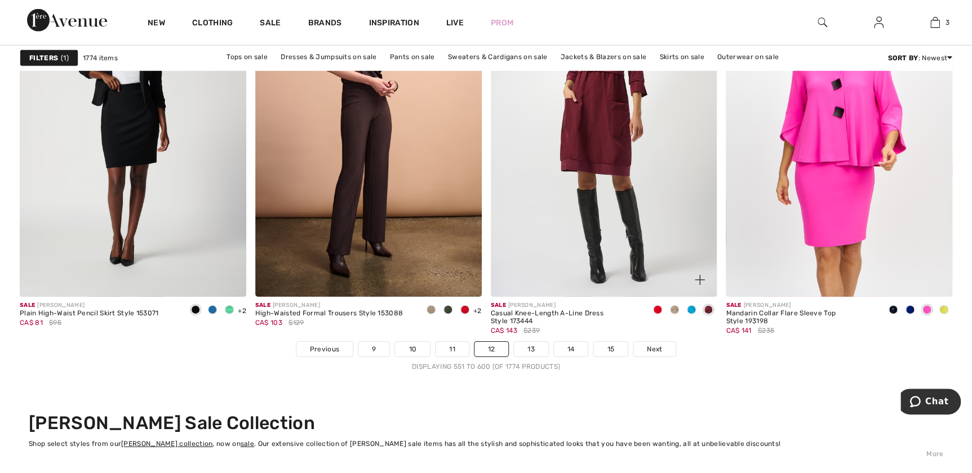
drag, startPoint x: 529, startPoint y: 347, endPoint x: 535, endPoint y: 336, distance: 12.9
click at [529, 348] on link "13" at bounding box center [531, 349] width 34 height 15
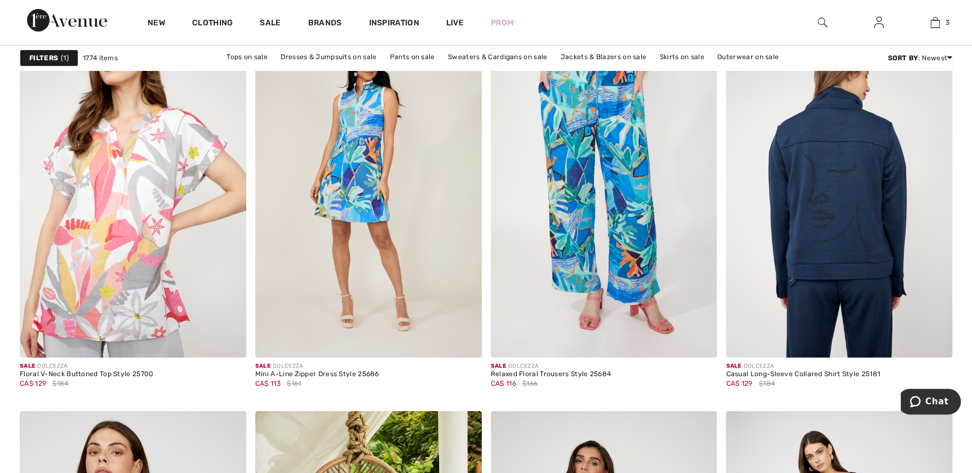
scroll to position [1997, 0]
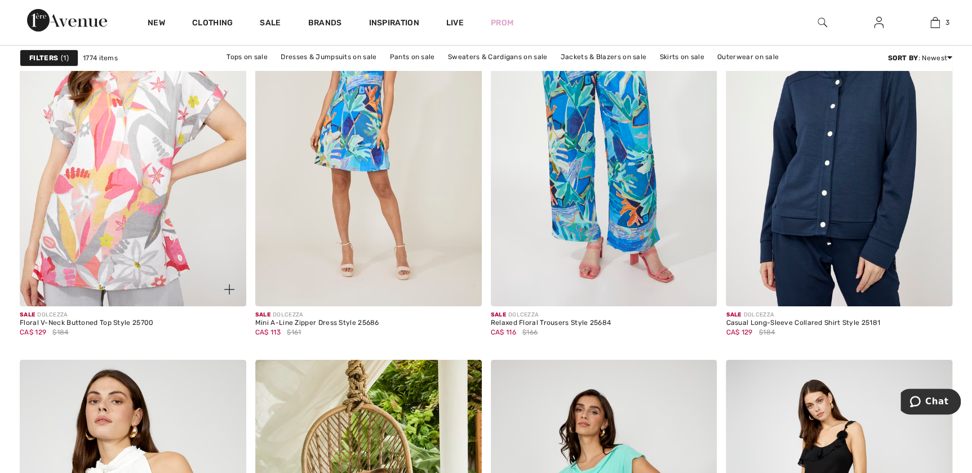
click at [228, 287] on img at bounding box center [229, 289] width 10 height 10
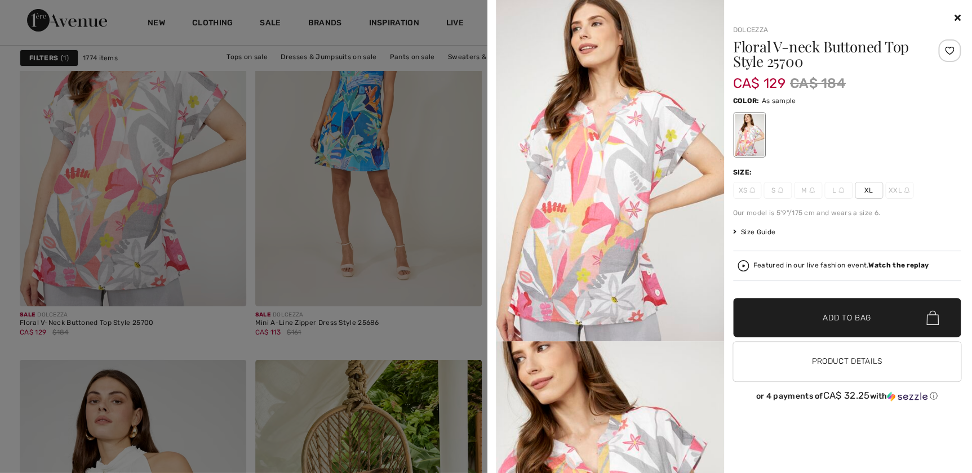
click at [428, 328] on div at bounding box center [486, 236] width 972 height 473
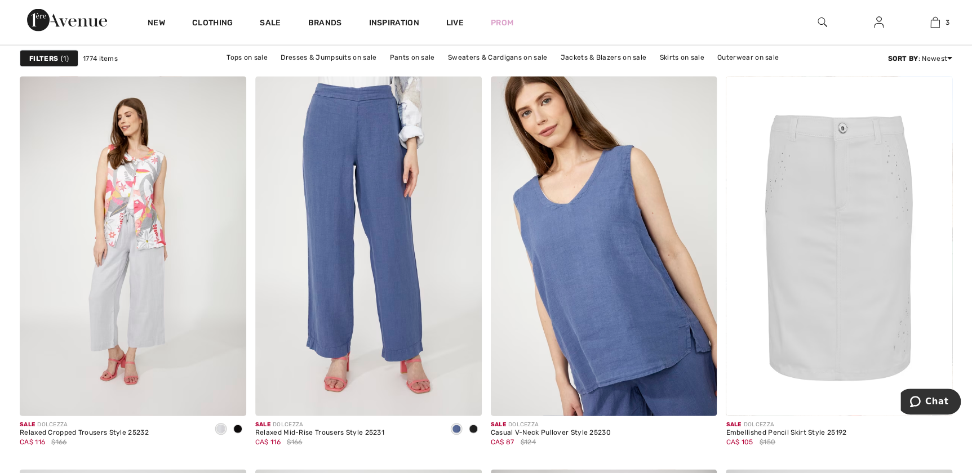
scroll to position [5427, 0]
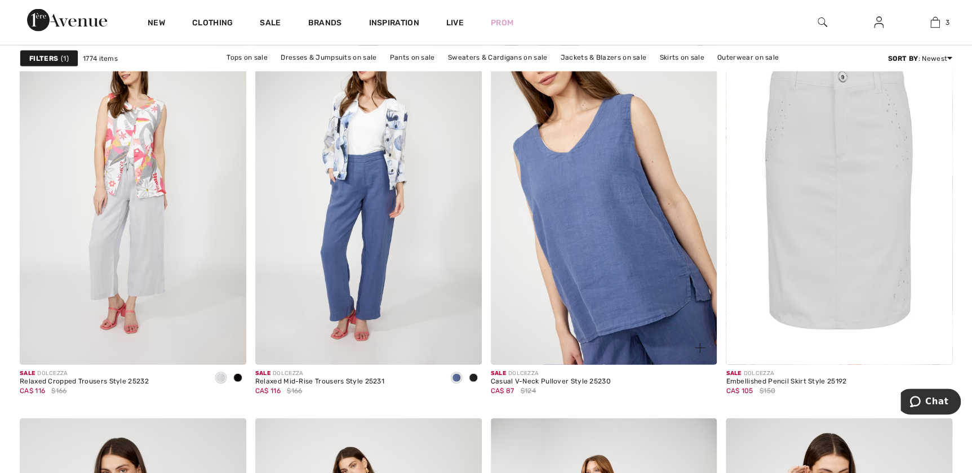
click at [694, 346] on img at bounding box center [699, 348] width 10 height 10
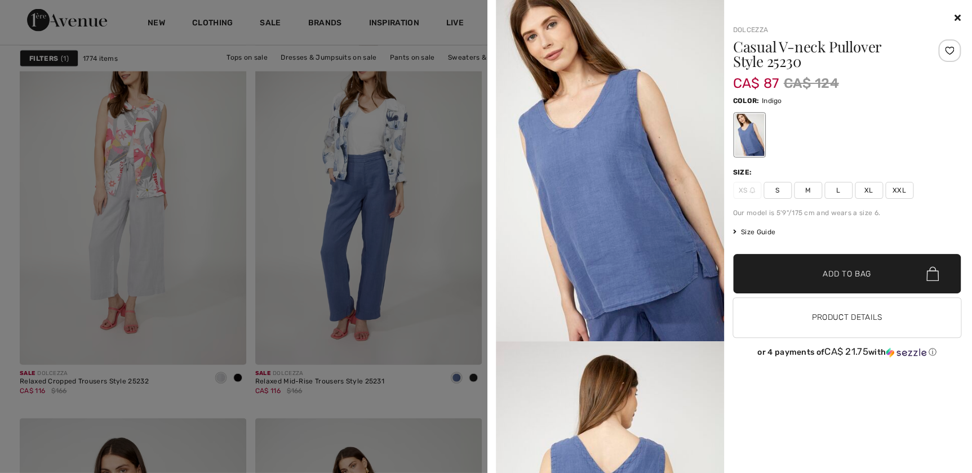
click at [391, 399] on div at bounding box center [486, 236] width 972 height 473
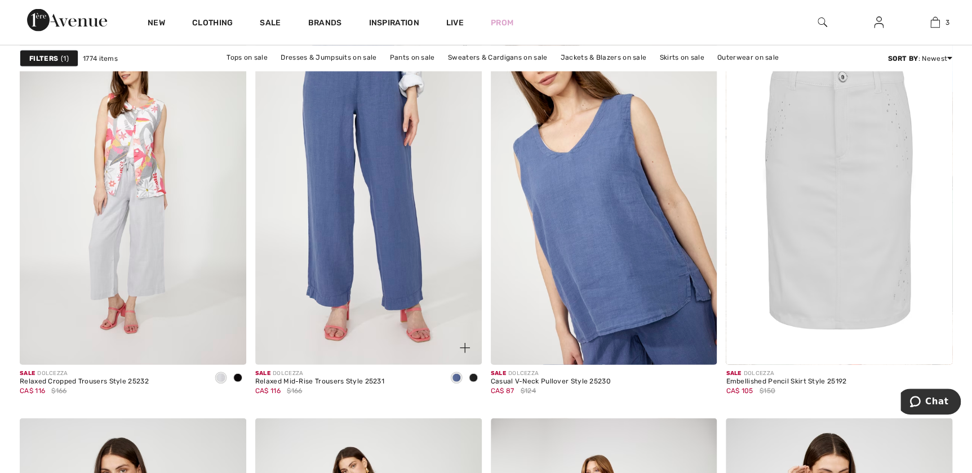
scroll to position [5785, 0]
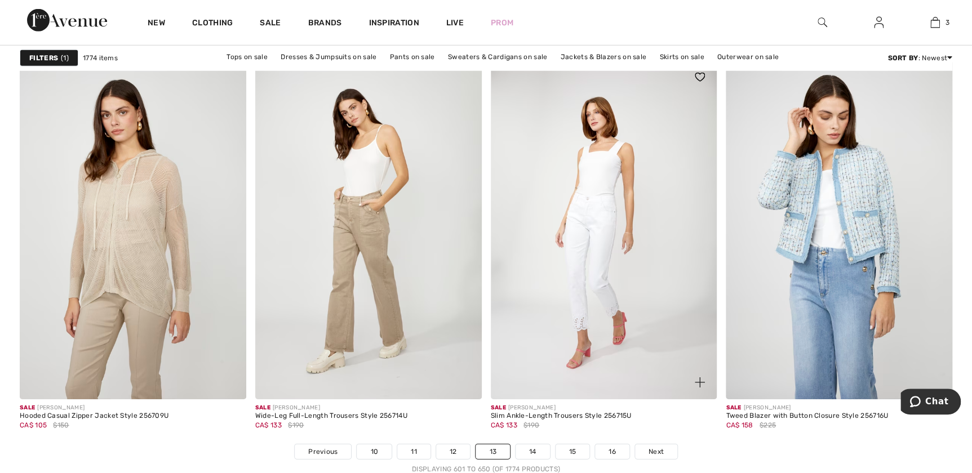
click at [705, 382] on span at bounding box center [699, 382] width 23 height 23
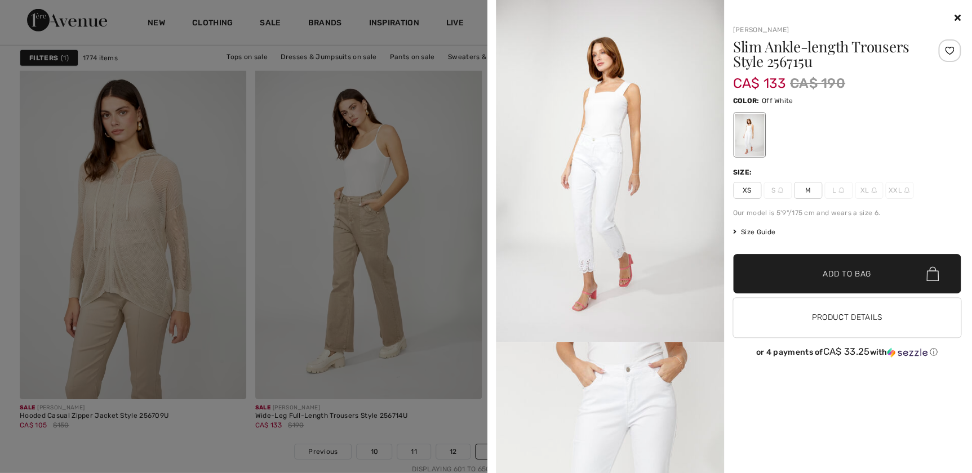
click at [243, 438] on div at bounding box center [486, 236] width 972 height 473
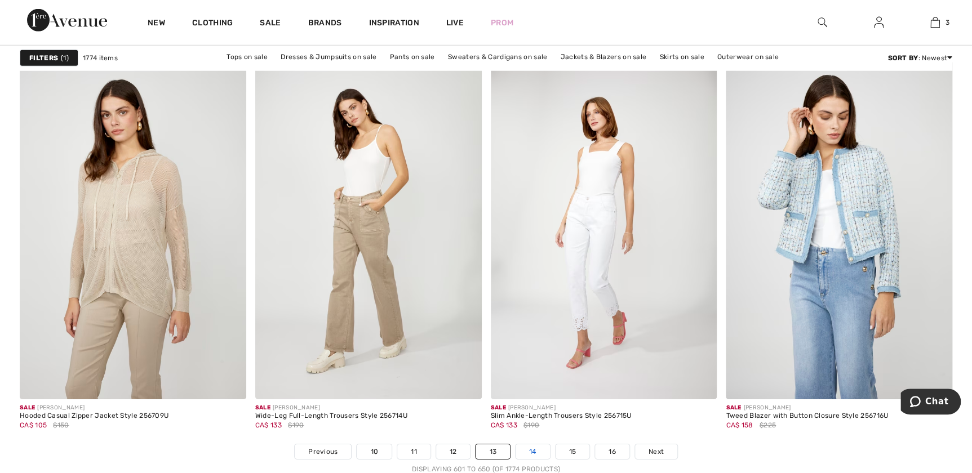
click at [528, 449] on link "14" at bounding box center [532, 451] width 34 height 15
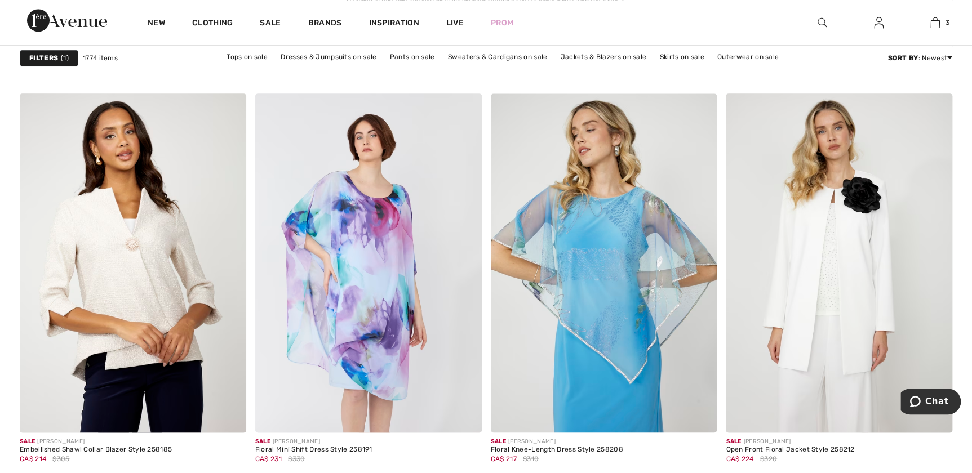
scroll to position [5018, 0]
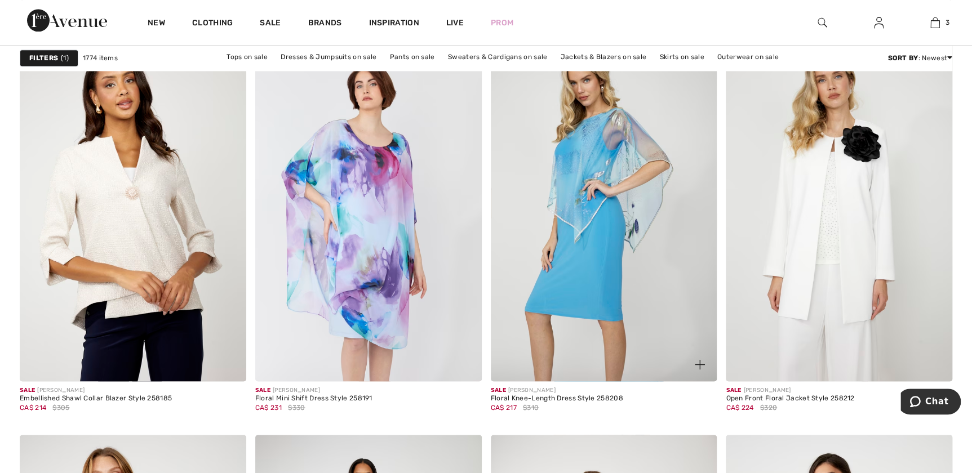
click at [698, 360] on img at bounding box center [699, 364] width 10 height 10
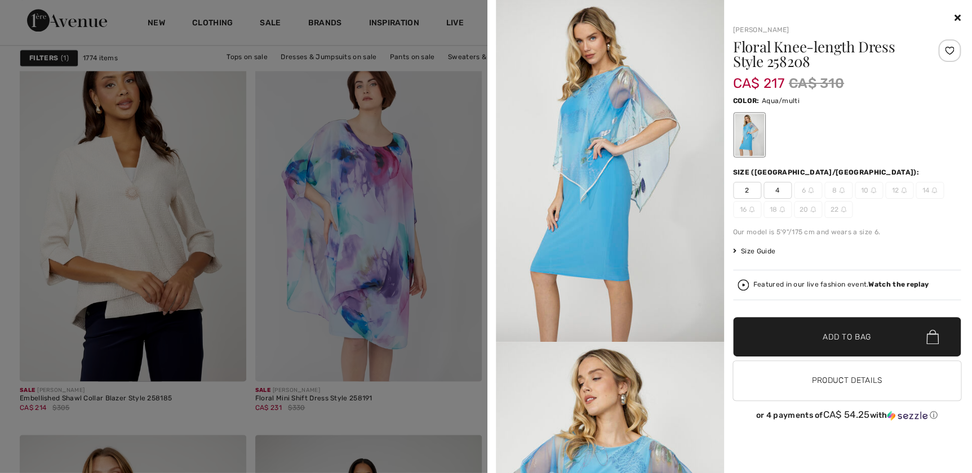
click at [381, 422] on div at bounding box center [486, 236] width 972 height 473
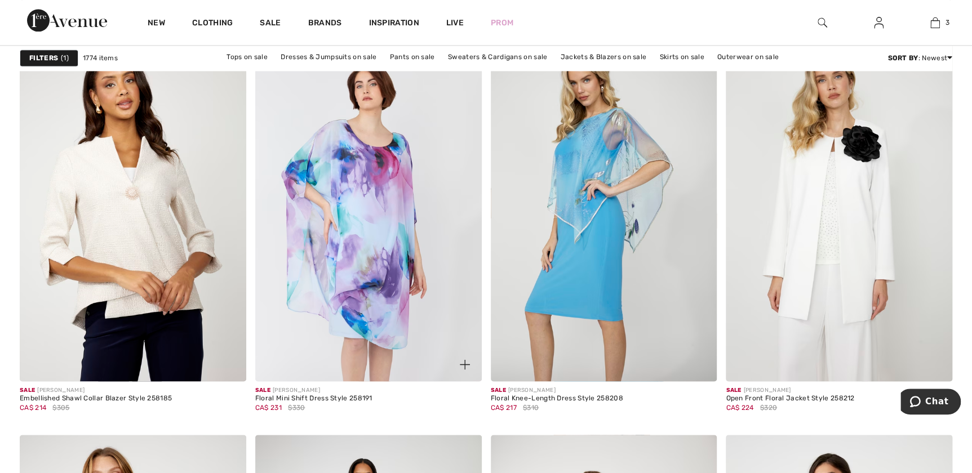
click at [463, 363] on img at bounding box center [465, 364] width 10 height 10
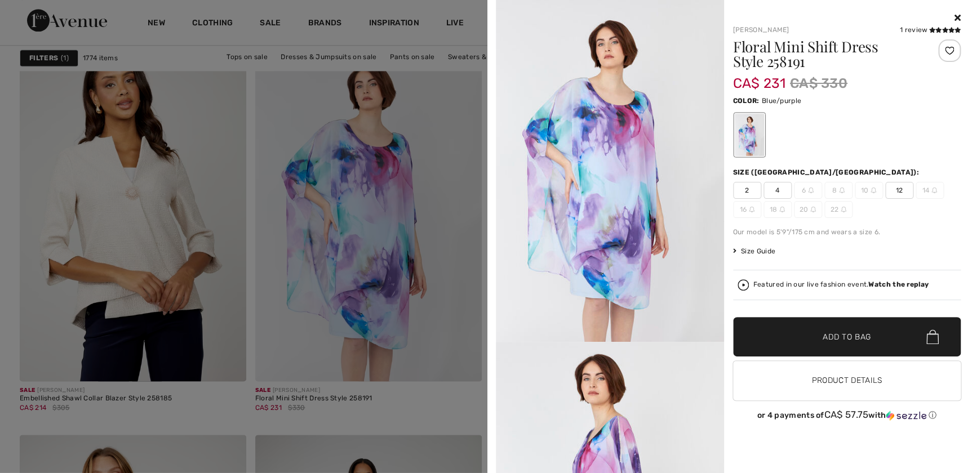
click at [451, 402] on div at bounding box center [486, 236] width 972 height 473
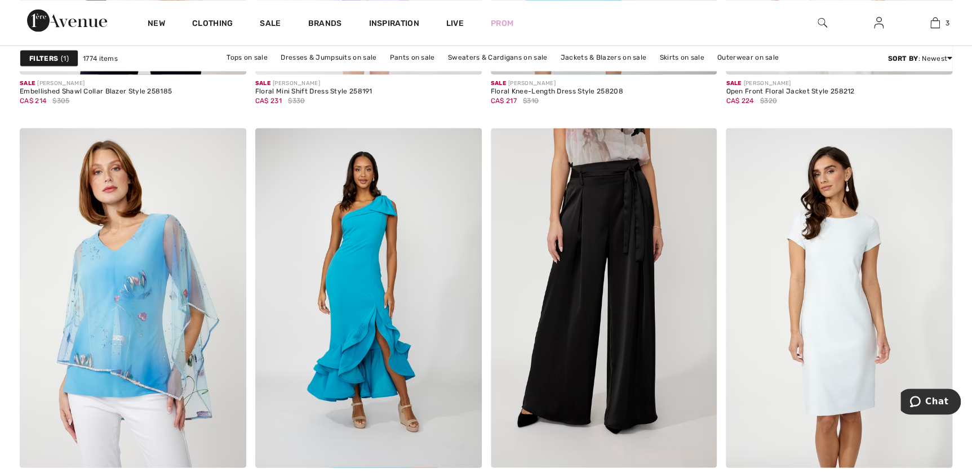
scroll to position [5376, 0]
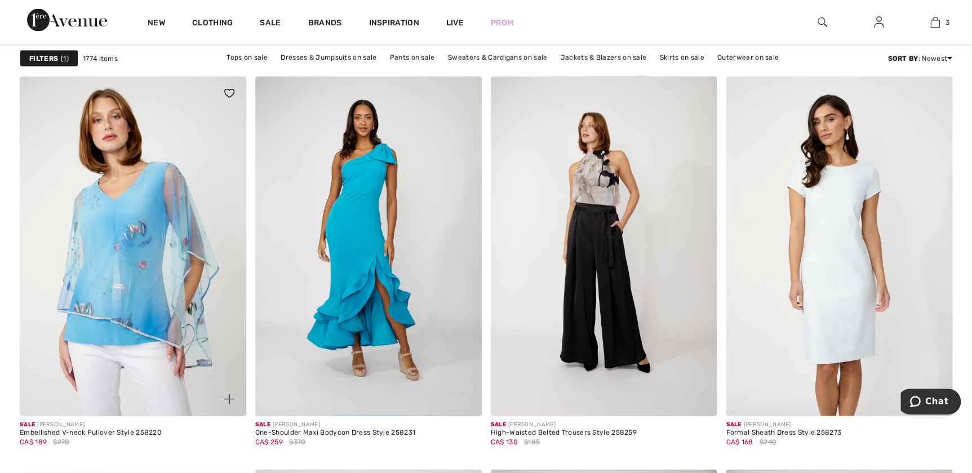
click at [231, 396] on img at bounding box center [229, 399] width 10 height 10
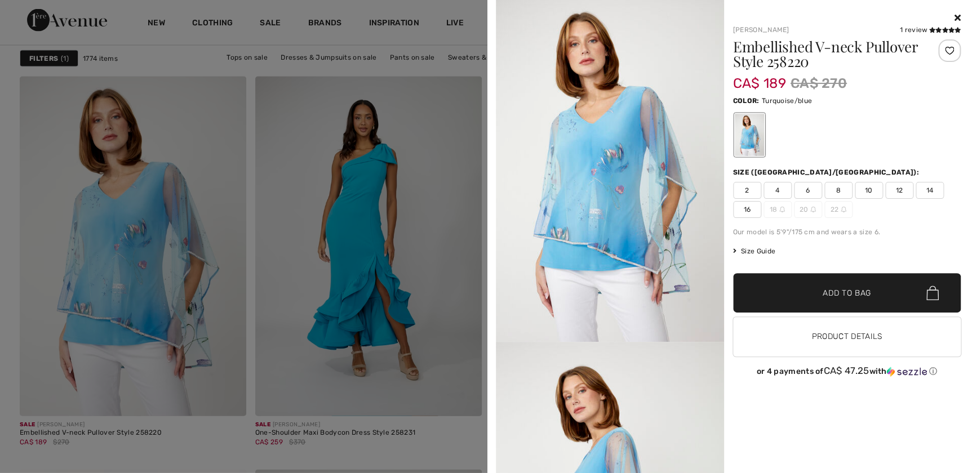
click at [218, 453] on div at bounding box center [486, 236] width 972 height 473
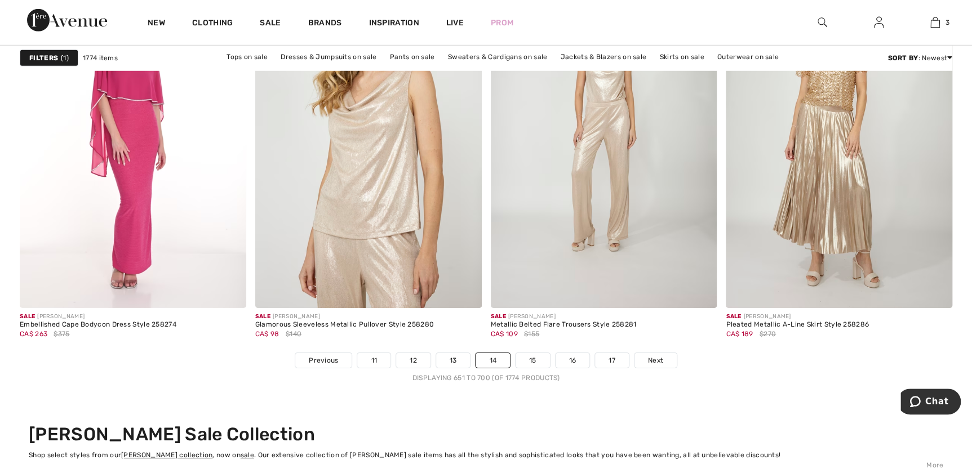
scroll to position [5990, 0]
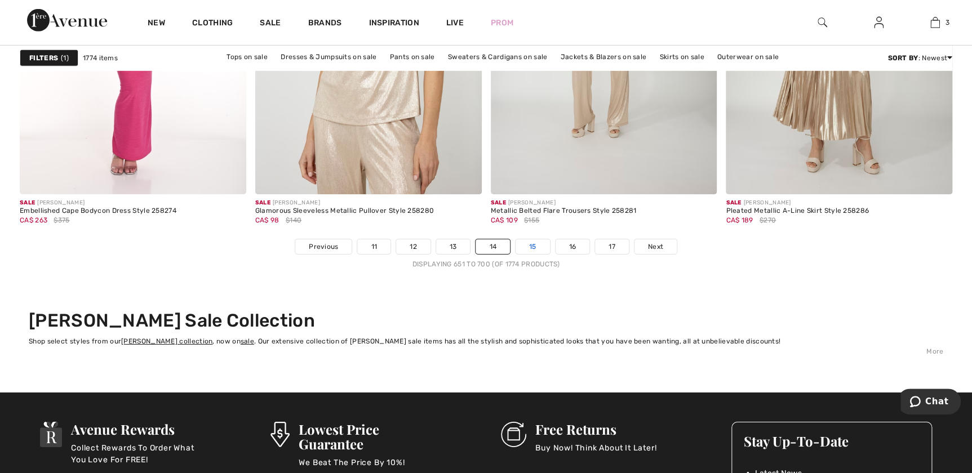
click at [527, 242] on link "15" at bounding box center [532, 246] width 34 height 15
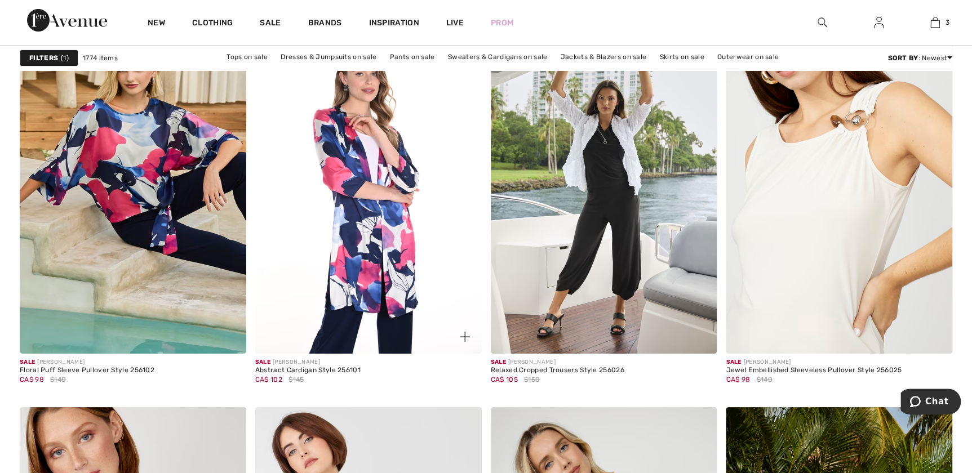
scroll to position [1945, 0]
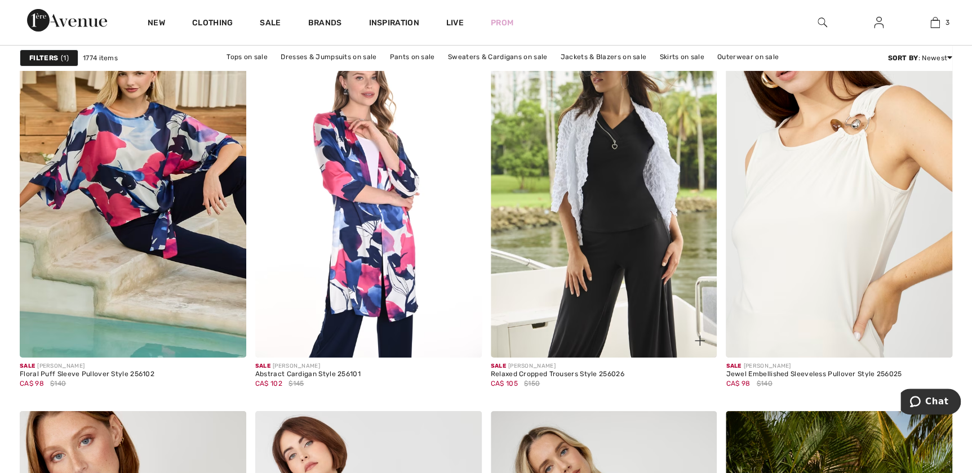
click at [635, 243] on img at bounding box center [604, 188] width 226 height 340
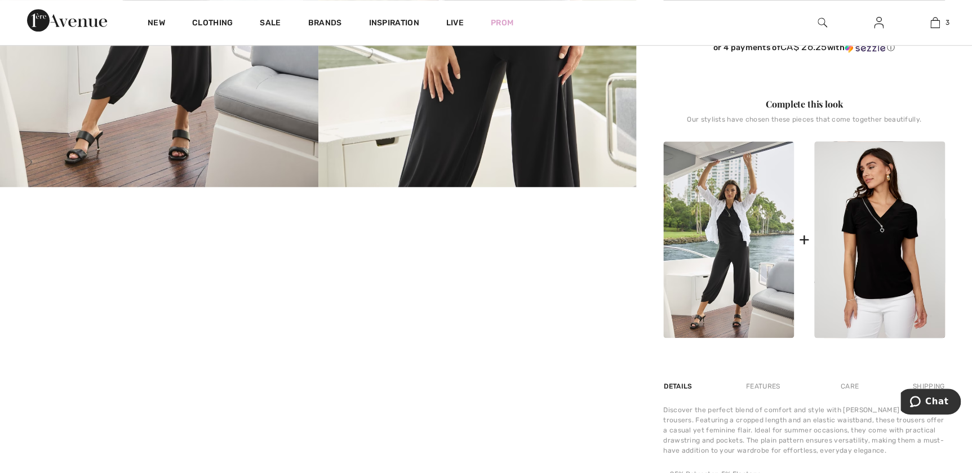
scroll to position [614, 0]
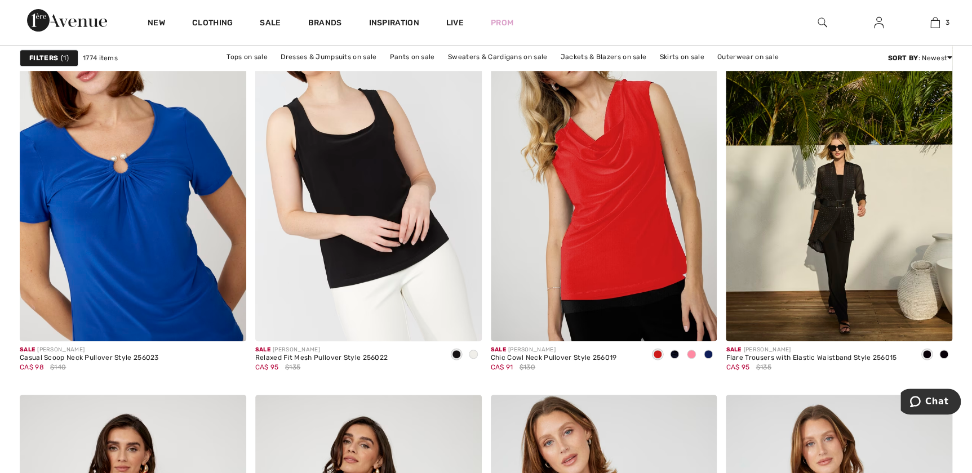
scroll to position [2303, 0]
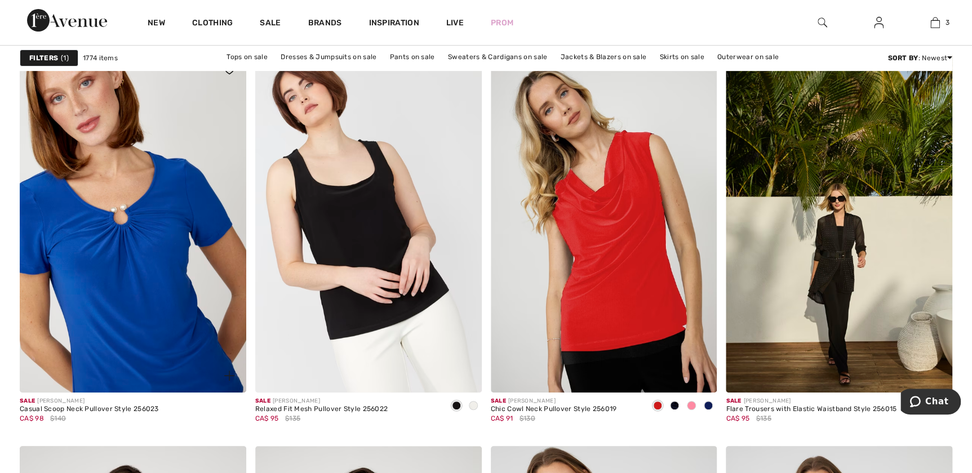
click at [237, 380] on span at bounding box center [229, 375] width 23 height 23
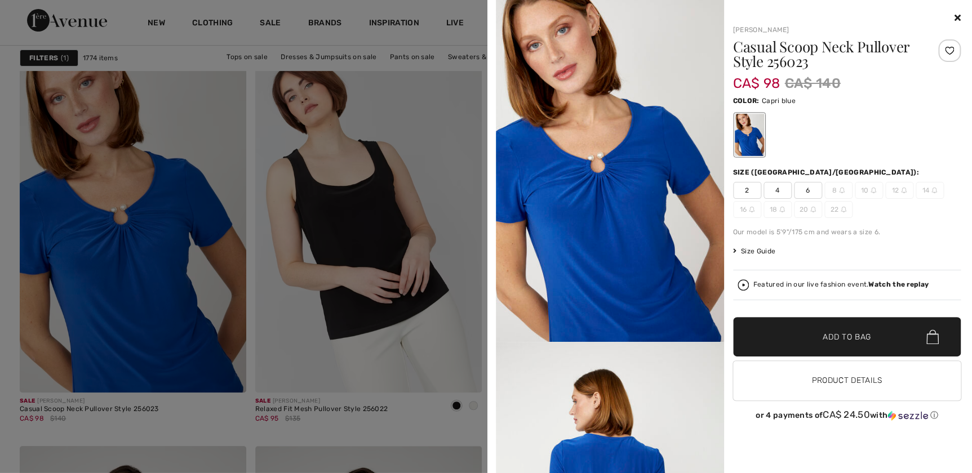
click at [259, 426] on div at bounding box center [486, 236] width 972 height 473
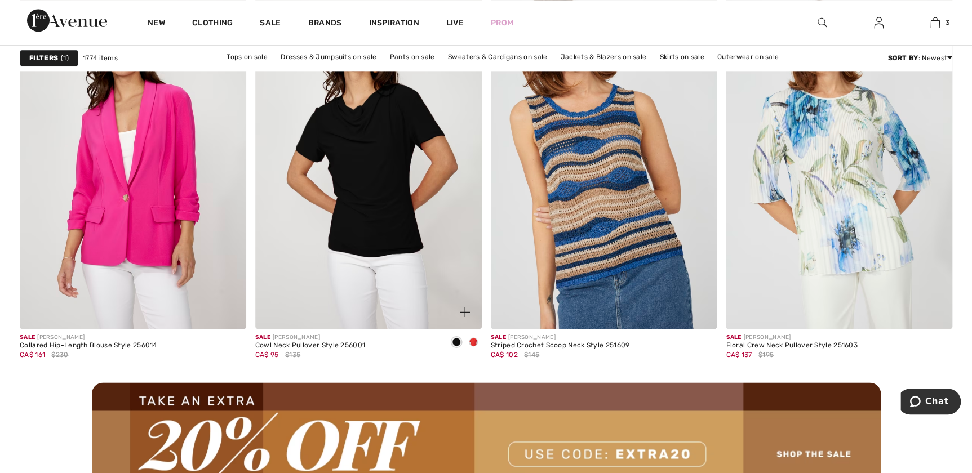
scroll to position [2765, 0]
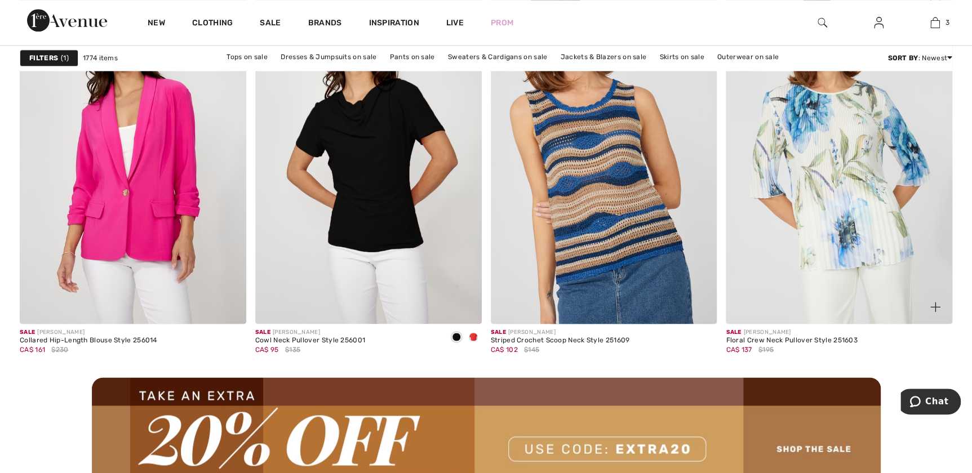
click at [932, 303] on img at bounding box center [935, 307] width 10 height 10
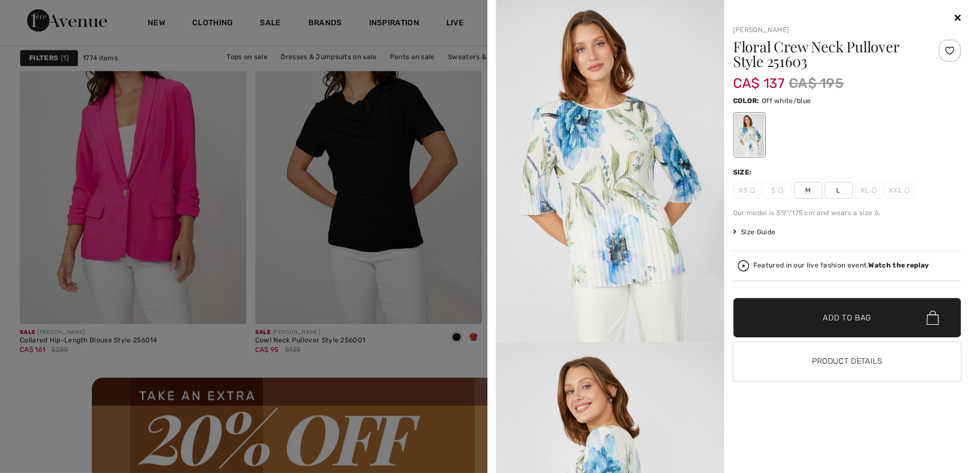
click at [418, 357] on div at bounding box center [486, 236] width 972 height 473
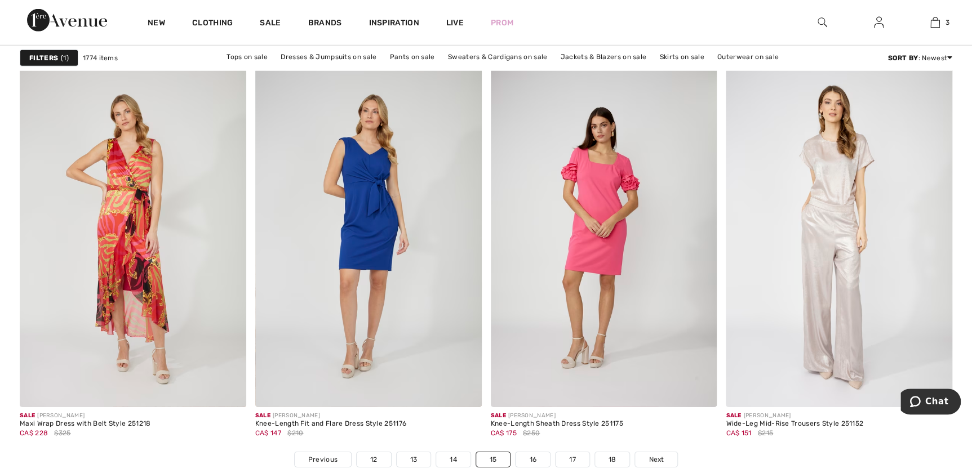
scroll to position [5888, 0]
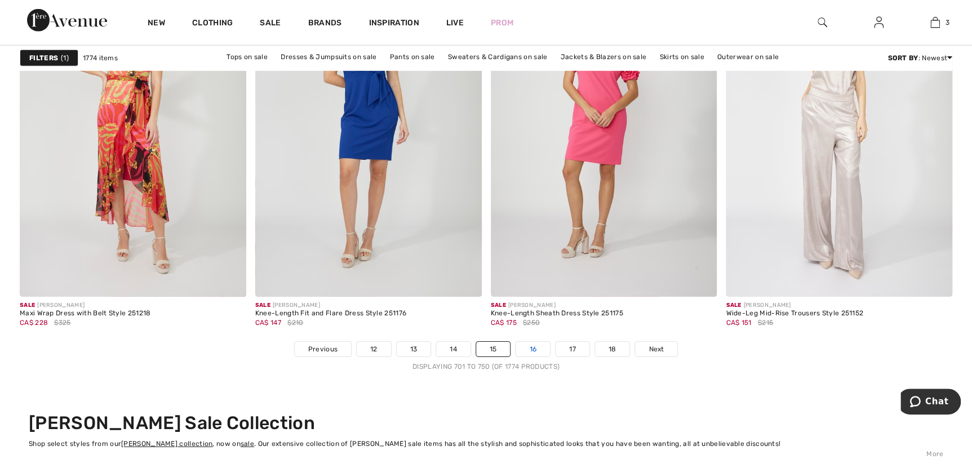
click at [527, 352] on link "16" at bounding box center [532, 349] width 34 height 15
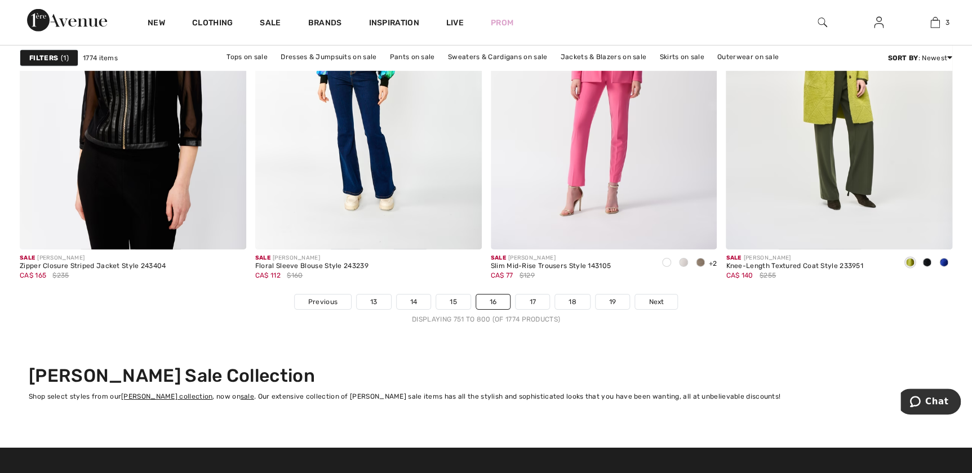
scroll to position [6093, 0]
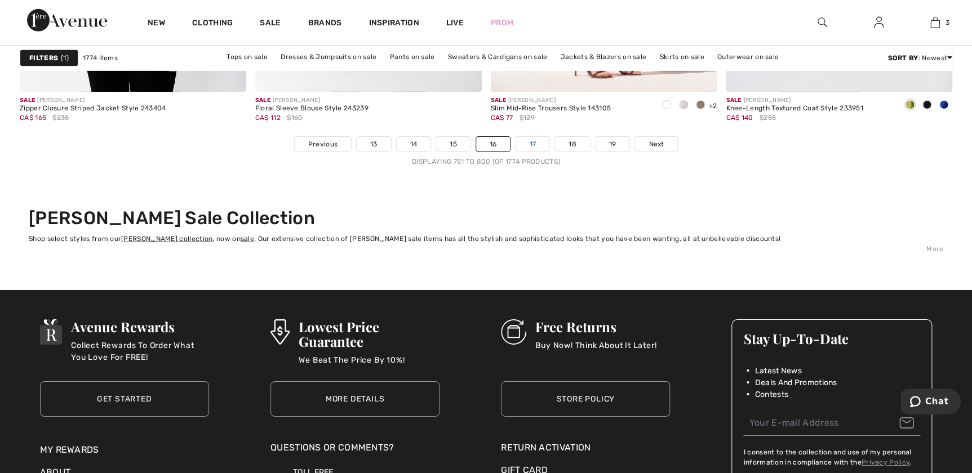
click at [537, 149] on link "17" at bounding box center [532, 144] width 34 height 15
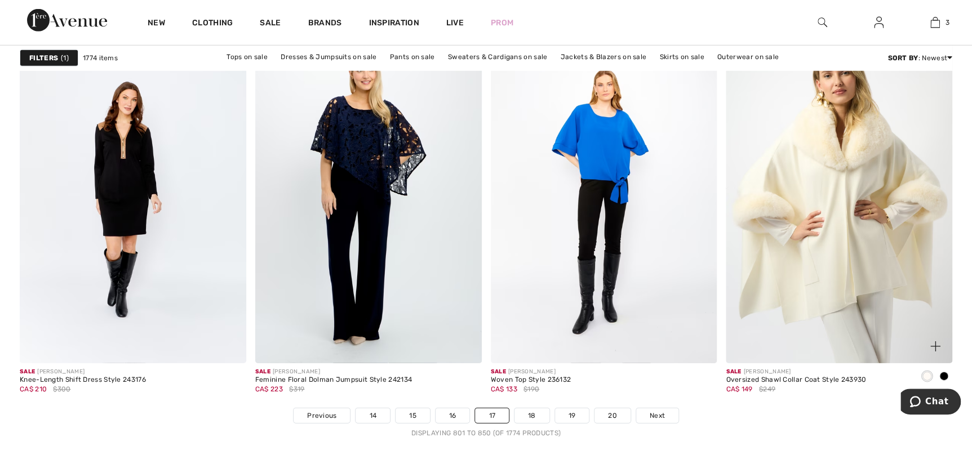
scroll to position [5888, 0]
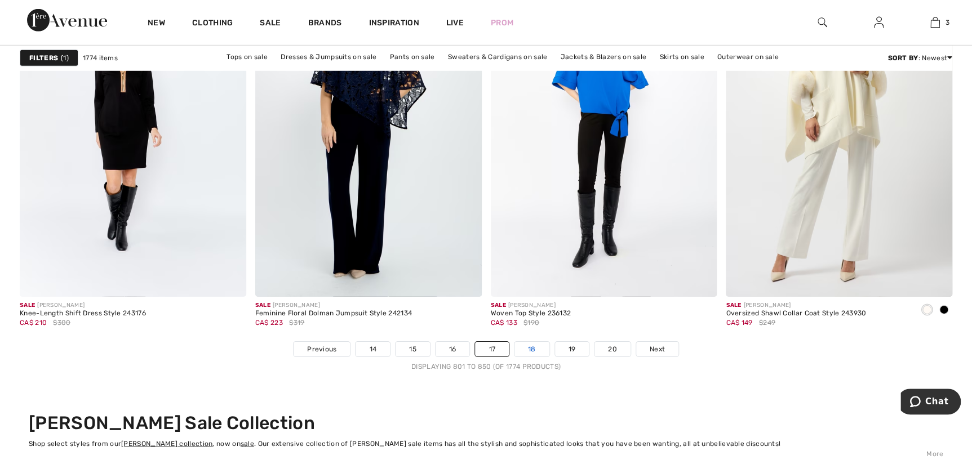
click at [529, 352] on link "18" at bounding box center [531, 349] width 35 height 15
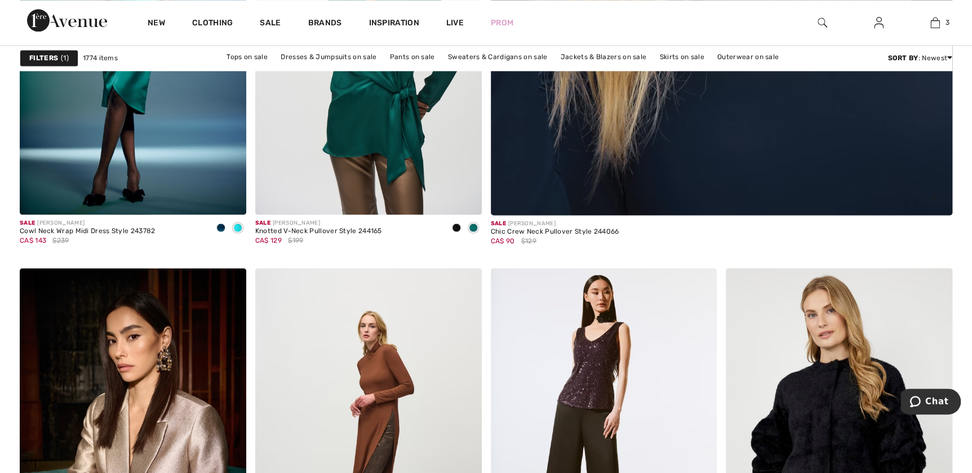
scroll to position [768, 0]
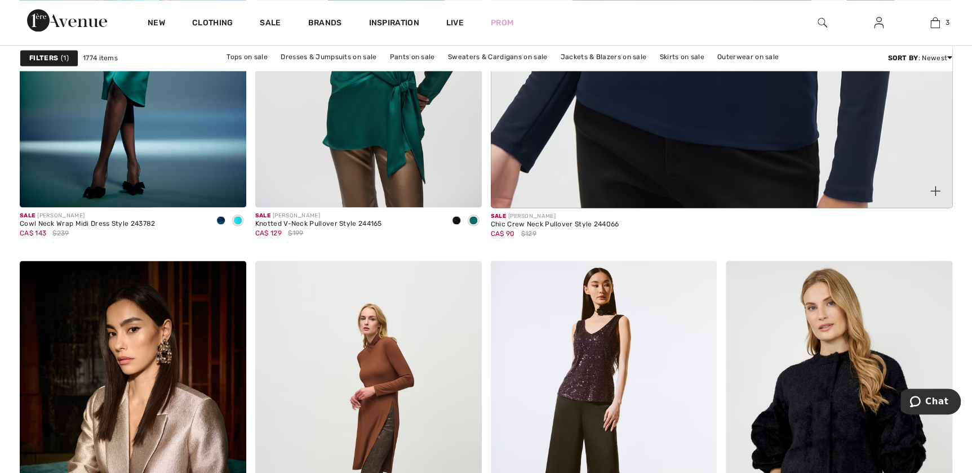
click at [932, 189] on img at bounding box center [935, 191] width 10 height 10
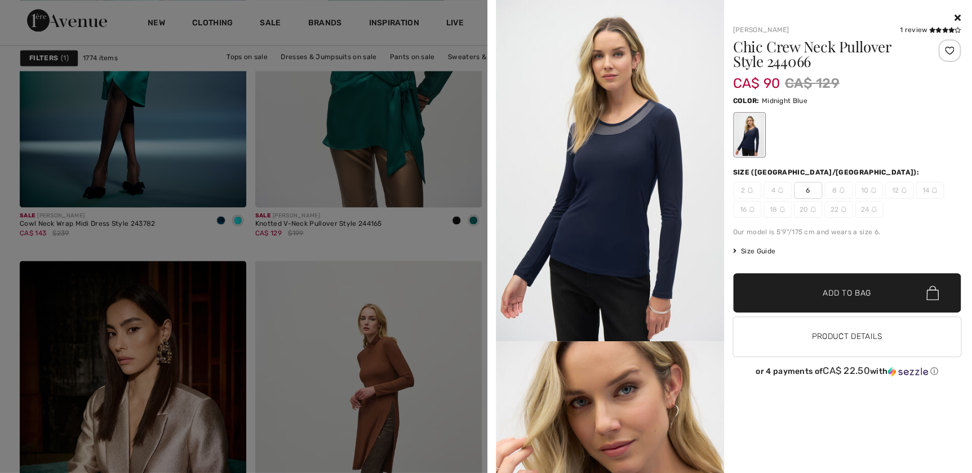
click at [443, 246] on div at bounding box center [486, 236] width 972 height 473
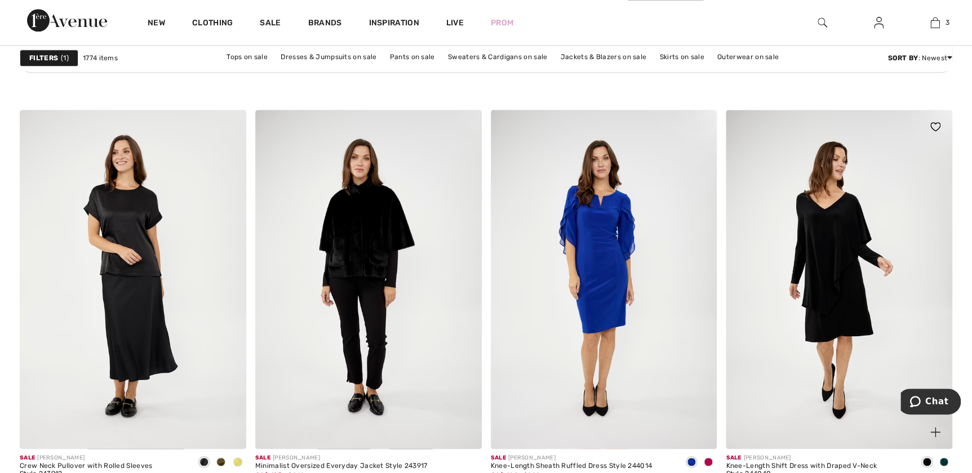
scroll to position [4966, 0]
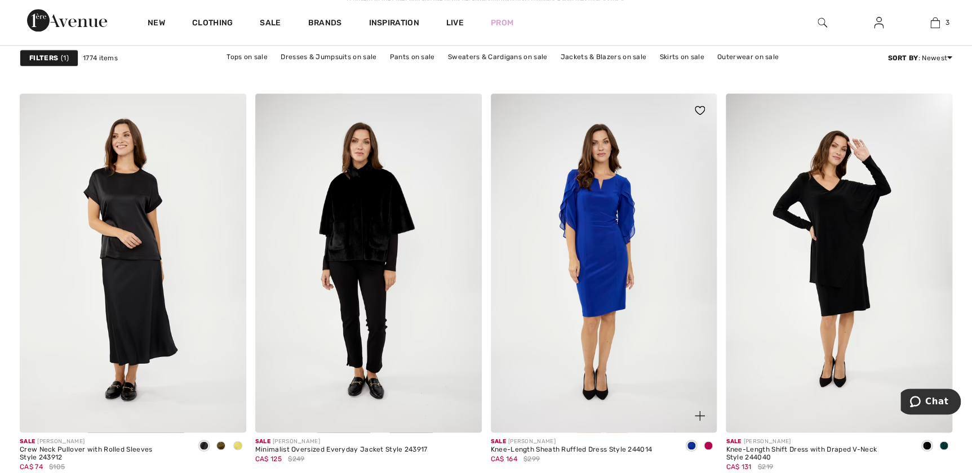
click at [701, 413] on img at bounding box center [699, 416] width 10 height 10
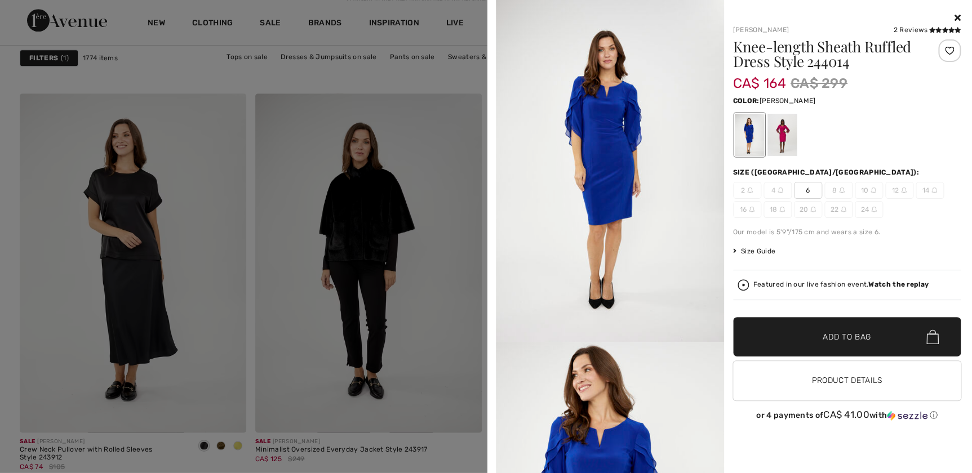
click at [776, 131] on div at bounding box center [781, 135] width 29 height 42
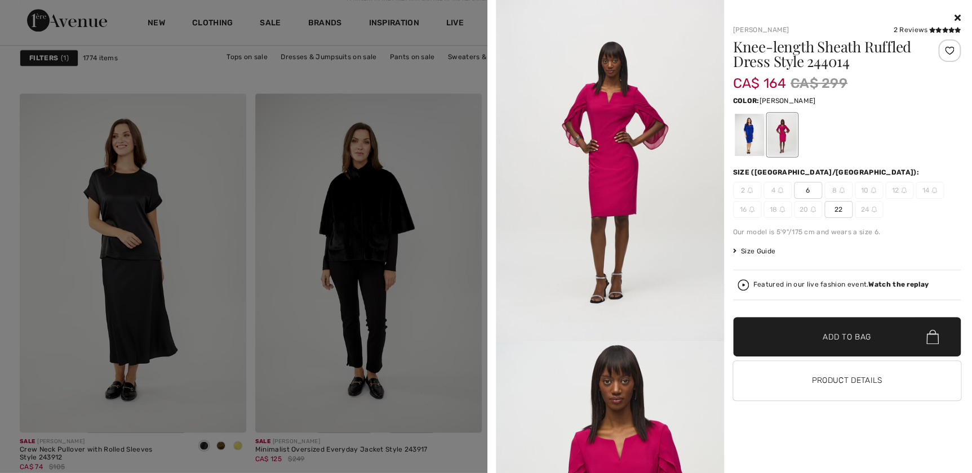
click at [459, 446] on div at bounding box center [486, 236] width 972 height 473
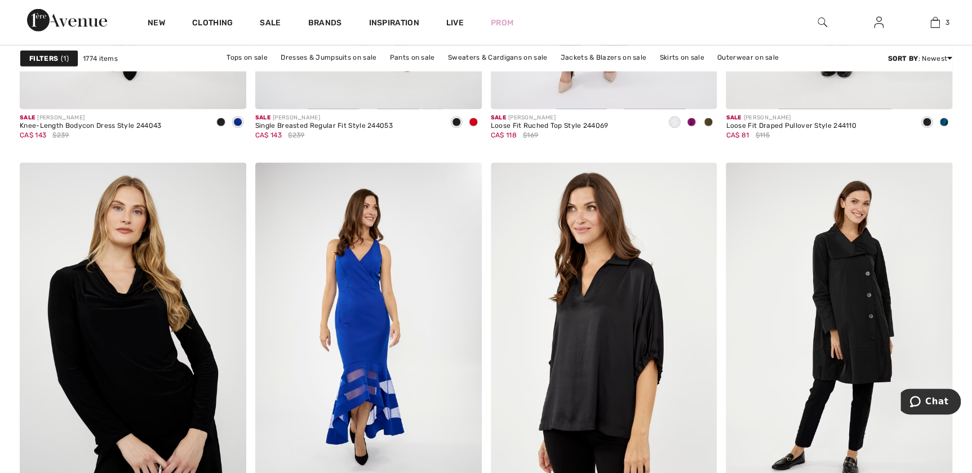
scroll to position [6093, 0]
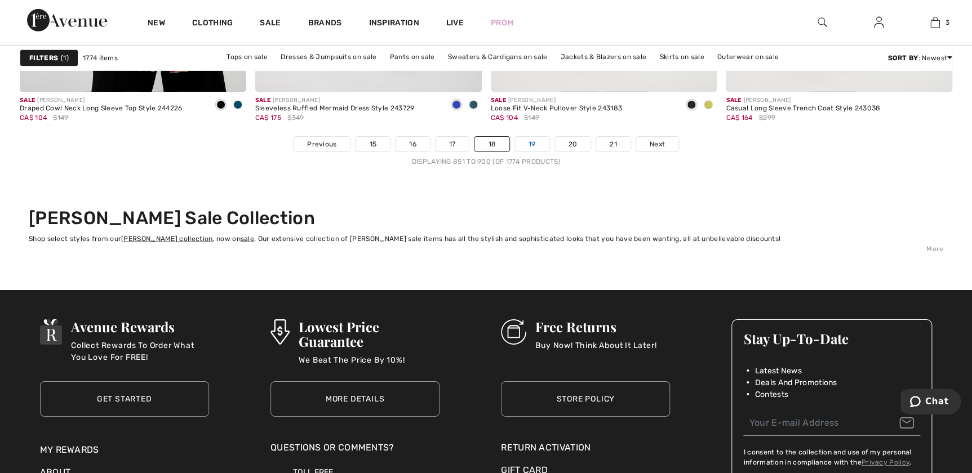
click at [542, 146] on link "19" at bounding box center [532, 144] width 34 height 15
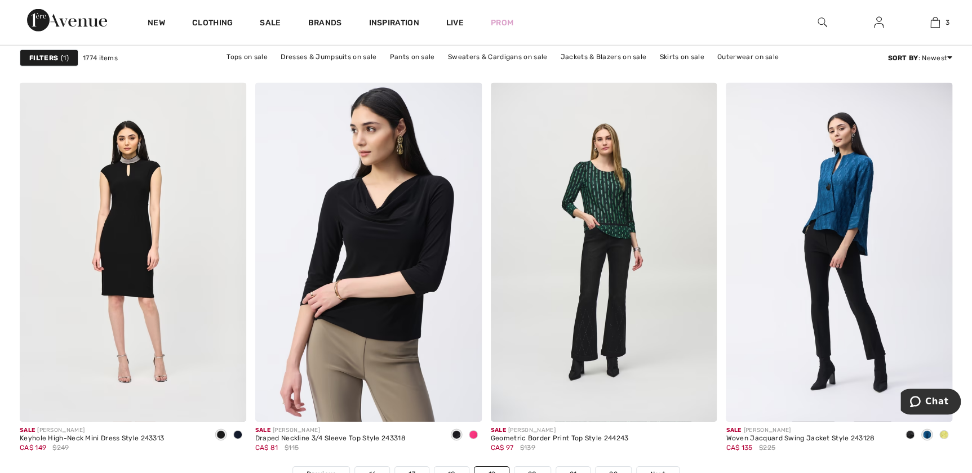
scroll to position [5939, 0]
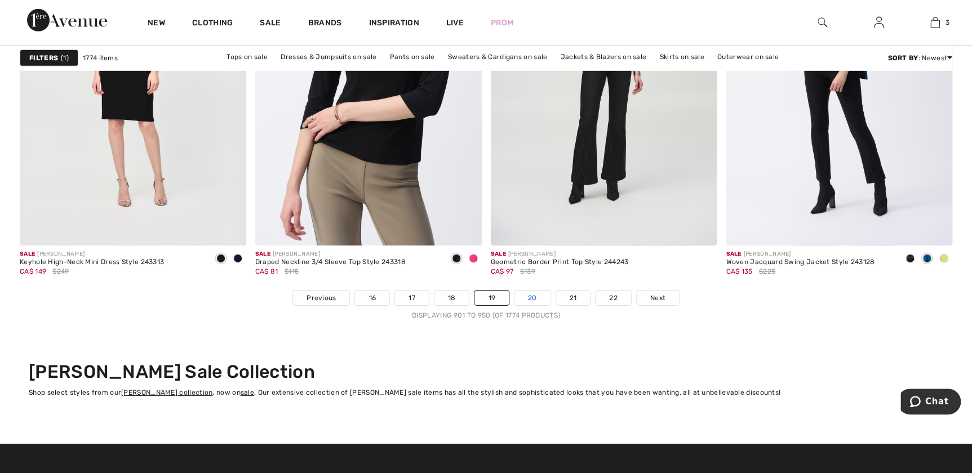
click at [533, 298] on link "20" at bounding box center [532, 298] width 36 height 15
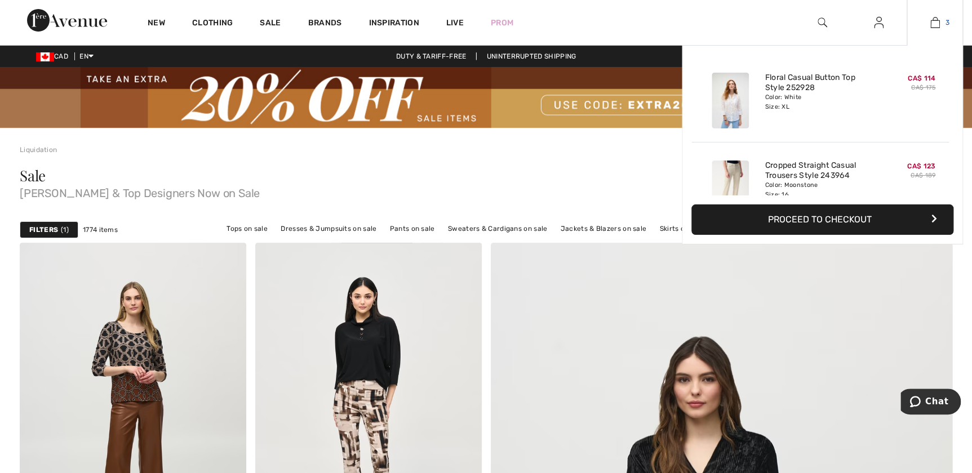
click at [941, 20] on link "3" at bounding box center [934, 23] width 55 height 14
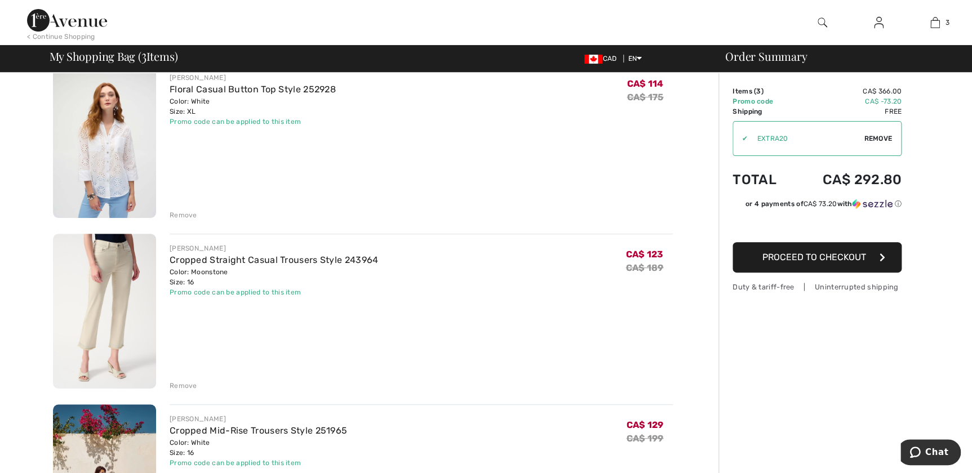
scroll to position [153, 0]
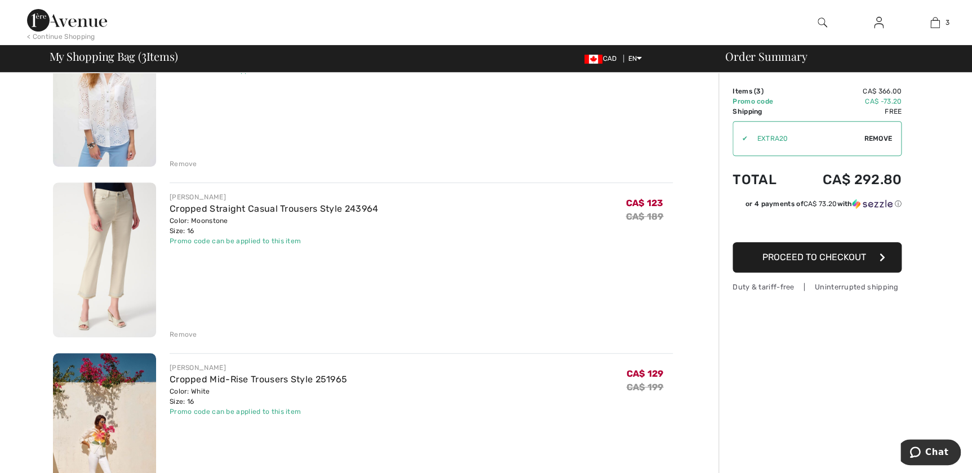
click at [191, 333] on div "Remove" at bounding box center [184, 334] width 28 height 10
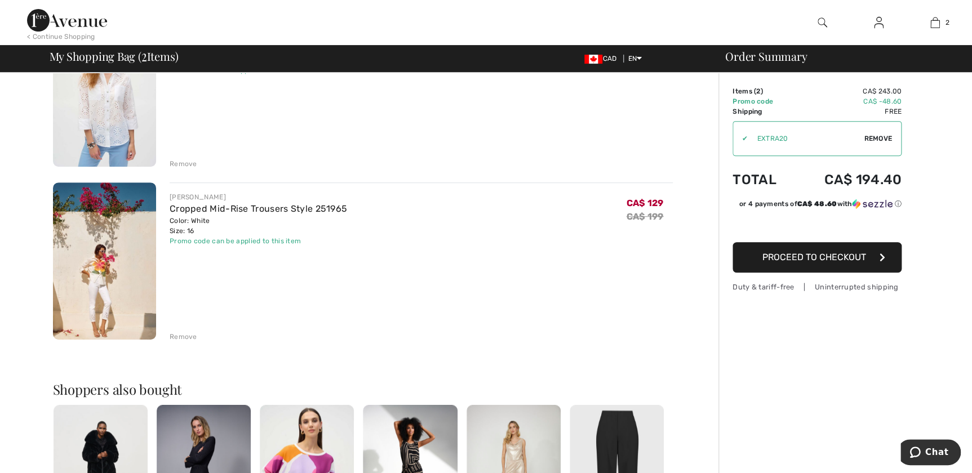
click at [191, 333] on div "Remove" at bounding box center [184, 337] width 28 height 10
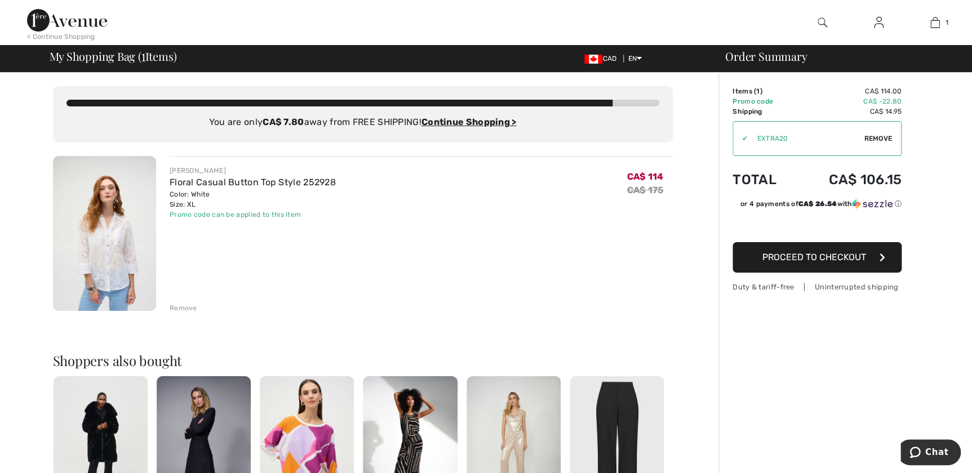
scroll to position [0, 0]
click at [183, 310] on div "Remove" at bounding box center [184, 308] width 28 height 10
